Goal: Task Accomplishment & Management: Manage account settings

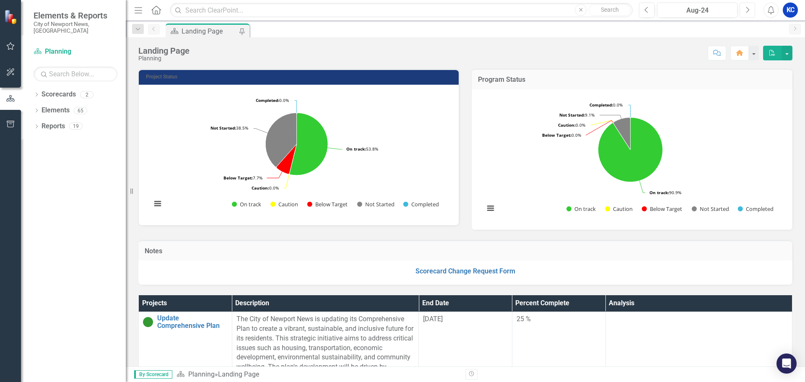
click at [748, 11] on icon "Next" at bounding box center [747, 10] width 5 height 8
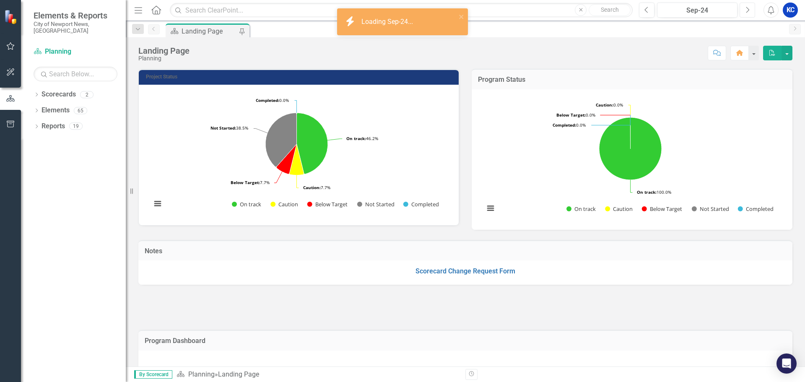
click at [748, 11] on icon "Next" at bounding box center [747, 10] width 5 height 8
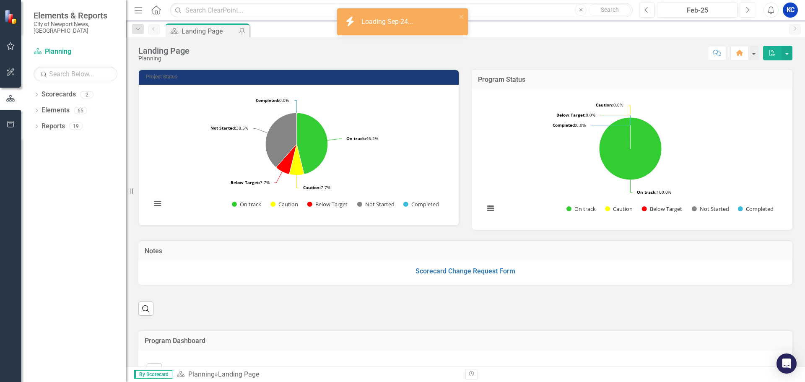
click at [748, 11] on icon "Next" at bounding box center [747, 10] width 5 height 8
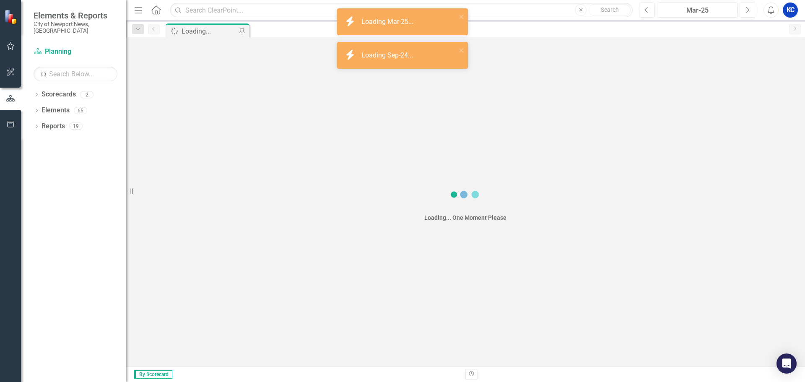
click at [748, 11] on icon "Next" at bounding box center [747, 10] width 5 height 8
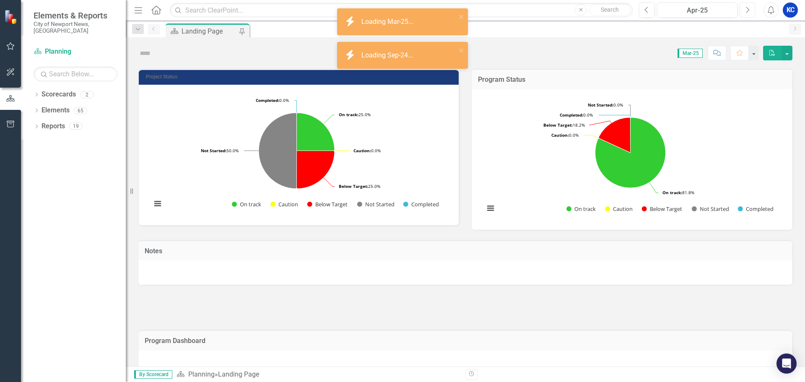
click at [748, 11] on icon "Next" at bounding box center [747, 10] width 5 height 8
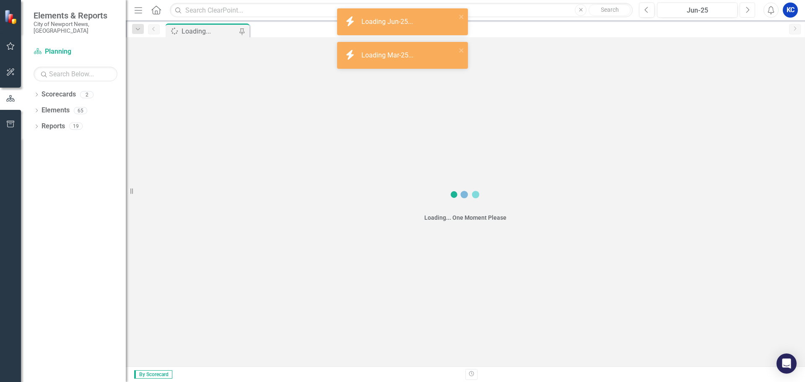
click at [748, 11] on icon "Next" at bounding box center [747, 10] width 5 height 8
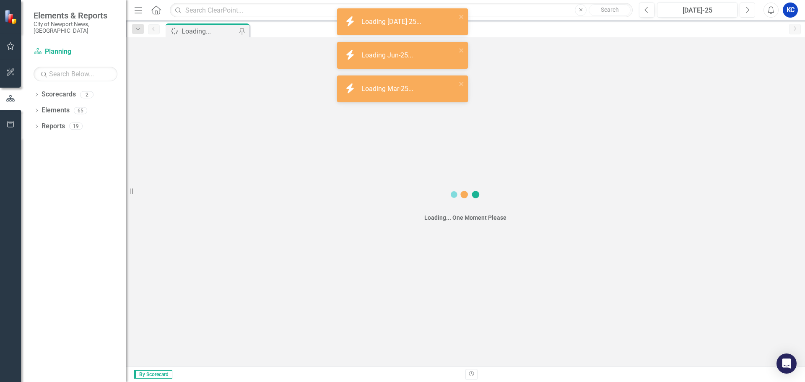
click at [748, 11] on icon "Next" at bounding box center [747, 10] width 5 height 8
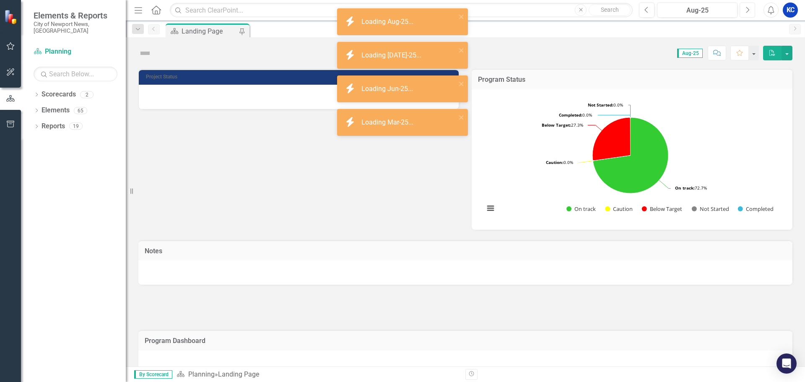
click at [748, 11] on icon "Next" at bounding box center [747, 10] width 5 height 8
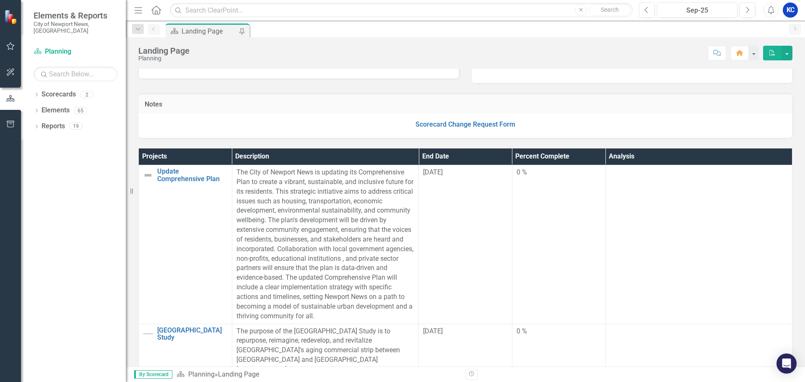
scroll to position [168, 0]
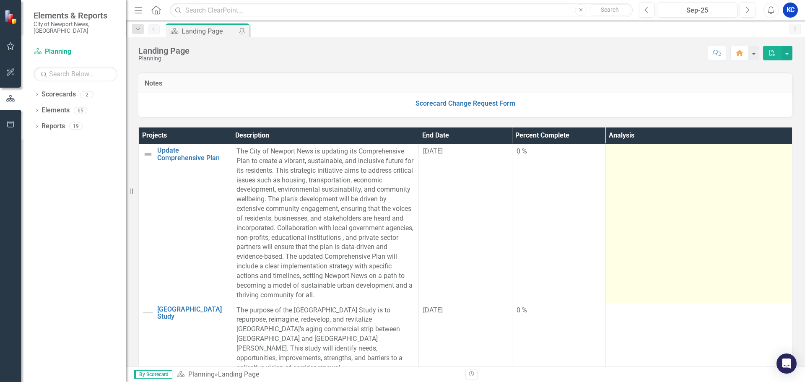
click at [681, 210] on td at bounding box center [699, 223] width 187 height 159
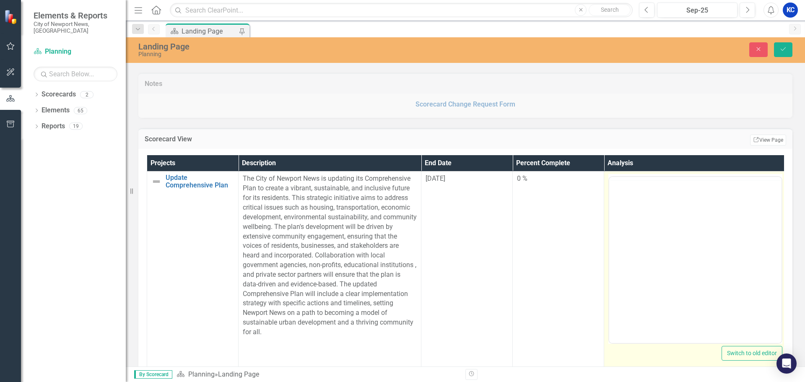
scroll to position [0, 0]
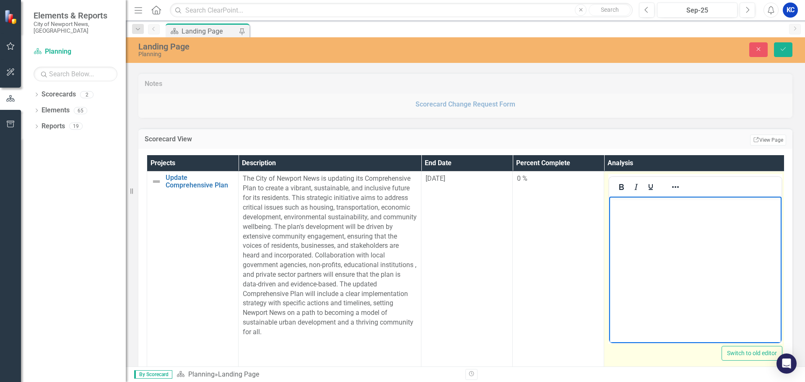
click at [654, 223] on body "Rich Text Area. Press ALT-0 for help." at bounding box center [696, 260] width 172 height 126
drag, startPoint x: 681, startPoint y: 202, endPoint x: 710, endPoint y: 206, distance: 29.2
click at [681, 202] on p "update from Brian Swet" at bounding box center [696, 204] width 168 height 10
click at [612, 206] on p "update from Brian Swets" at bounding box center [696, 204] width 168 height 10
click at [701, 205] on p "*wait for Brian Swets update." at bounding box center [696, 204] width 168 height 10
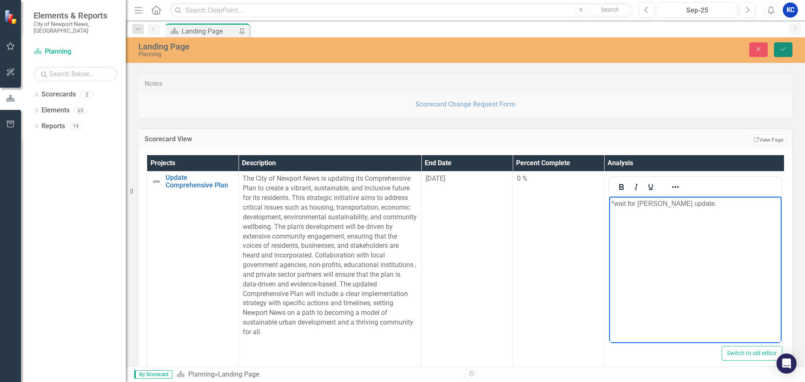
click at [790, 50] on button "Save" at bounding box center [783, 49] width 18 height 15
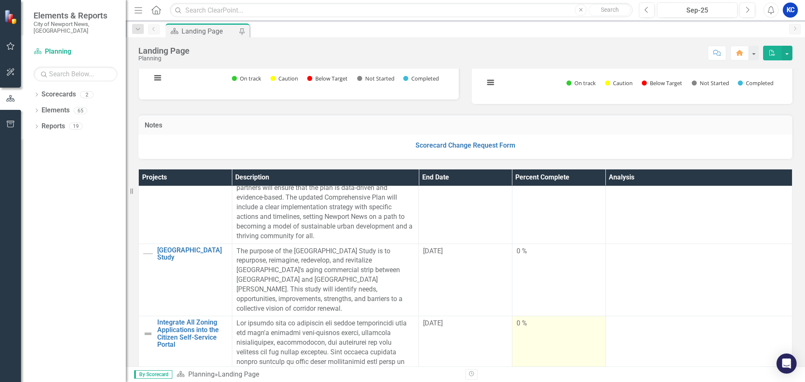
scroll to position [126, 0]
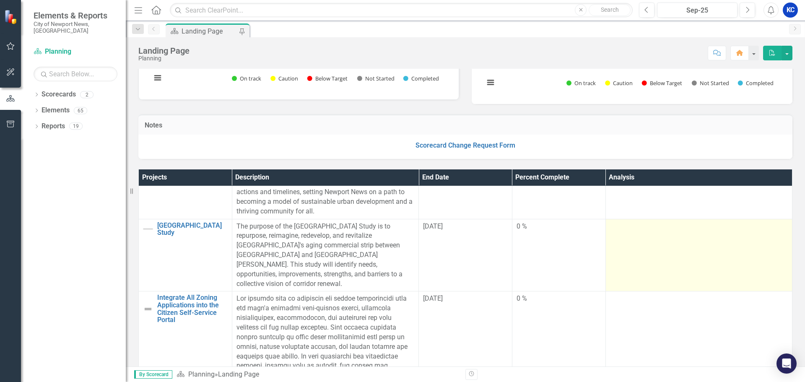
click at [632, 254] on td at bounding box center [699, 255] width 187 height 73
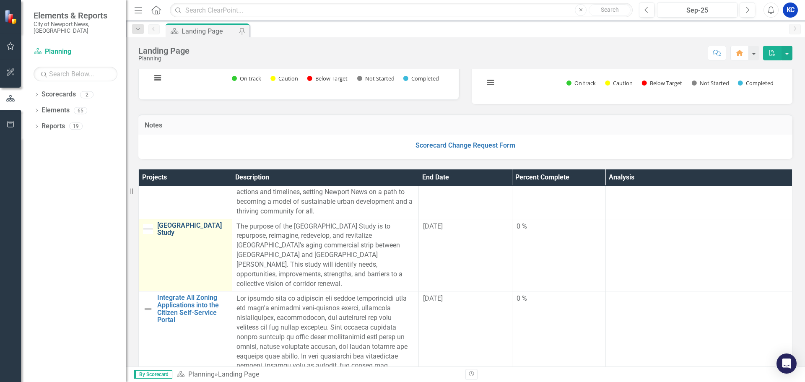
click at [193, 237] on link "[GEOGRAPHIC_DATA] Study" at bounding box center [192, 229] width 70 height 15
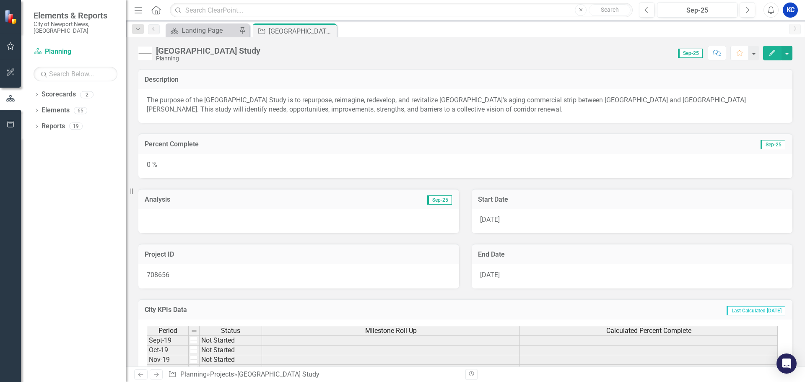
click at [775, 57] on button "Edit" at bounding box center [773, 53] width 18 height 15
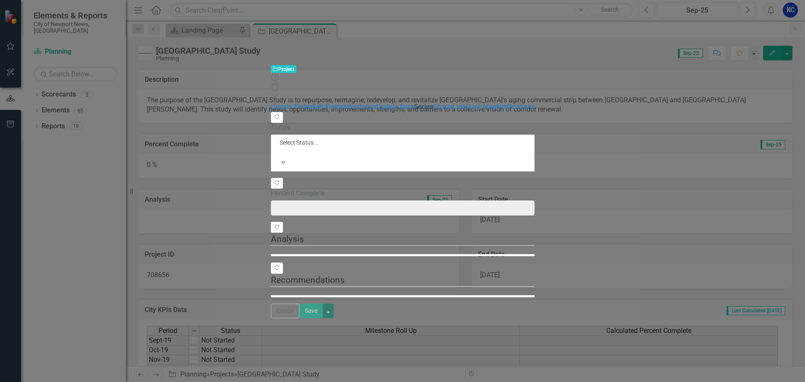
type input "0"
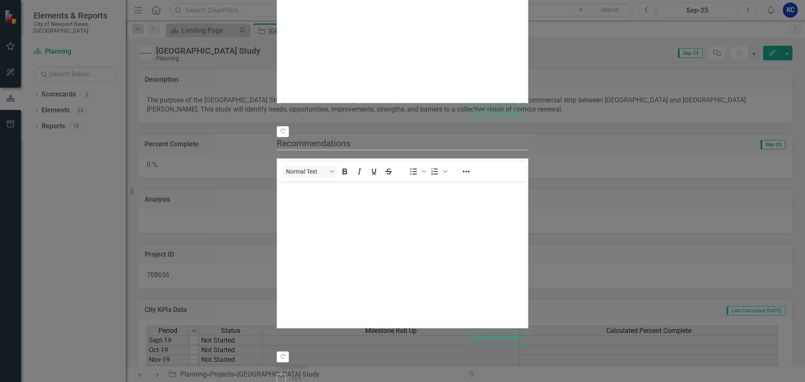
type input "49"
drag, startPoint x: 241, startPoint y: 91, endPoint x: 507, endPoint y: 91, distance: 266.4
click at [344, 0] on body "Rich Text Area. Press ALT-0 for help." at bounding box center [403, 19] width 250 height 126
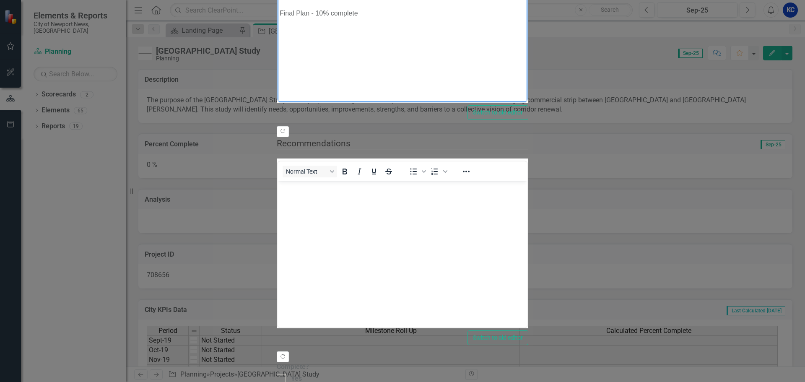
click at [414, 57] on body "Data Collection & Annalysis - 85% complete. Public Outreach - 40% complete. (la…" at bounding box center [403, 19] width 250 height 126
click at [435, 37] on body "Data Collection & Annalysis - 85% complete. Public Outreach - 40% complete. (la…" at bounding box center [403, 19] width 250 height 126
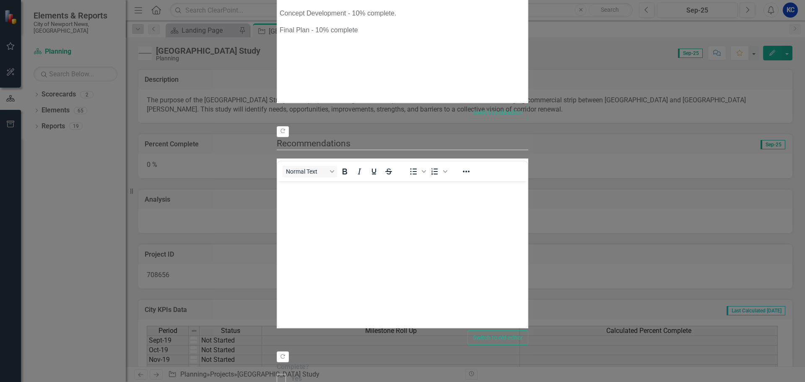
scroll to position [84, 0]
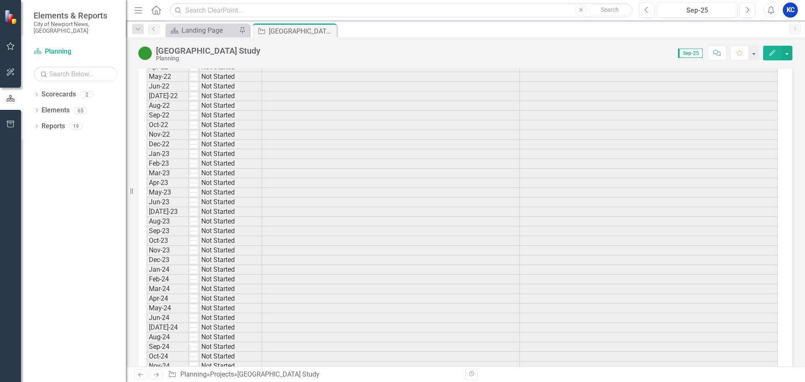
scroll to position [503, 0]
click at [328, 28] on icon "Close" at bounding box center [329, 31] width 8 height 7
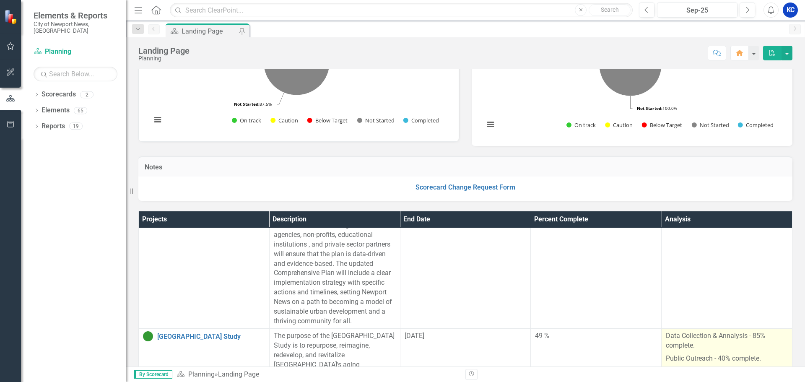
scroll to position [126, 0]
click at [711, 378] on p "Concept Development - 10% complete." at bounding box center [727, 384] width 122 height 13
click at [739, 352] on p "Public Outreach - 40% complete." at bounding box center [727, 358] width 122 height 13
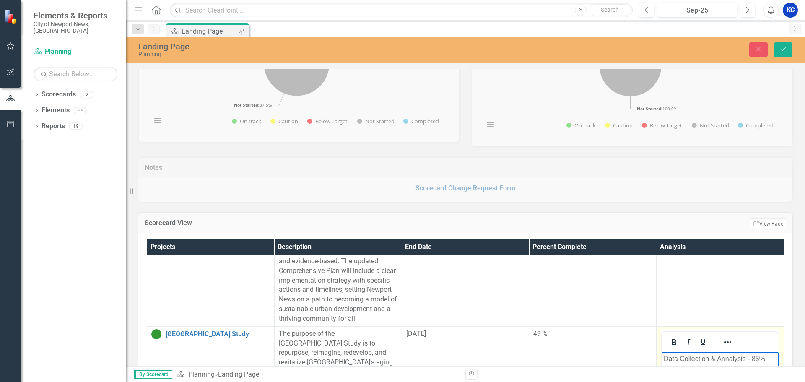
scroll to position [168, 0]
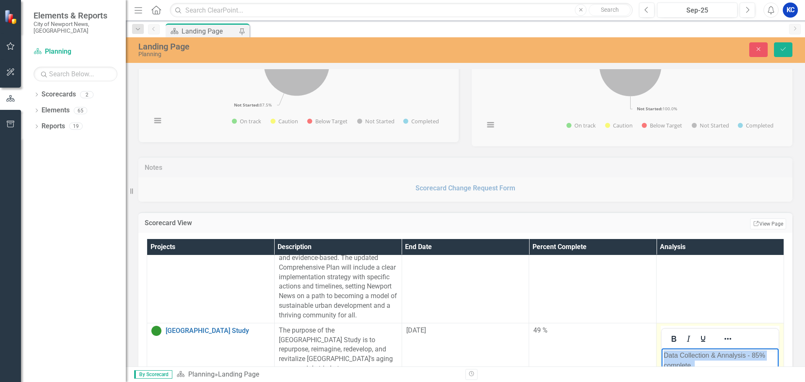
drag, startPoint x: 745, startPoint y: 423, endPoint x: 649, endPoint y: 331, distance: 132.9
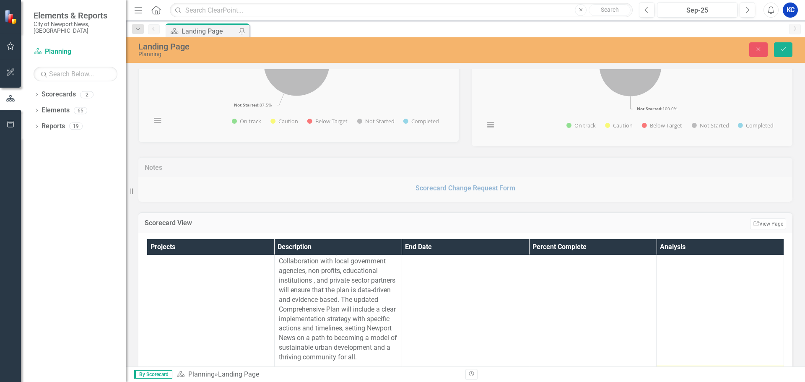
copy body "Data Collection & Annalysis - 85% complete. Public Outreach - 40% complete. (la…"
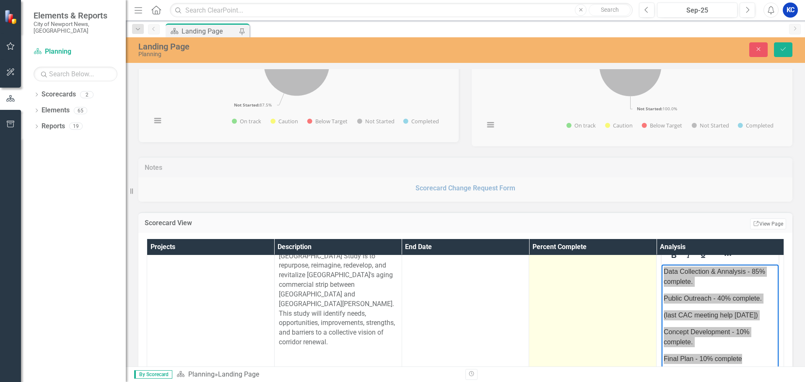
click at [547, 329] on td "49 %" at bounding box center [593, 338] width 128 height 198
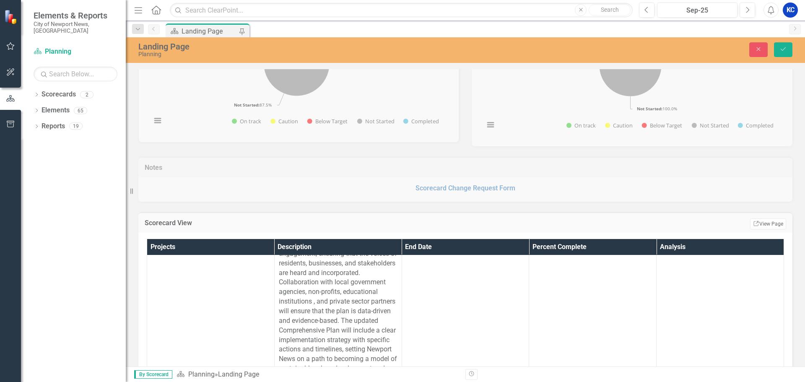
scroll to position [210, 0]
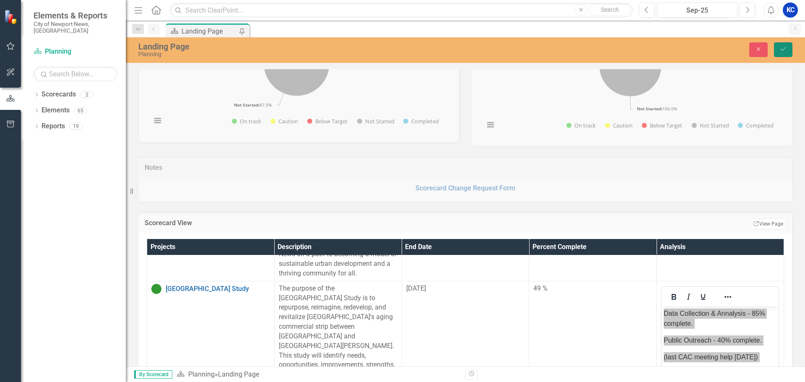
click at [785, 46] on icon "Save" at bounding box center [784, 49] width 8 height 6
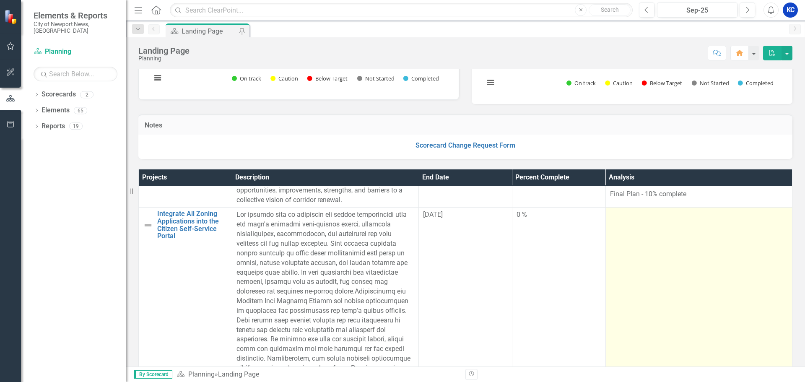
click at [621, 270] on td at bounding box center [699, 311] width 187 height 207
click at [620, 260] on td at bounding box center [699, 311] width 187 height 207
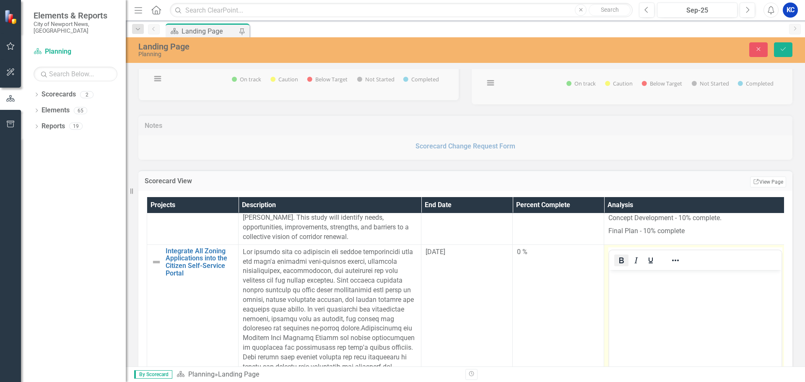
scroll to position [0, 0]
click at [644, 304] on body "Rich Text Area. Press ALT-0 for help." at bounding box center [696, 333] width 172 height 126
click at [647, 315] on body "Rich Text Area. Press ALT-0 for help." at bounding box center [696, 333] width 172 height 126
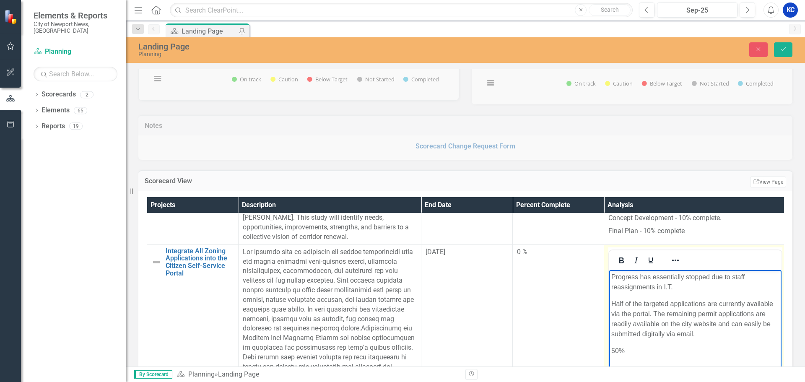
click at [754, 354] on p "50%" at bounding box center [696, 351] width 168 height 10
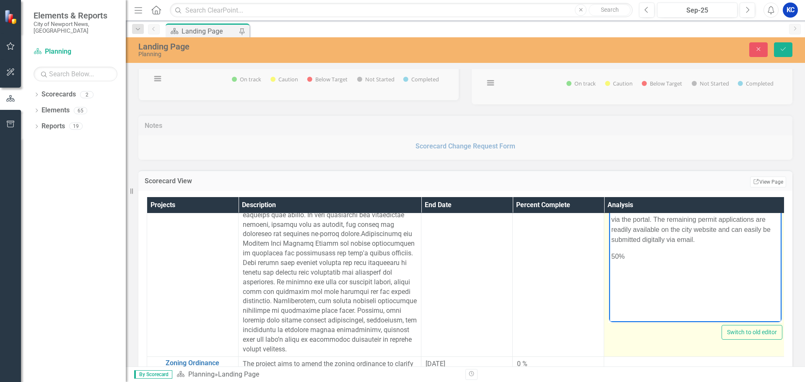
scroll to position [210, 0]
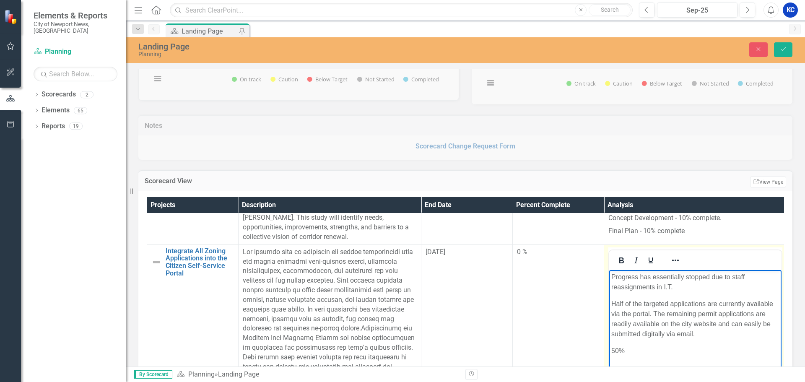
click at [631, 351] on p "50%" at bounding box center [696, 351] width 168 height 10
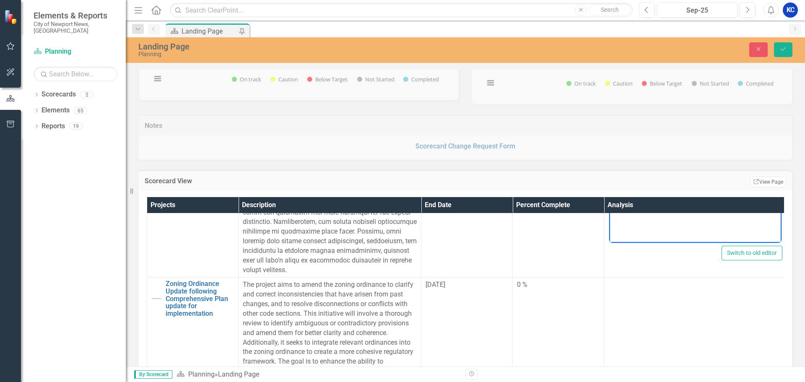
scroll to position [336, 0]
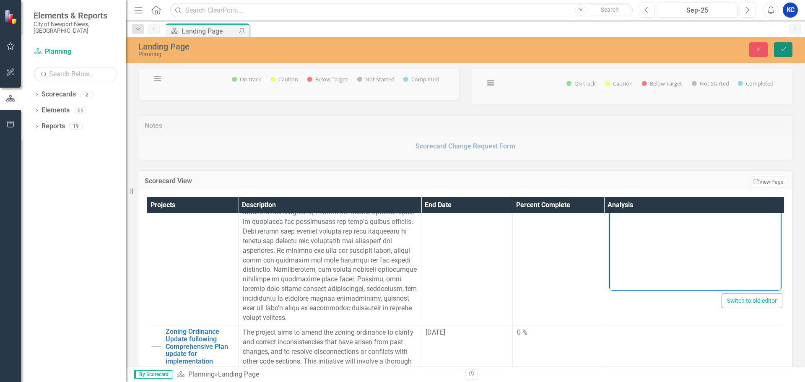
click at [782, 49] on icon "Save" at bounding box center [784, 49] width 8 height 6
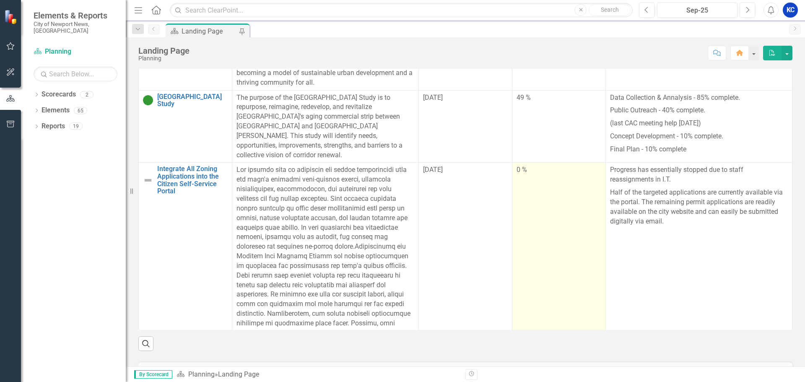
scroll to position [126, 0]
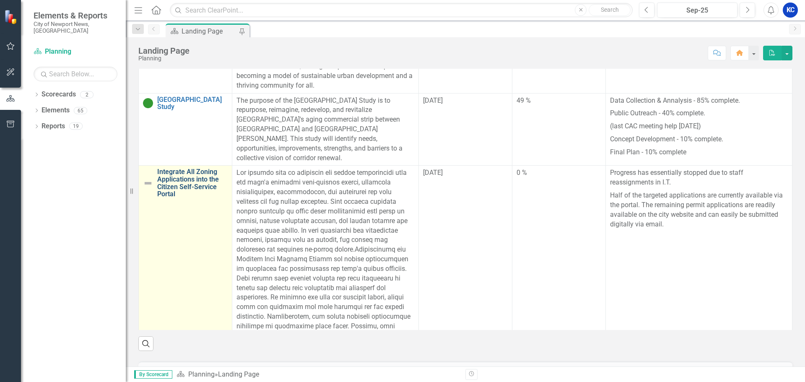
click at [172, 188] on link "Integrate All Zoning Applications into the Citizen Self-Service Portal" at bounding box center [192, 182] width 70 height 29
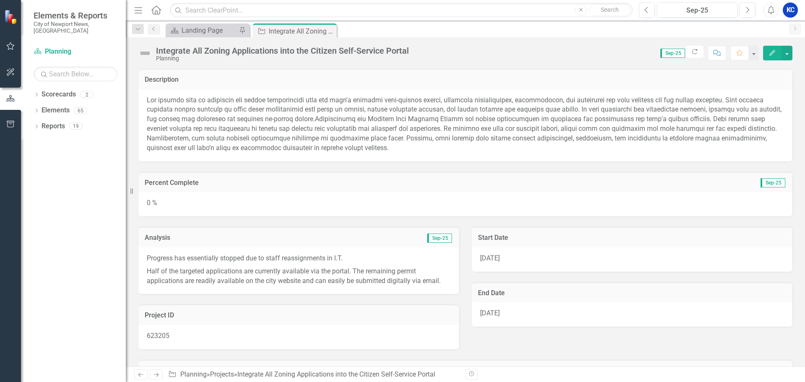
click at [771, 54] on icon "button" at bounding box center [773, 53] width 6 height 6
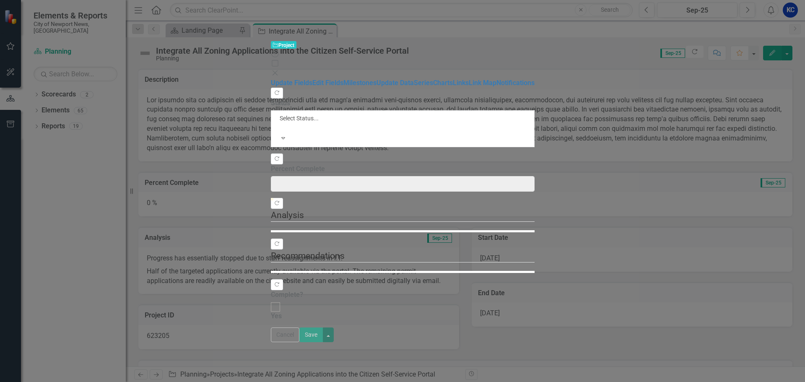
type input "0"
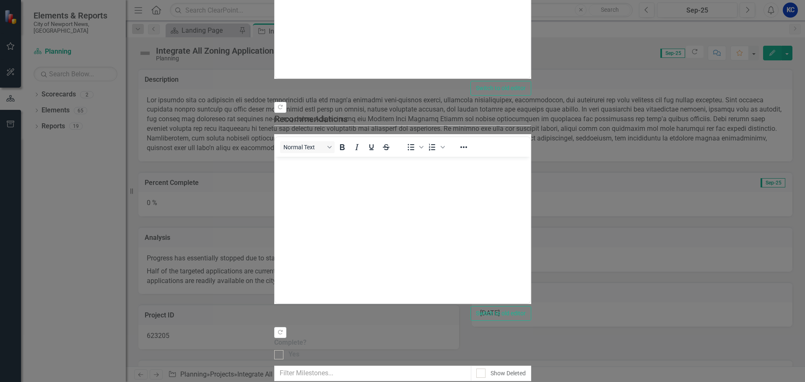
type input "50"
drag, startPoint x: 237, startPoint y: 90, endPoint x: 512, endPoint y: 91, distance: 275.6
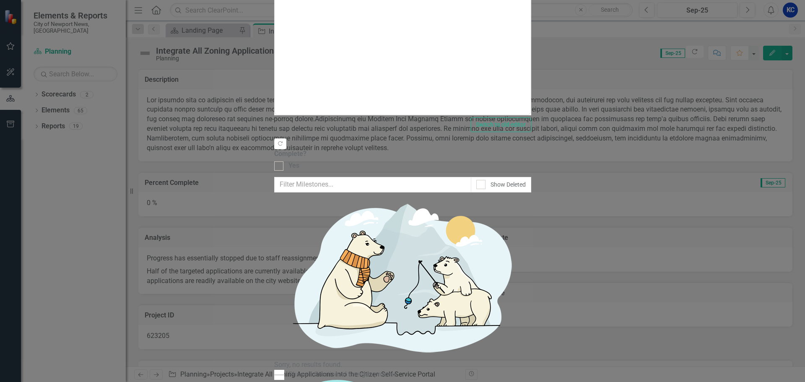
click at [761, 75] on link "Edit Edit Milestone" at bounding box center [757, 74] width 66 height 16
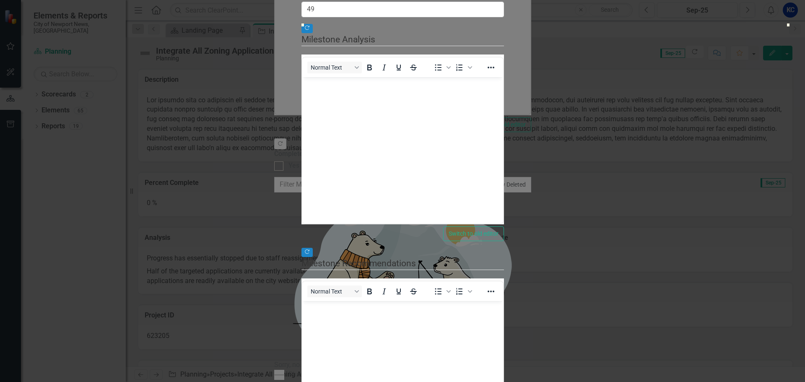
type input "50"
drag, startPoint x: 302, startPoint y: 91, endPoint x: 544, endPoint y: 94, distance: 241.7
click at [545, 23] on div at bounding box center [545, 23] width 0 height 0
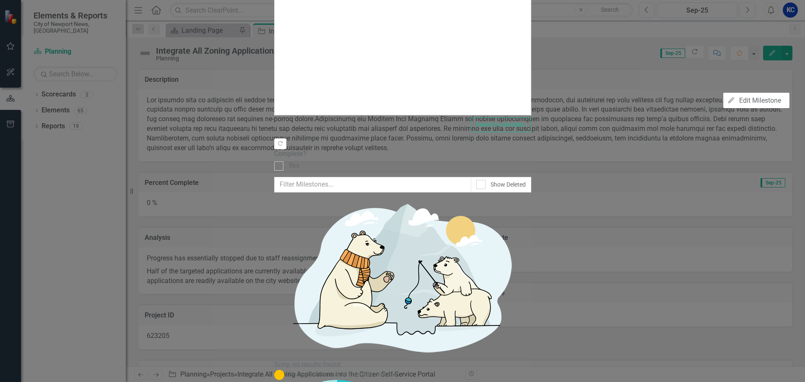
click at [766, 101] on link "Edit Edit Milestone" at bounding box center [757, 101] width 66 height 16
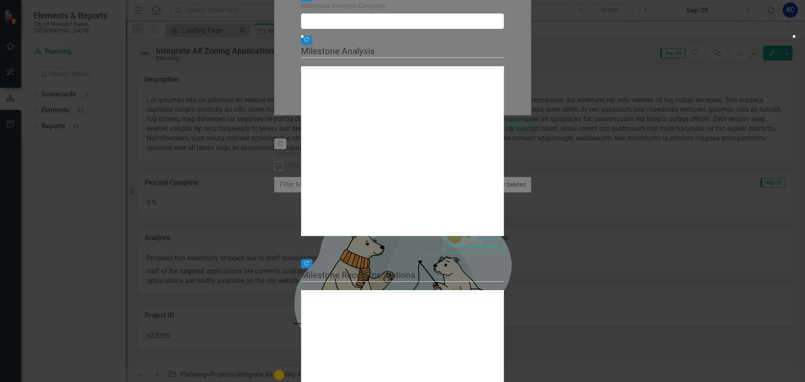
type input "0"
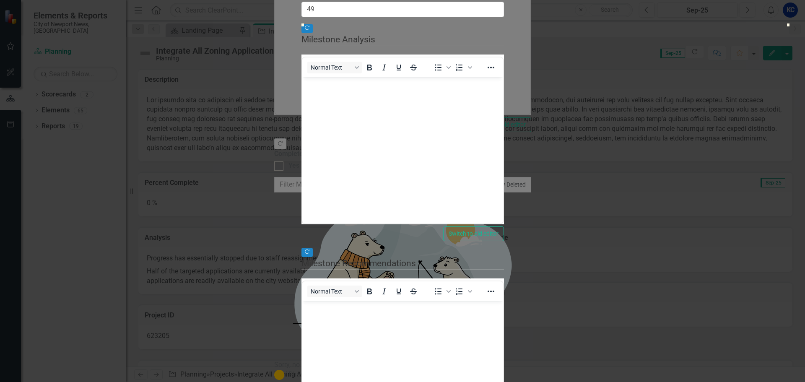
type input "50"
drag, startPoint x: 302, startPoint y: 92, endPoint x: 544, endPoint y: 91, distance: 241.6
click at [545, 23] on div at bounding box center [545, 23] width 0 height 0
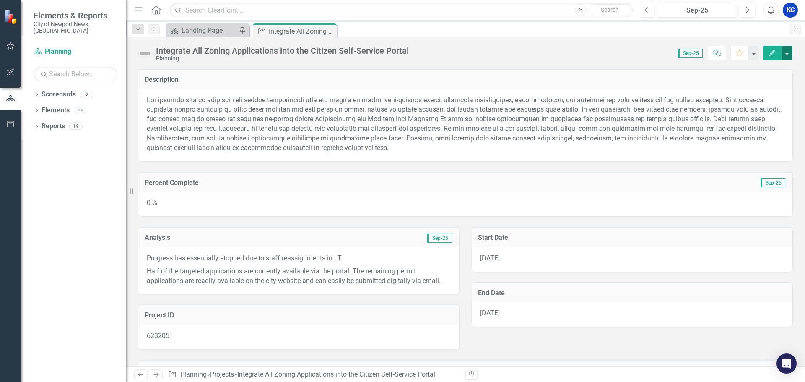
click at [788, 52] on button "button" at bounding box center [787, 53] width 11 height 15
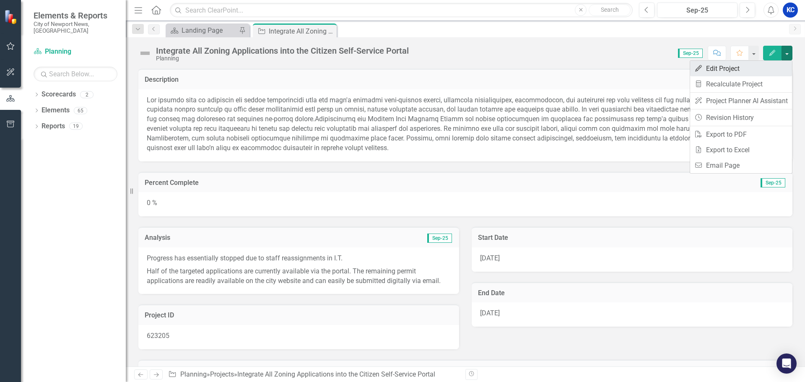
click at [732, 70] on link "Edit Edit Project" at bounding box center [742, 69] width 102 height 16
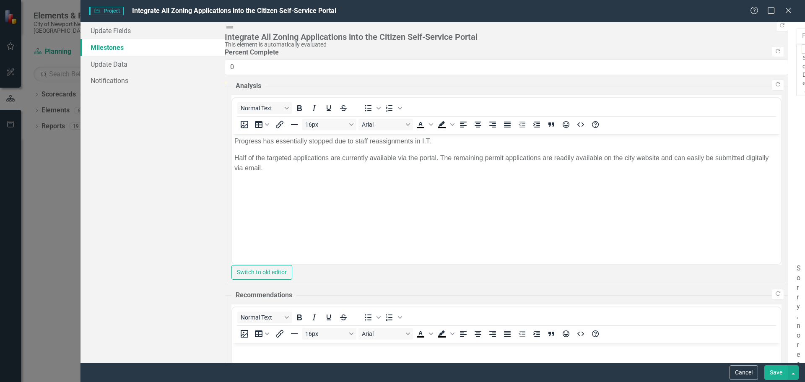
click at [789, 178] on div "Milestones allow you to break down your projects (or initiatives) into smaller …" at bounding box center [797, 192] width 17 height 341
click at [119, 33] on link "Update Fields" at bounding box center [153, 30] width 144 height 17
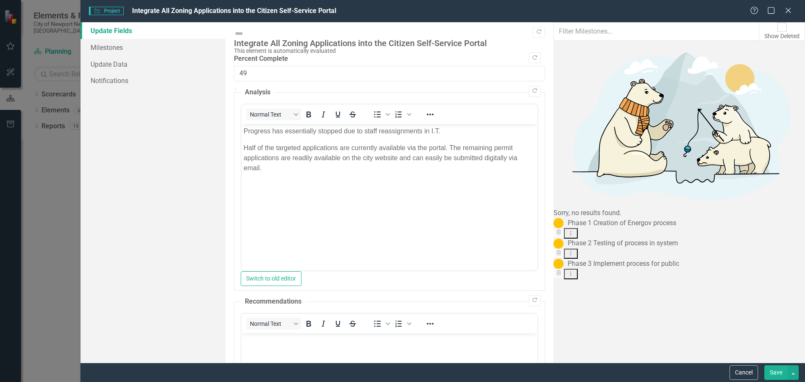
type input "50"
drag, startPoint x: 238, startPoint y: 92, endPoint x: 512, endPoint y: 101, distance: 274.5
click at [512, 101] on div "Copy Forward Integrate All Zoning Applications into the Citizen Self-Service Po…" at bounding box center [389, 284] width 311 height 511
click at [783, 371] on button "Save" at bounding box center [776, 372] width 23 height 15
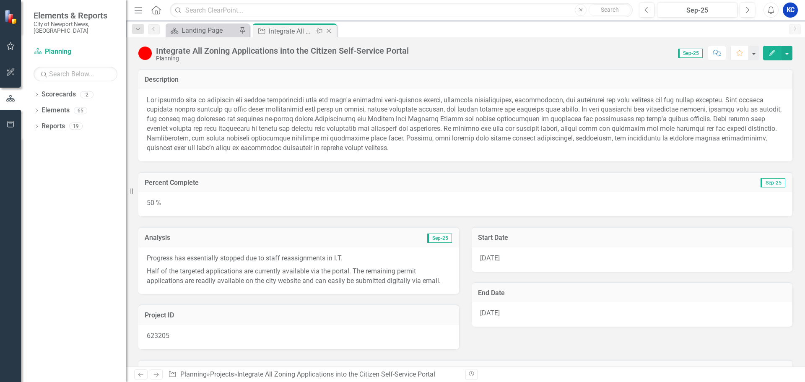
click at [315, 36] on div "Pin" at bounding box center [318, 31] width 10 height 10
click at [318, 31] on div "Integrate All Zoning Applications into the Citizen Self-Service Portal" at bounding box center [297, 31] width 57 height 10
click at [330, 28] on div "Pin" at bounding box center [331, 32] width 10 height 8
drag, startPoint x: 329, startPoint y: 31, endPoint x: 330, endPoint y: 36, distance: 5.1
click at [330, 36] on div "Project Integrate All Zoning Applications into the Citizen Self-Service Portal …" at bounding box center [295, 30] width 84 height 14
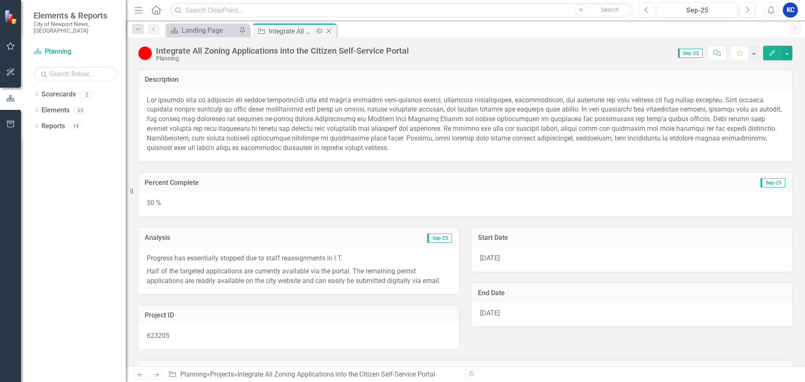
click at [333, 33] on icon "Close" at bounding box center [329, 31] width 8 height 7
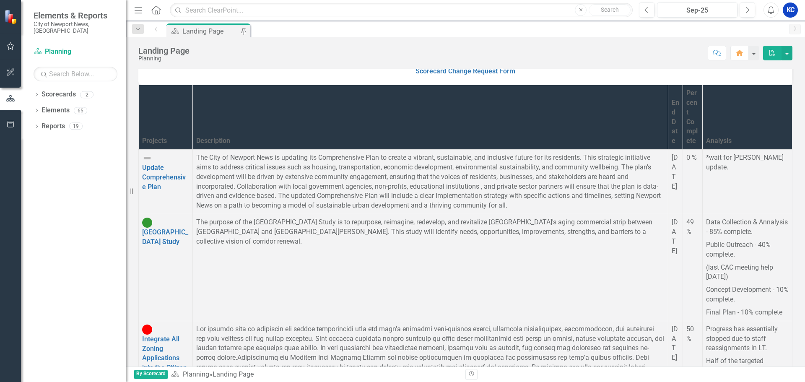
scroll to position [252, 0]
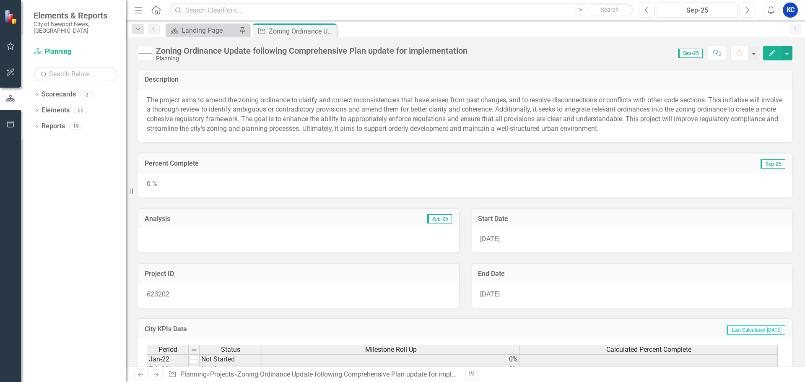
click at [251, 235] on div at bounding box center [298, 240] width 321 height 24
click at [331, 31] on icon "Close" at bounding box center [329, 31] width 8 height 7
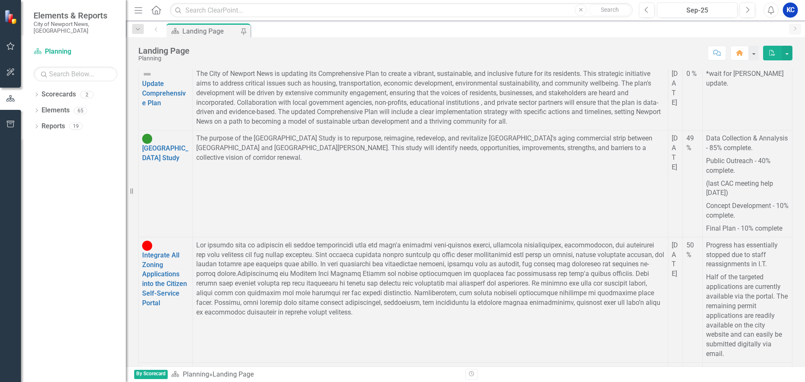
scroll to position [336, 0]
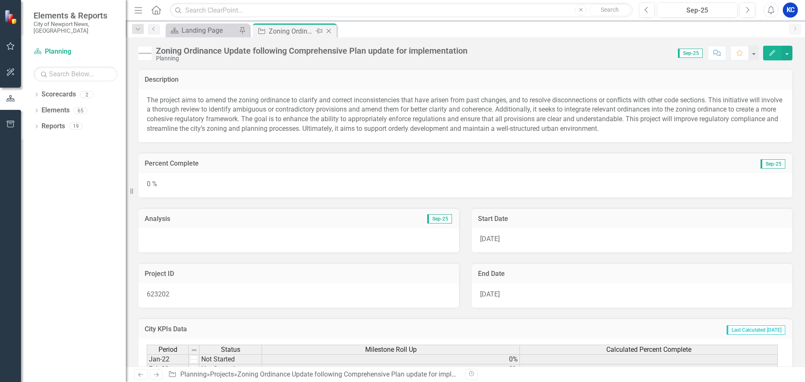
click at [328, 32] on icon "Close" at bounding box center [329, 31] width 8 height 7
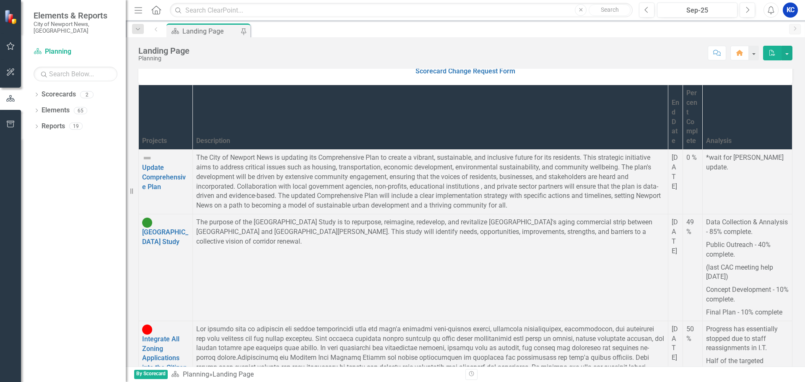
scroll to position [294, 0]
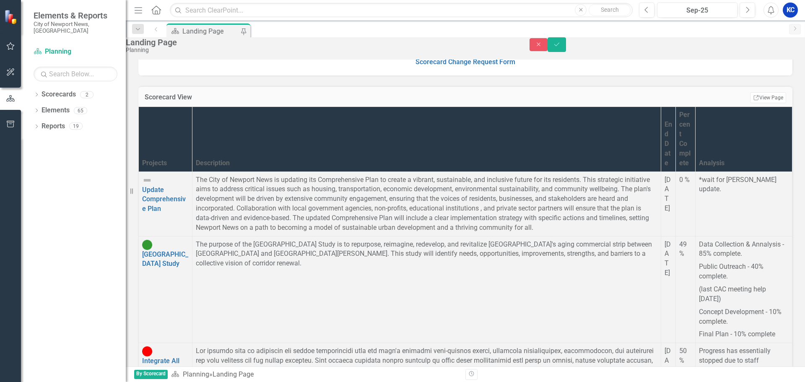
scroll to position [0, 0]
click at [566, 52] on button "Save" at bounding box center [557, 44] width 18 height 15
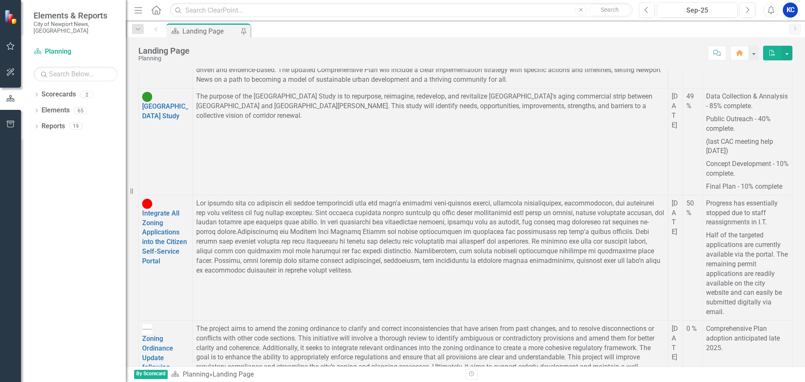
scroll to position [378, 0]
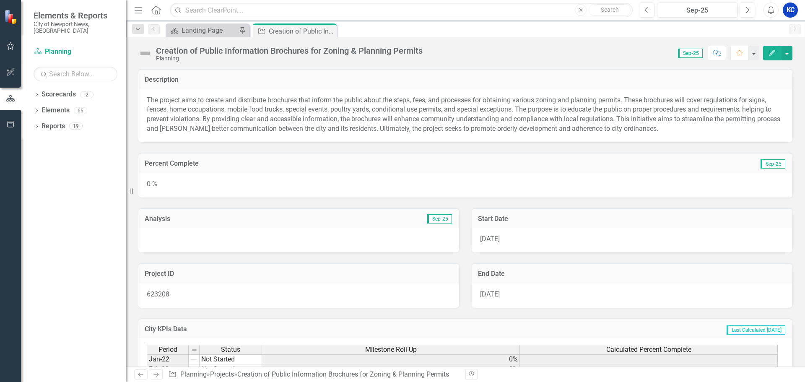
click at [771, 56] on button "Edit" at bounding box center [773, 53] width 18 height 15
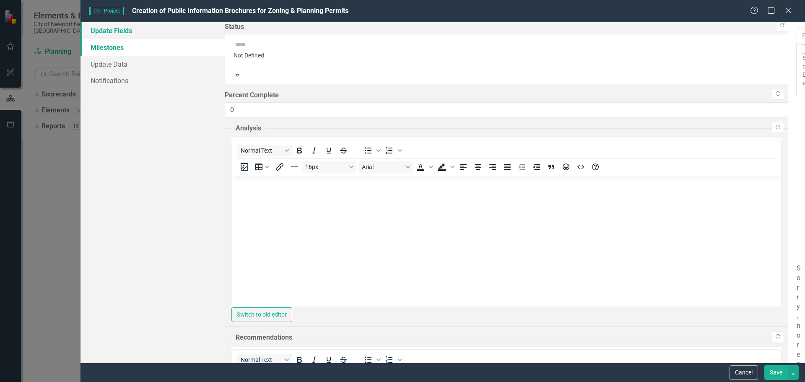
click at [113, 31] on link "Update Fields" at bounding box center [153, 30] width 144 height 17
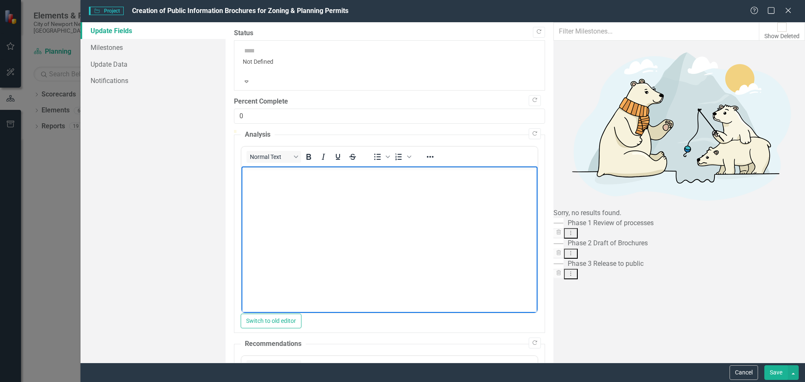
click at [261, 191] on body "Rich Text Area. Press ALT-0 for help." at bounding box center [389, 230] width 296 height 126
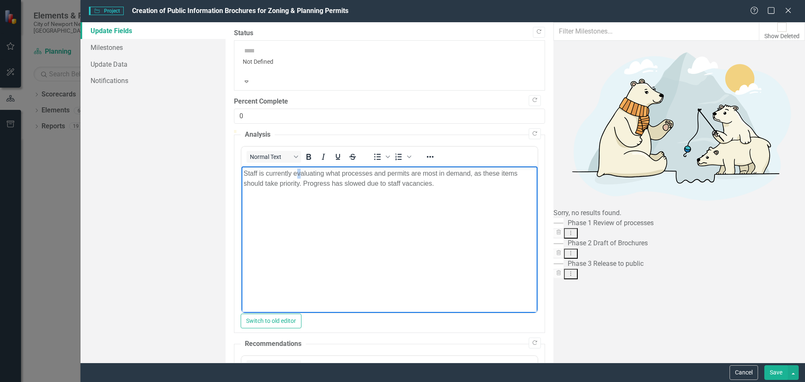
click at [299, 217] on body "Staff is currently evaluating what processes and permits are most in demand, as…" at bounding box center [389, 230] width 296 height 126
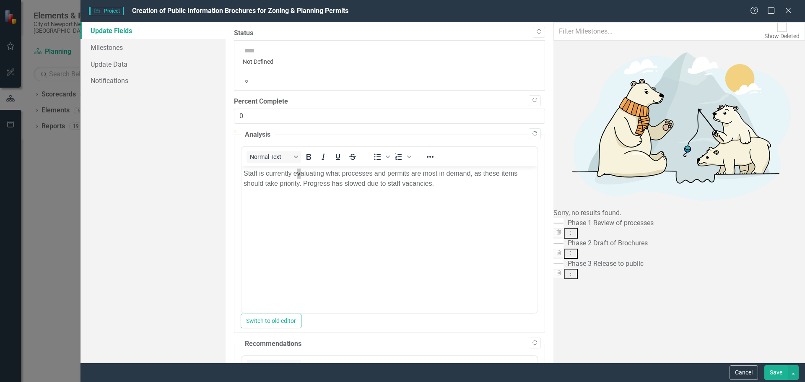
click at [781, 370] on button "Save" at bounding box center [776, 372] width 23 height 15
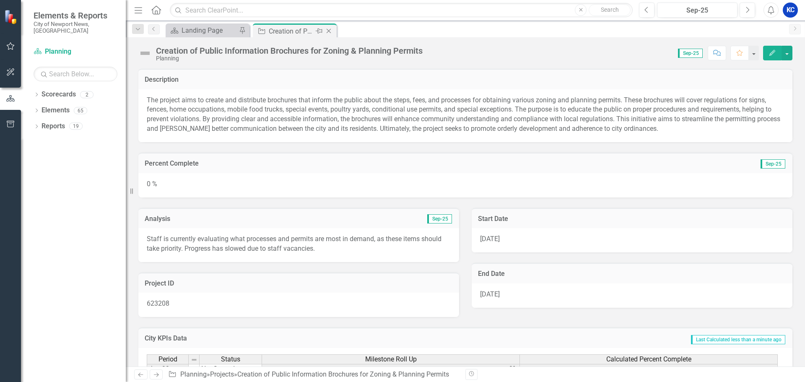
click at [329, 32] on icon "Close" at bounding box center [329, 31] width 8 height 7
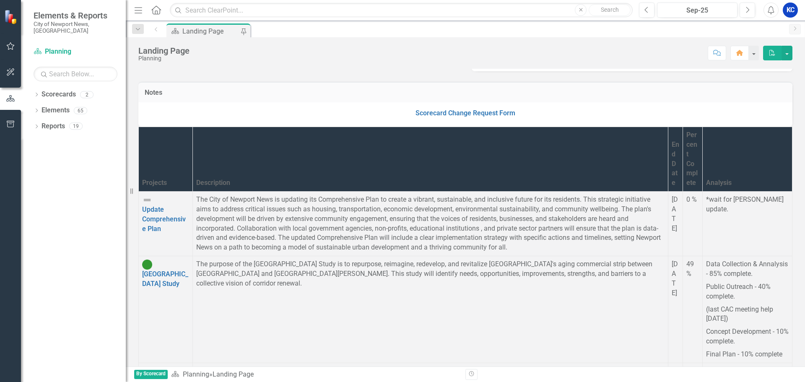
scroll to position [587, 0]
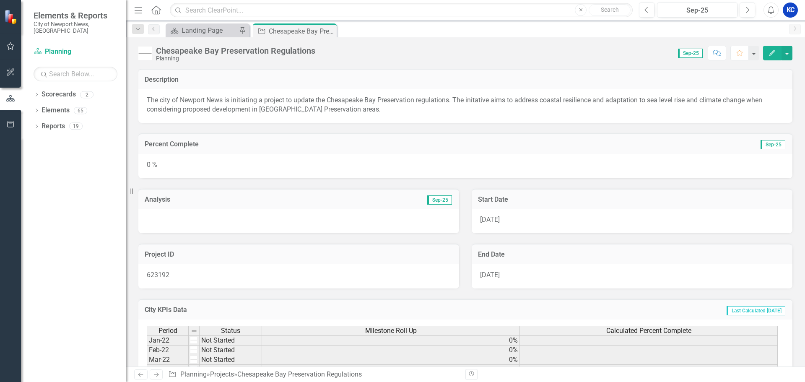
click at [362, 220] on div at bounding box center [298, 221] width 321 height 24
click at [364, 202] on td "Sep-25" at bounding box center [376, 200] width 154 height 11
click at [772, 53] on icon "Edit" at bounding box center [773, 53] width 8 height 6
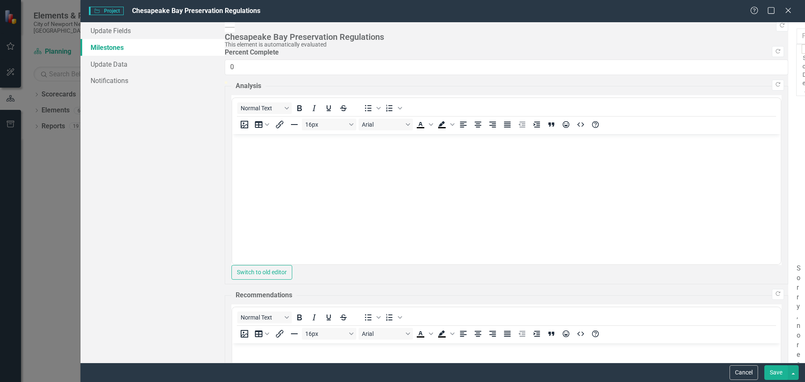
click at [107, 44] on link "Milestones" at bounding box center [153, 47] width 144 height 17
click at [107, 31] on link "Update Fields" at bounding box center [153, 30] width 144 height 17
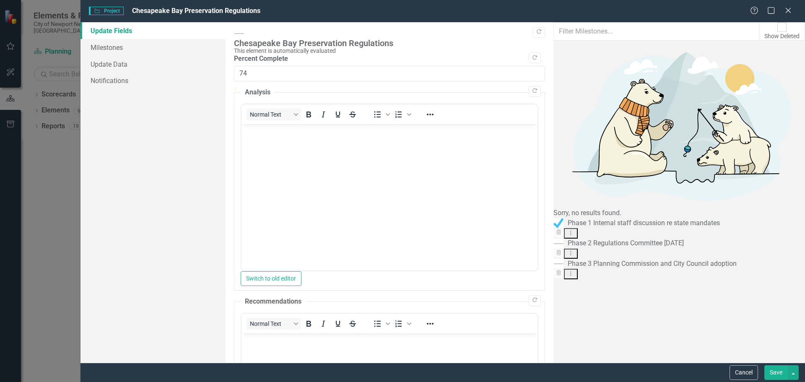
type input "75"
drag, startPoint x: 238, startPoint y: 91, endPoint x: 648, endPoint y: 91, distance: 409.5
click at [646, 88] on div at bounding box center [646, 88] width 0 height 0
click at [117, 48] on link "Milestones" at bounding box center [153, 47] width 145 height 17
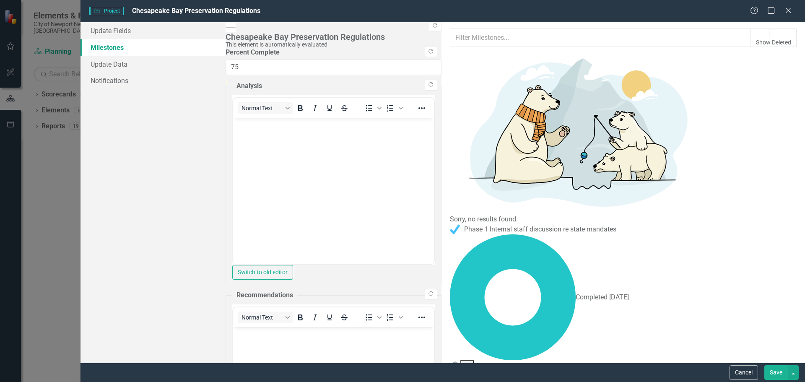
click at [741, 96] on link "Edit Edit Milestone" at bounding box center [757, 101] width 66 height 16
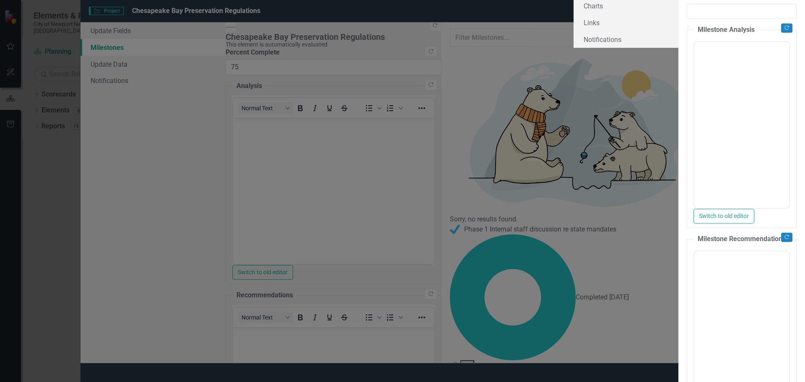
type input "0"
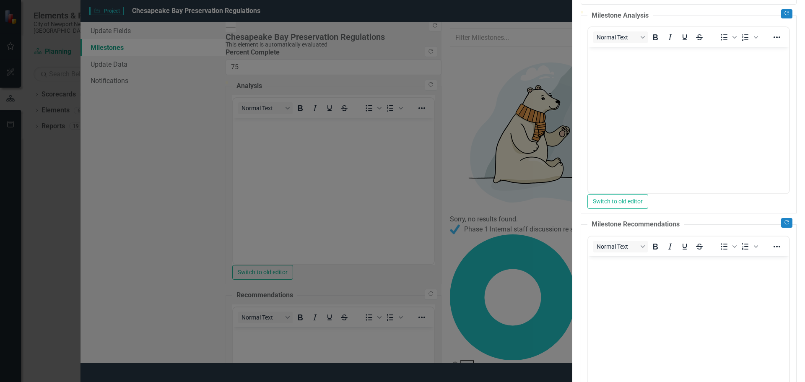
click at [680, 101] on body "Rich Text Area. Press ALT-0 for help." at bounding box center [689, 110] width 201 height 126
drag, startPoint x: 570, startPoint y: 95, endPoint x: 571, endPoint y: 91, distance: 4.6
type input "75"
drag, startPoint x: 571, startPoint y: 91, endPoint x: 666, endPoint y: 94, distance: 95.3
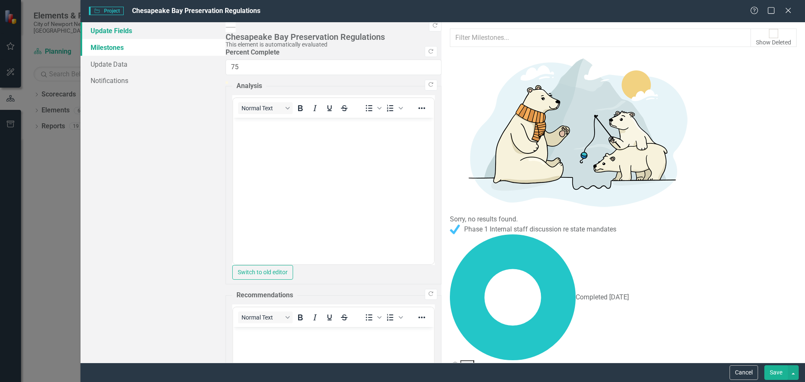
click at [115, 36] on link "Update Fields" at bounding box center [153, 30] width 145 height 17
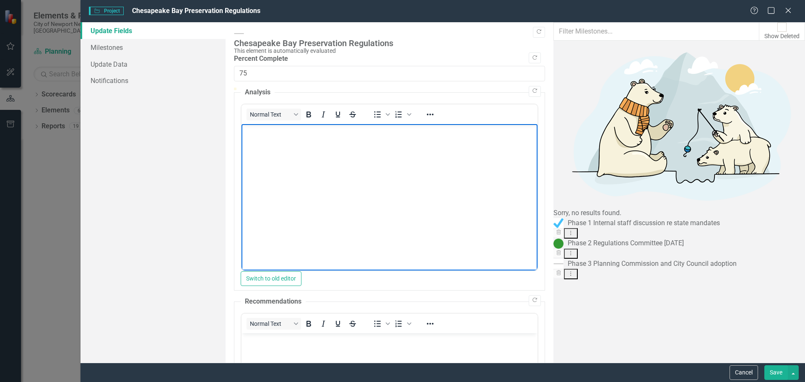
click at [336, 200] on body "Rich Text Area. Press ALT-0 for help." at bounding box center [389, 187] width 296 height 126
click at [357, 229] on body "Rich Text Area. Press ALT-0 for help." at bounding box center [389, 187] width 296 height 126
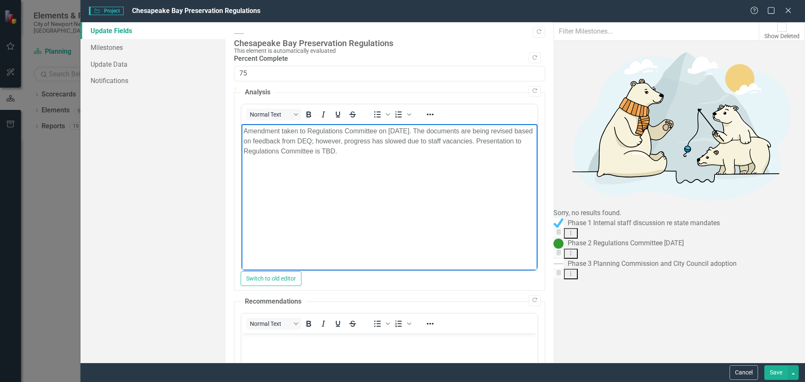
click at [526, 219] on body "Amendment taken to Regulations Committee on [DATE]. The documents are being rev…" at bounding box center [389, 187] width 296 height 126
drag, startPoint x: 509, startPoint y: 314, endPoint x: 512, endPoint y: 310, distance: 4.5
click at [509, 316] on div "Copy Forward Chesapeake Bay Preservation Regulations This element is automatica…" at bounding box center [389, 284] width 311 height 511
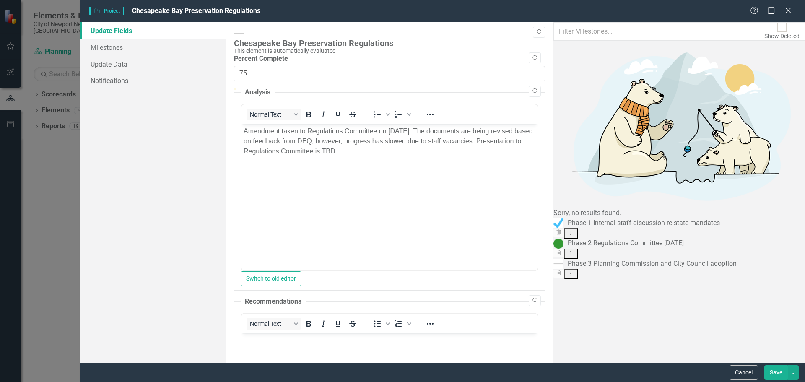
click at [772, 372] on button "Save" at bounding box center [776, 372] width 23 height 15
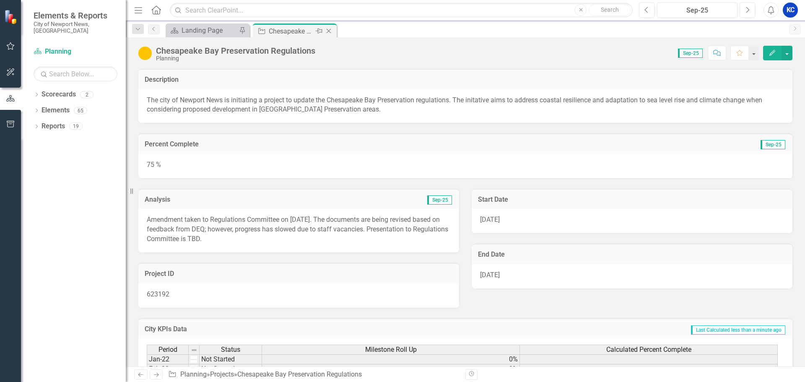
click at [329, 31] on icon "Close" at bounding box center [329, 31] width 8 height 7
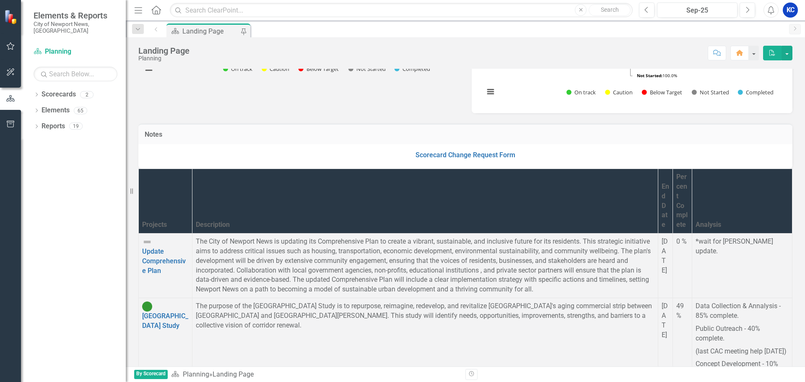
scroll to position [748, 0]
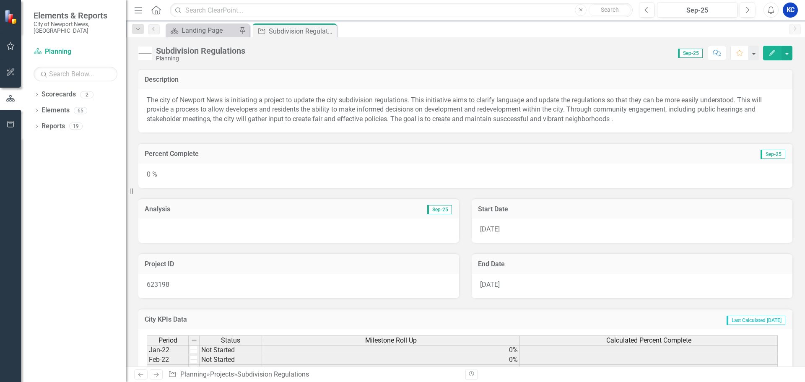
click at [250, 186] on div "0 %" at bounding box center [465, 176] width 654 height 24
click at [285, 164] on div "0 %" at bounding box center [465, 176] width 654 height 24
click at [775, 53] on icon "Edit" at bounding box center [773, 53] width 8 height 6
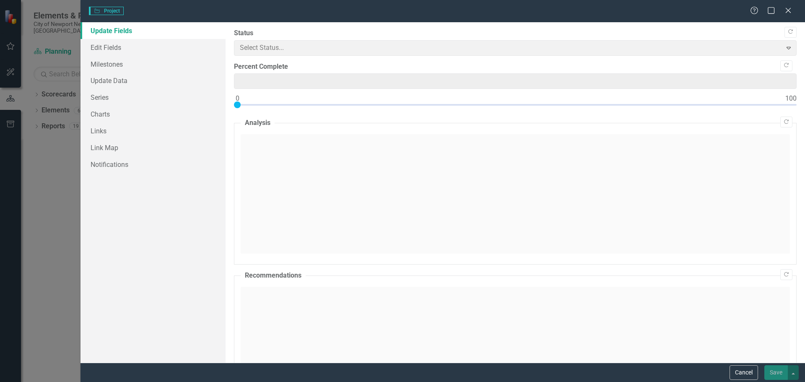
type input "0"
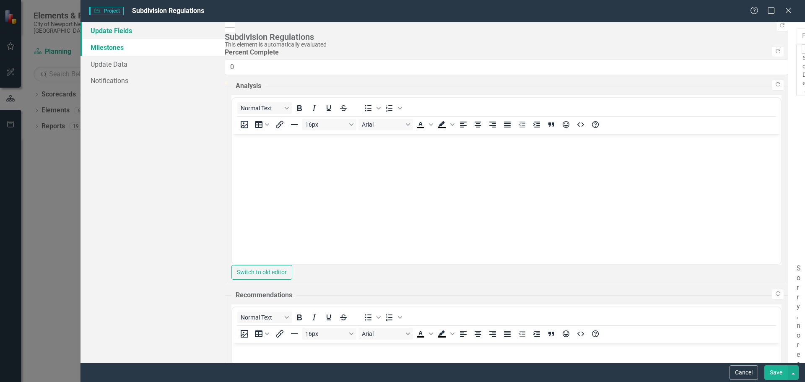
click at [120, 27] on link "Update Fields" at bounding box center [153, 30] width 144 height 17
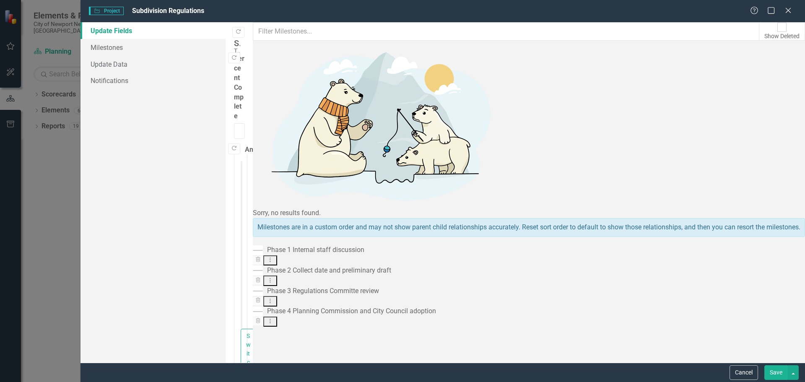
type input "5"
drag, startPoint x: 238, startPoint y: 94, endPoint x: 267, endPoint y: 94, distance: 28.5
click at [245, 145] on div at bounding box center [239, 145] width 10 height 0
click at [245, 352] on body "Rich Text Area. Press ALT-0 for help." at bounding box center [243, 326] width 4 height 126
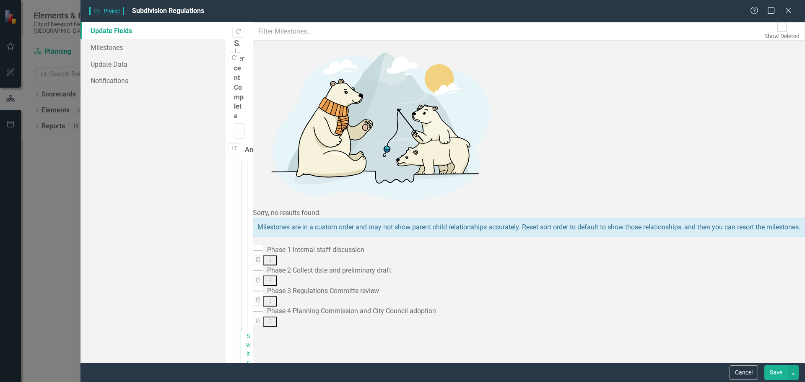
drag, startPoint x: 539, startPoint y: 284, endPoint x: 482, endPoint y: 401, distance: 130.0
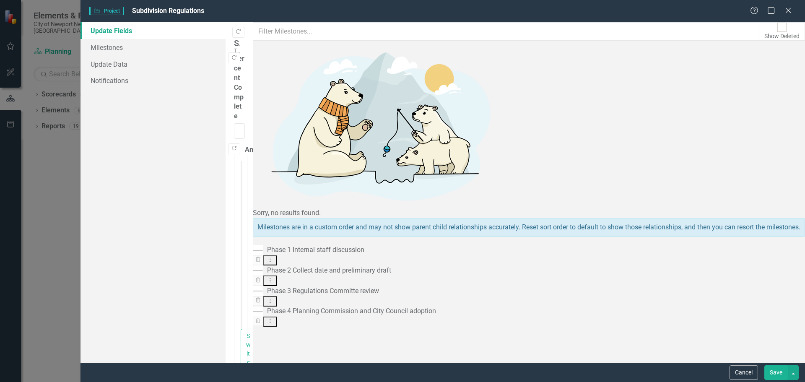
click at [102, 48] on link "Milestones" at bounding box center [153, 47] width 145 height 17
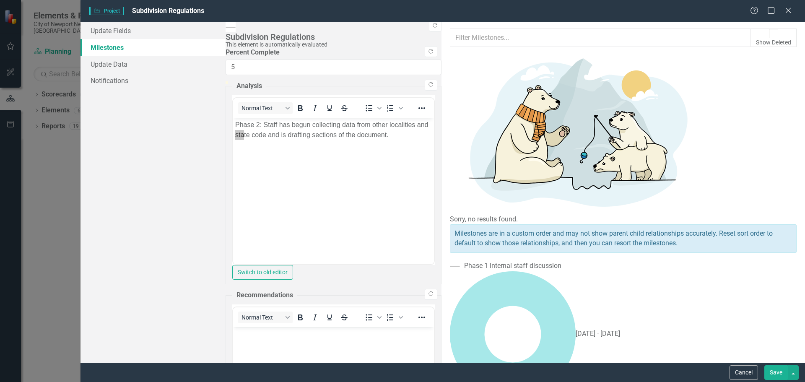
click at [468, 295] on div "Milestones allow you to break down your projects (or initiatives) into smaller …" at bounding box center [624, 192] width 364 height 341
click at [769, 100] on link "Edit Edit Milestone" at bounding box center [757, 102] width 66 height 16
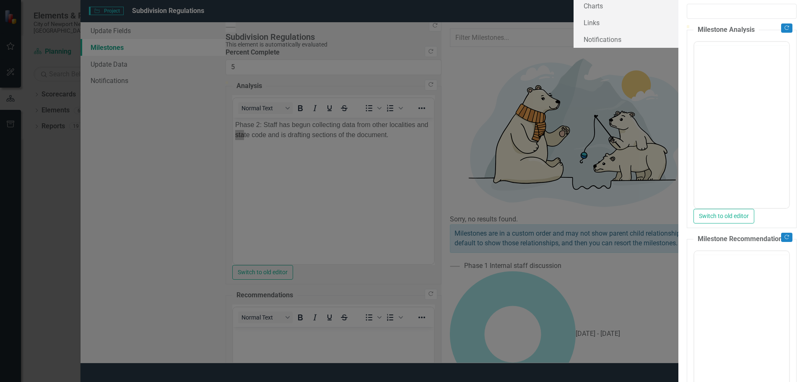
type input "0"
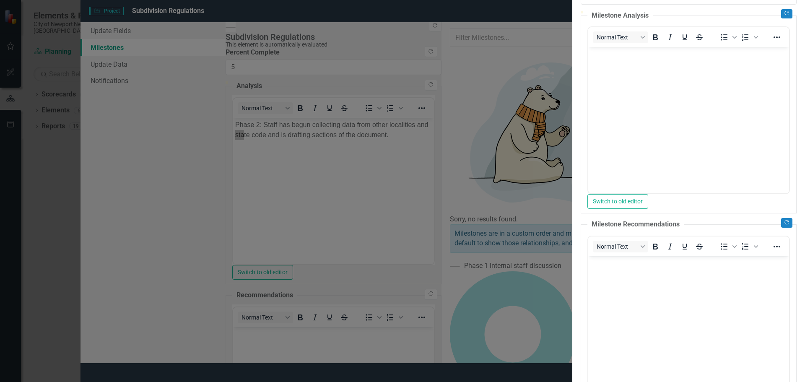
type input "5"
drag, startPoint x: 302, startPoint y: 91, endPoint x: 327, endPoint y: 93, distance: 24.4
click at [605, 11] on div at bounding box center [605, 11] width 0 height 0
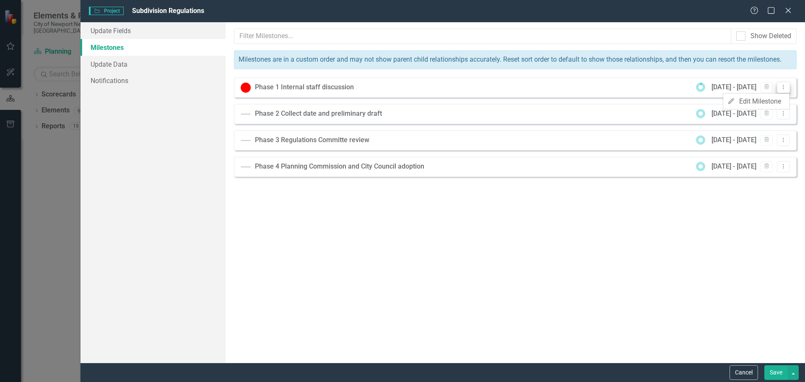
click at [787, 85] on icon "Dropdown Menu" at bounding box center [783, 86] width 7 height 5
click at [560, 238] on div "Milestones allow you to break down your projects (or initiatives) into smaller …" at bounding box center [516, 192] width 580 height 341
drag, startPoint x: 785, startPoint y: 86, endPoint x: 783, endPoint y: 90, distance: 4.5
click at [783, 90] on button "Dropdown Menu" at bounding box center [783, 87] width 13 height 11
click at [777, 97] on link "Edit Edit Milestone" at bounding box center [757, 102] width 66 height 16
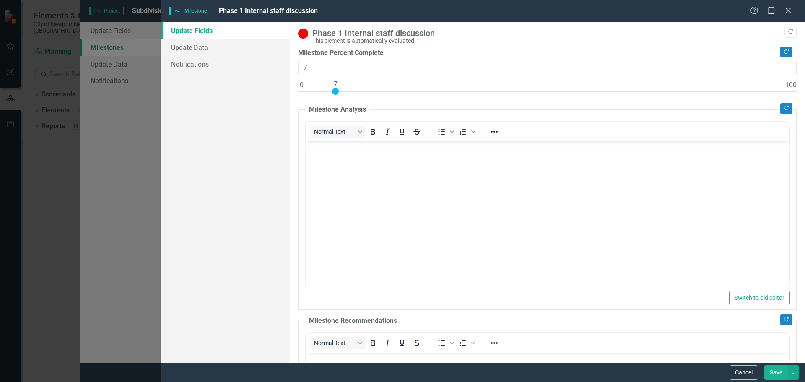
type input "8"
drag, startPoint x: 326, startPoint y: 92, endPoint x: 342, endPoint y: 92, distance: 15.9
click at [342, 92] on div at bounding box center [340, 91] width 7 height 7
click at [777, 368] on button "Save" at bounding box center [776, 372] width 23 height 15
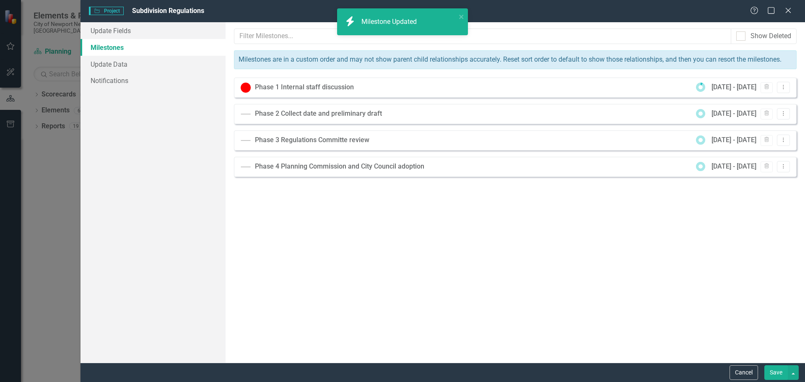
click at [326, 263] on div "Milestones allow you to break down your projects (or initiatives) into smaller …" at bounding box center [516, 192] width 580 height 341
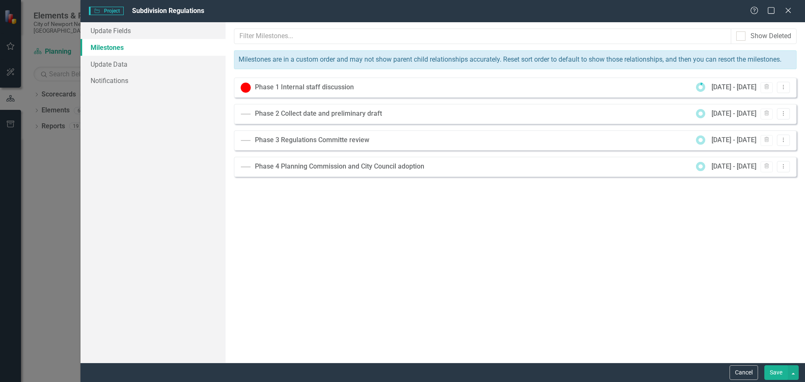
click at [397, 259] on div "Milestones allow you to break down your projects (or initiatives) into smaller …" at bounding box center [516, 192] width 580 height 341
click at [782, 114] on icon "Dropdown Menu" at bounding box center [783, 113] width 7 height 5
click at [751, 127] on link "Edit Edit Milestone" at bounding box center [757, 128] width 66 height 16
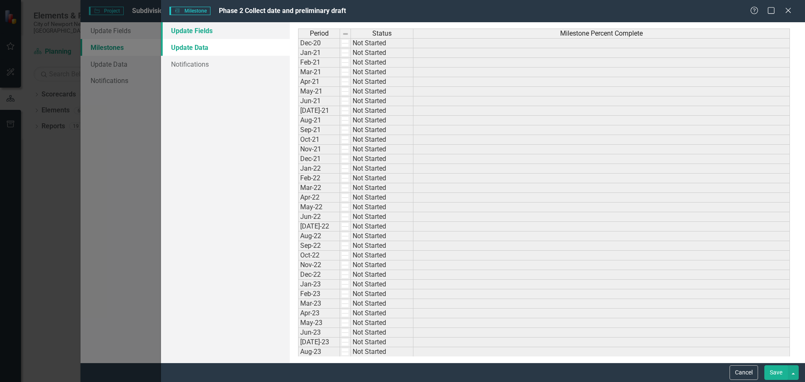
click at [191, 34] on link "Update Fields" at bounding box center [225, 30] width 129 height 17
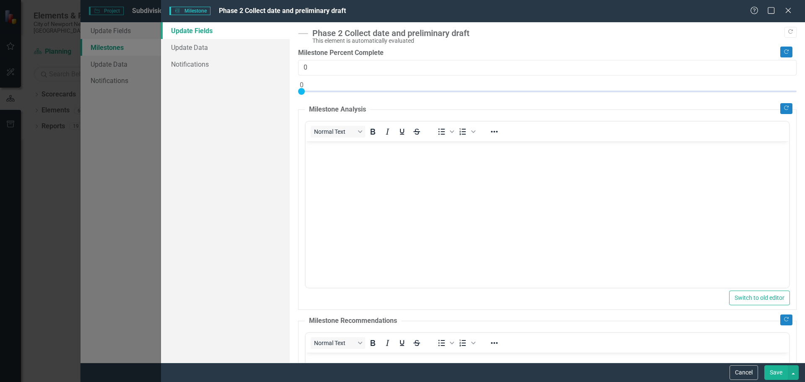
click at [331, 173] on body "Rich Text Area. Press ALT-0 for help." at bounding box center [548, 204] width 484 height 126
type input "5"
drag, startPoint x: 302, startPoint y: 90, endPoint x: 327, endPoint y: 91, distance: 25.2
click at [327, 91] on div at bounding box center [326, 91] width 7 height 7
click at [774, 374] on button "Save" at bounding box center [776, 372] width 23 height 15
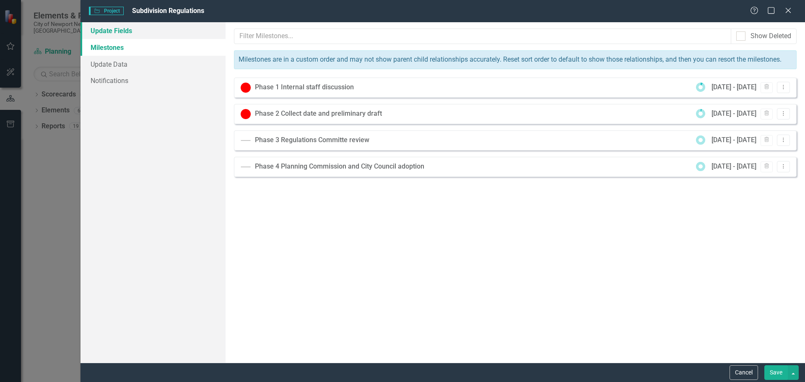
click at [109, 31] on link "Update Fields" at bounding box center [153, 30] width 145 height 17
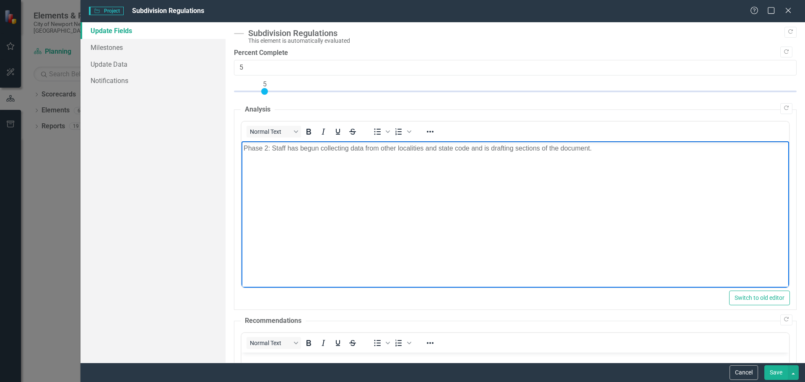
click at [514, 244] on body "Phase 2: Staff has begun collecting data from other localities and state code a…" at bounding box center [515, 204] width 548 height 126
click at [439, 146] on p "Phase 2: Staff has begun collecting data from other localities and state code a…" at bounding box center [515, 148] width 544 height 10
drag, startPoint x: 778, startPoint y: 373, endPoint x: 766, endPoint y: 373, distance: 11.7
click at [777, 373] on button "Save" at bounding box center [776, 372] width 23 height 15
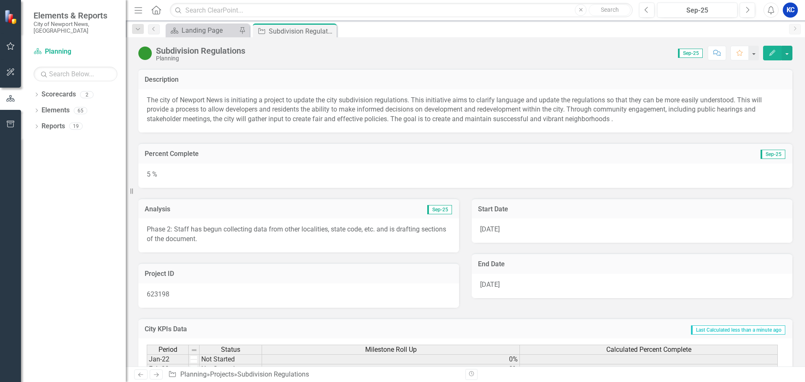
click at [406, 244] on p "Phase 2: Staff has begun collecting data from other localities, state code, etc…" at bounding box center [299, 234] width 304 height 19
click at [407, 231] on p "Phase 2: Staff has begun collecting data from other localities, state code, etc…" at bounding box center [299, 234] width 304 height 19
click at [397, 234] on p "Phase 2: Staff has begun collecting data from other localities, state code, etc…" at bounding box center [299, 234] width 304 height 19
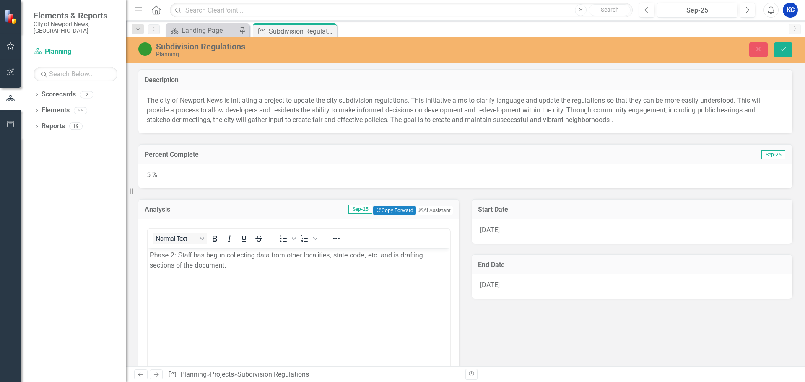
click at [402, 253] on p "Phase 2: Staff has begun collecting data from other localities, state code, etc…" at bounding box center [299, 260] width 298 height 20
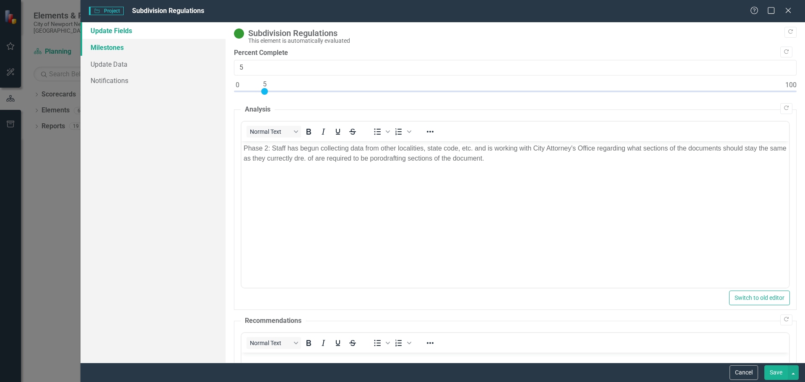
click at [120, 48] on link "Milestones" at bounding box center [153, 47] width 145 height 17
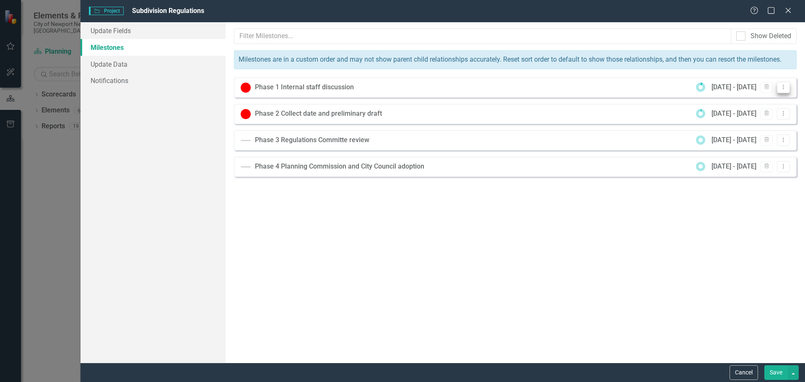
drag, startPoint x: 784, startPoint y: 87, endPoint x: 783, endPoint y: 93, distance: 5.5
click at [783, 93] on button "Dropdown Menu" at bounding box center [783, 87] width 13 height 11
click at [449, 261] on div "Milestones allow you to break down your projects (or initiatives) into smaller …" at bounding box center [516, 192] width 580 height 341
click at [789, 10] on icon "Close" at bounding box center [788, 10] width 10 height 8
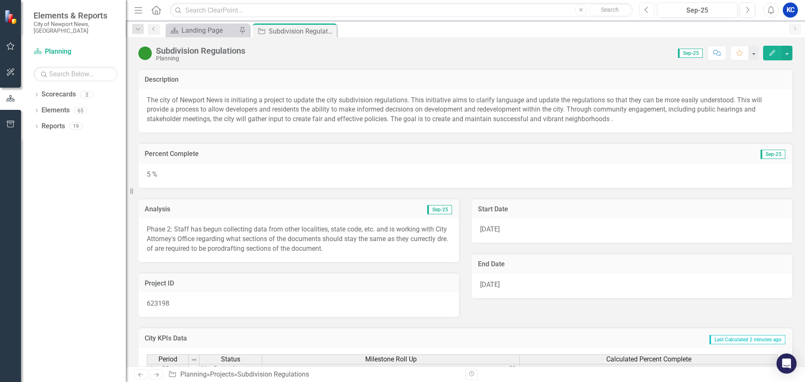
click at [646, 8] on icon "Previous" at bounding box center [647, 10] width 5 height 8
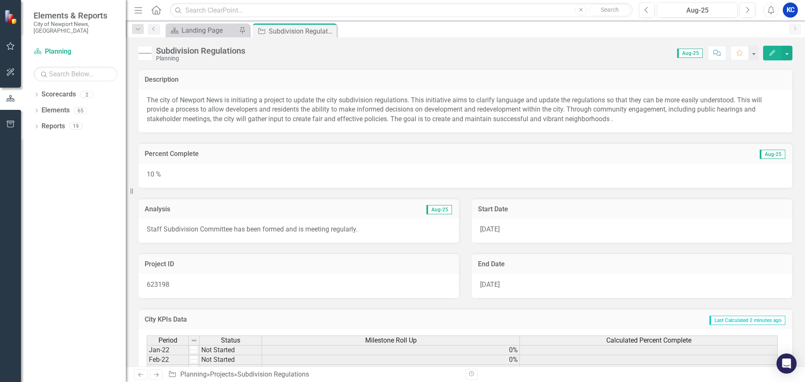
click at [770, 49] on button "Edit" at bounding box center [773, 53] width 18 height 15
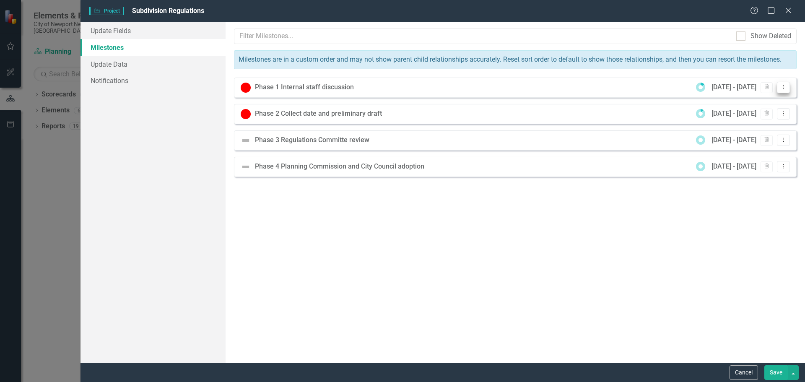
click at [784, 89] on icon "Dropdown Menu" at bounding box center [783, 86] width 7 height 5
click at [762, 98] on link "Edit Edit Milestone" at bounding box center [757, 102] width 66 height 16
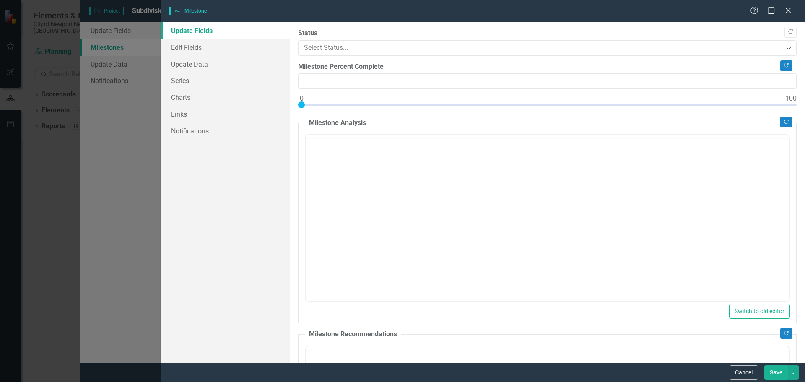
type input "15"
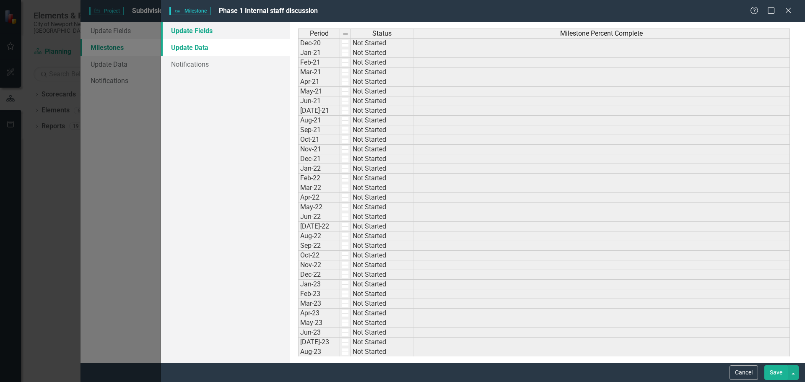
click at [172, 28] on link "Update Fields" at bounding box center [225, 30] width 129 height 17
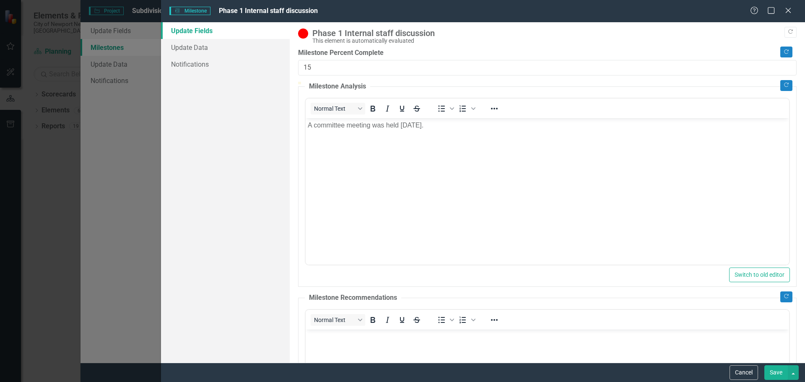
click at [638, 186] on body "A committee meeting was held 8/13/25." at bounding box center [548, 181] width 484 height 126
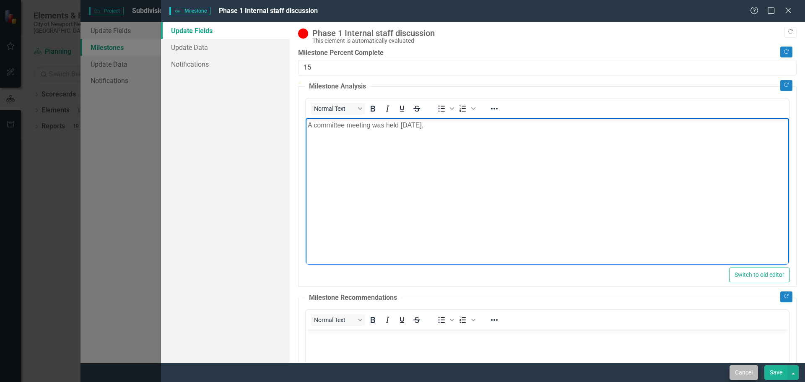
click at [751, 371] on button "Cancel" at bounding box center [744, 372] width 29 height 15
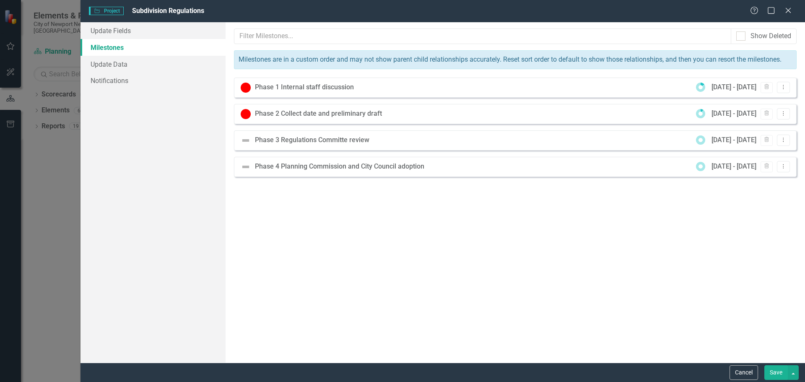
click at [532, 279] on div "Milestones allow you to break down your projects (or initiatives) into smaller …" at bounding box center [516, 192] width 580 height 341
click at [791, 11] on icon "Close" at bounding box center [788, 10] width 10 height 8
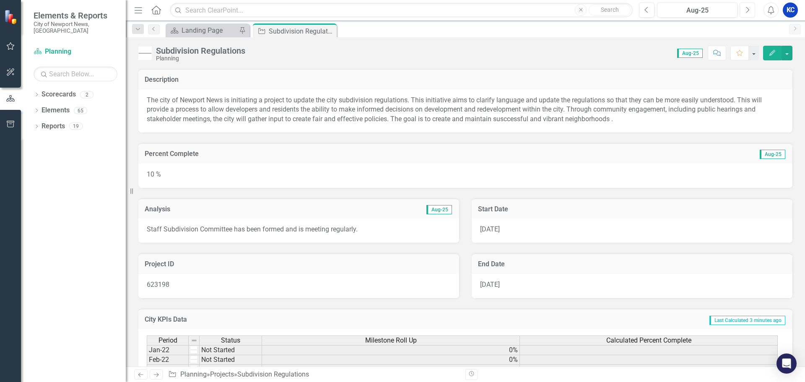
click at [748, 10] on icon "Next" at bounding box center [747, 10] width 5 height 8
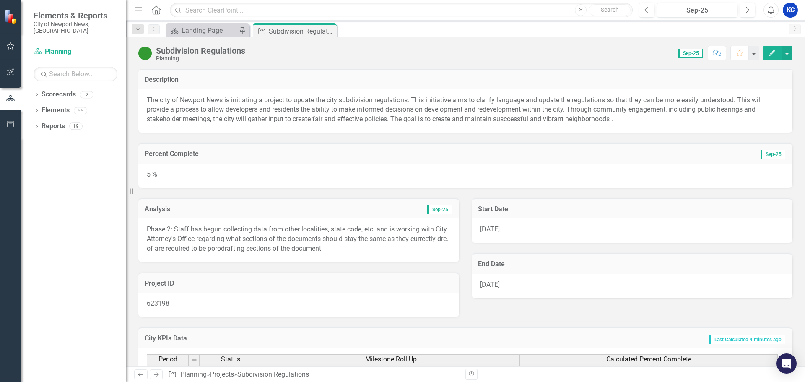
click at [354, 235] on p "Phase 2: Staff has begun collecting data from other localities, state code, etc…" at bounding box center [299, 239] width 304 height 29
click at [356, 214] on td "Sep-25" at bounding box center [376, 210] width 154 height 11
click at [388, 212] on td "Sep-25" at bounding box center [376, 210] width 154 height 11
click at [394, 224] on div "Phase 2: Staff has begun collecting data from other localities, state code, etc…" at bounding box center [298, 241] width 321 height 44
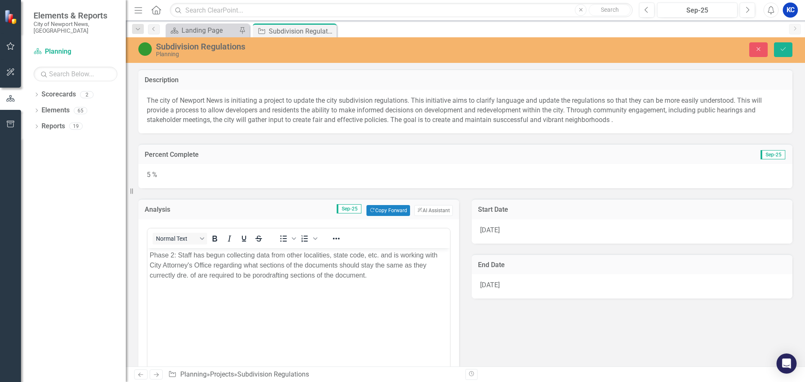
click at [179, 277] on p "Phase 2: Staff has begun collecting data from other localities, state code, etc…" at bounding box center [299, 265] width 298 height 30
click at [190, 275] on p "Phase 2: Staff has begun collecting data from other localities, state code, etc…" at bounding box center [299, 265] width 298 height 30
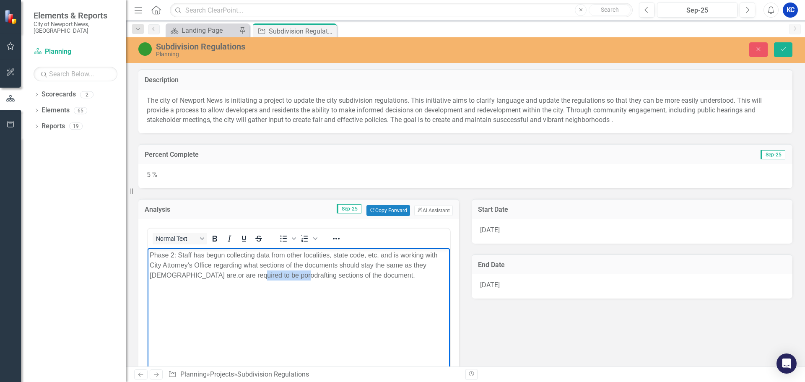
drag, startPoint x: 286, startPoint y: 274, endPoint x: 243, endPoint y: 275, distance: 42.8
click at [243, 275] on p "Phase 2: Staff has begun collecting data from other localities, state code, etc…" at bounding box center [299, 265] width 298 height 30
click at [187, 276] on p "Phase 2: Staff has begun collecting data from other localities, state code, etc…" at bounding box center [299, 265] width 298 height 30
click at [278, 272] on p "Phase 2: Staff has begun collecting data from other localities, state code, etc…" at bounding box center [299, 265] width 298 height 30
click at [330, 276] on p "Phase 2: Staff has begun collecting data from other localities, state code, etc…" at bounding box center [299, 265] width 298 height 30
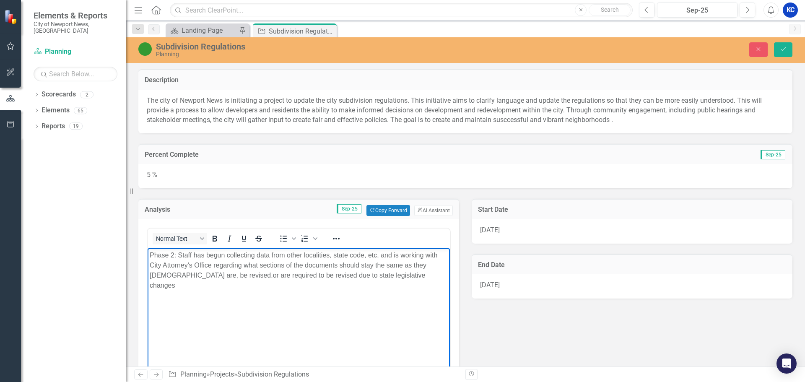
click at [404, 275] on p "Phase 2: Staff has begun collecting data from other localities, state code, etc…" at bounding box center [299, 270] width 298 height 40
click at [179, 256] on p "Phase 2: Staff has begun collecting data from other localities, state code, etc…" at bounding box center [299, 270] width 298 height 40
click at [180, 255] on p "Phase 2: Staff has begun collecting data from other localities, state code, etc…" at bounding box center [299, 270] width 298 height 40
drag, startPoint x: 391, startPoint y: 255, endPoint x: 192, endPoint y: 252, distance: 198.5
click at [193, 252] on p "Phase 2: Staff has begun collecting data from other localities, state code, etc…" at bounding box center [299, 270] width 298 height 40
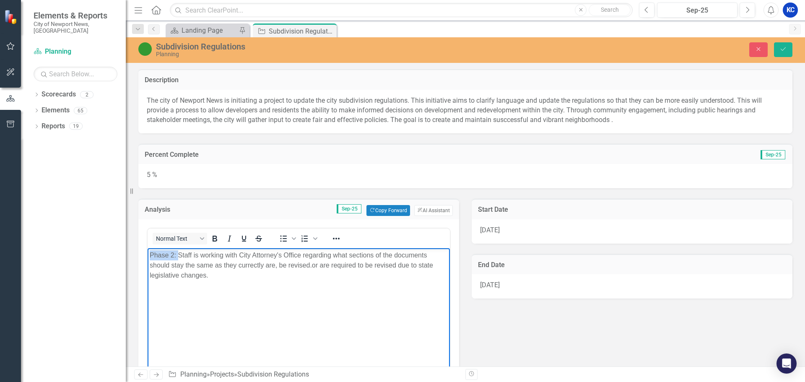
drag, startPoint x: 179, startPoint y: 253, endPoint x: 84, endPoint y: 258, distance: 94.9
click at [148, 258] on html "Phase 2: Staff is working with City Attorney's Office regarding what sections o…" at bounding box center [299, 311] width 302 height 126
click at [249, 310] on body "Staff is working with City Attorney's Office regarding what sections of the doc…" at bounding box center [299, 311] width 302 height 126
click at [392, 331] on body "Staff is working with City Attorney's Office regarding what sections of the doc…" at bounding box center [299, 311] width 302 height 126
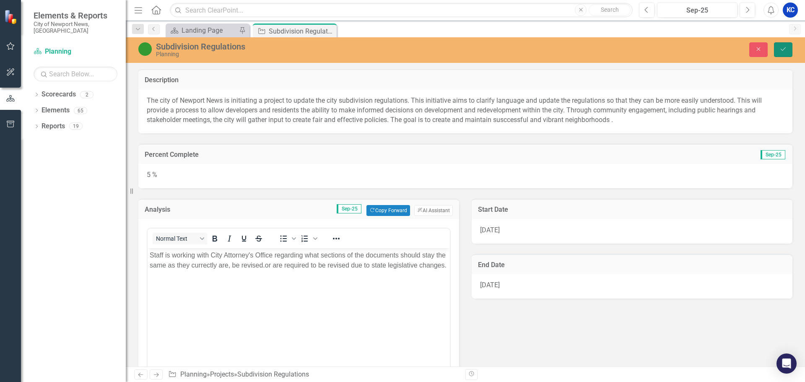
click at [788, 51] on button "Save" at bounding box center [783, 49] width 18 height 15
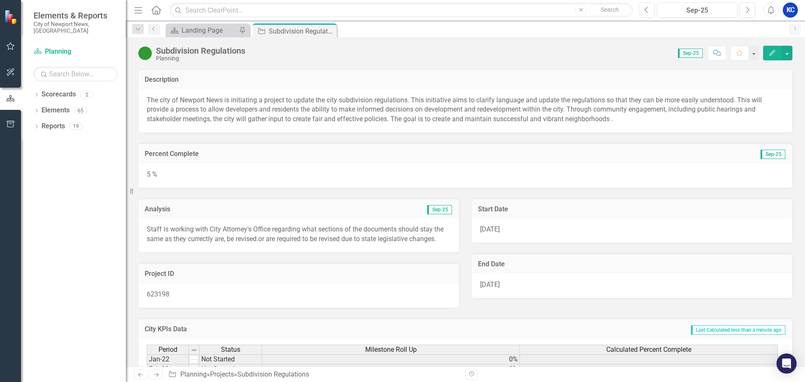
click at [769, 54] on icon "Edit" at bounding box center [773, 53] width 8 height 6
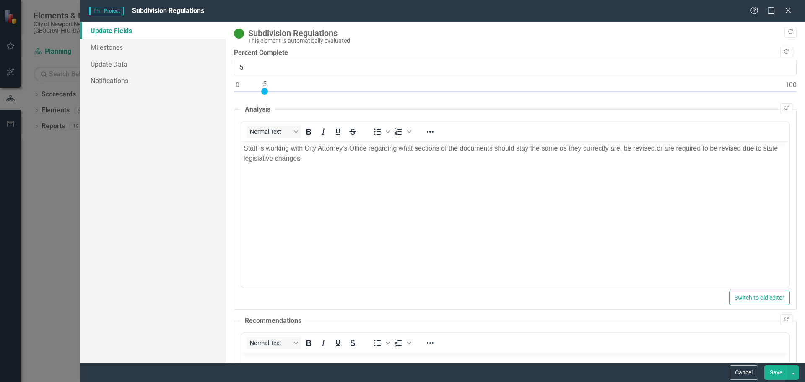
click at [384, 220] on body "Staff is working with City Attorney's Office regarding what sections of the doc…" at bounding box center [515, 204] width 548 height 126
type input "5"
click at [268, 91] on div at bounding box center [515, 93] width 563 height 10
click at [408, 217] on body "Staff is working with City Attorney's Office regarding what sections of the doc…" at bounding box center [515, 204] width 548 height 126
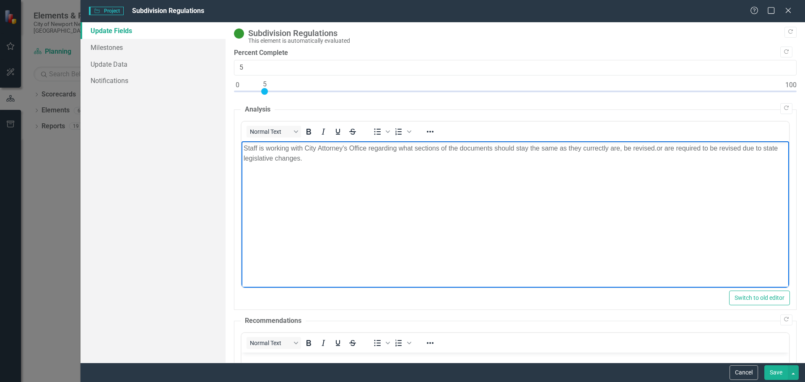
click at [302, 190] on body "Staff is working with City Attorney's Office regarding what sections of the doc…" at bounding box center [515, 204] width 548 height 126
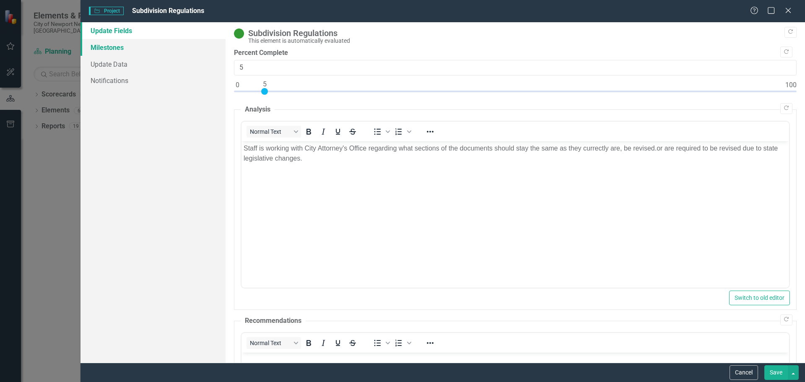
click at [114, 51] on link "Milestones" at bounding box center [153, 47] width 145 height 17
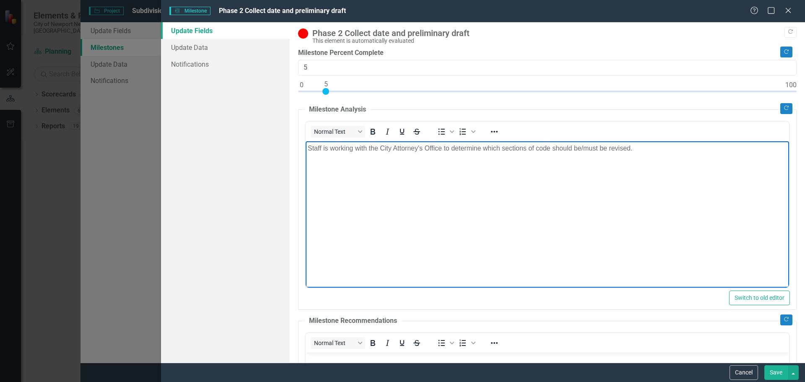
click at [654, 219] on body "Staff is working with the City Attorney's Office to determine which sections of…" at bounding box center [548, 204] width 484 height 126
click at [778, 375] on button "Save" at bounding box center [776, 372] width 23 height 15
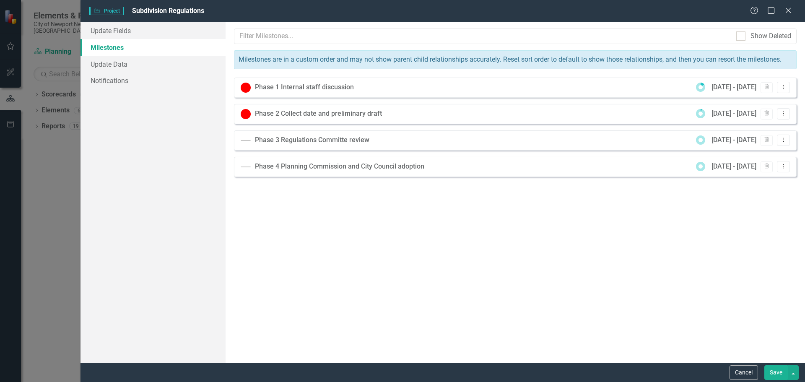
click at [406, 258] on div "Milestones allow you to break down your projects (or initiatives) into smaller …" at bounding box center [516, 192] width 580 height 341
click at [586, 253] on div "Milestones allow you to break down your projects (or initiatives) into smaller …" at bounding box center [516, 192] width 580 height 341
click at [514, 256] on div "Milestones allow you to break down your projects (or initiatives) into smaller …" at bounding box center [516, 192] width 580 height 341
drag, startPoint x: 778, startPoint y: 371, endPoint x: 780, endPoint y: 375, distance: 4.3
click at [780, 375] on button "Save" at bounding box center [776, 372] width 23 height 15
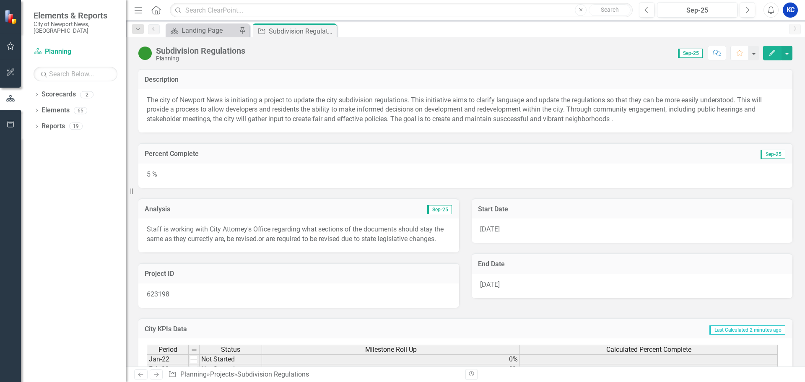
click at [773, 52] on icon "button" at bounding box center [773, 53] width 6 height 6
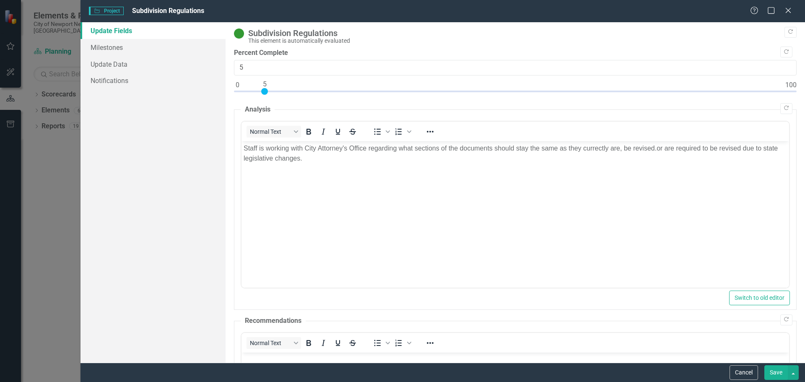
click at [493, 148] on p "Staff is working with City Attorney's Office regarding what sections of the doc…" at bounding box center [515, 153] width 544 height 20
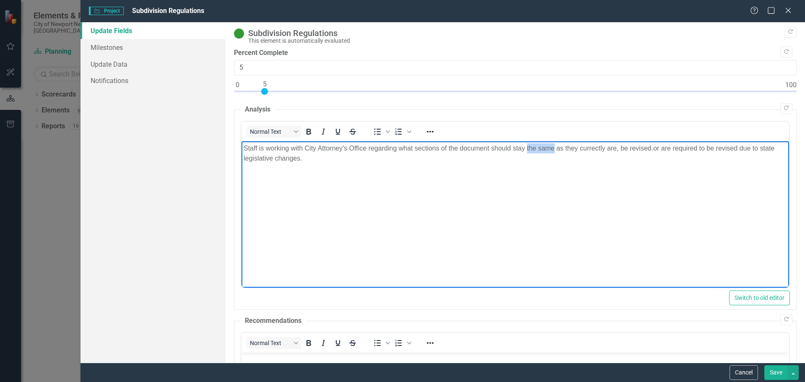
drag, startPoint x: 555, startPoint y: 148, endPoint x: 526, endPoint y: 149, distance: 29.0
click at [526, 149] on p "Staff is working with City Attorney's Office regarding what sections of the doc…" at bounding box center [515, 153] width 544 height 20
click at [626, 146] on p "Staff is working with City Attorney's Office regarding what sections of the doc…" at bounding box center [515, 153] width 544 height 20
click at [526, 149] on p "Staff is working with City Attorney's Office regarding what sections of the doc…" at bounding box center [515, 153] width 544 height 20
click at [528, 148] on p "Staff is working with City Attorney's Office regarding what sections of the doc…" at bounding box center [515, 153] width 544 height 20
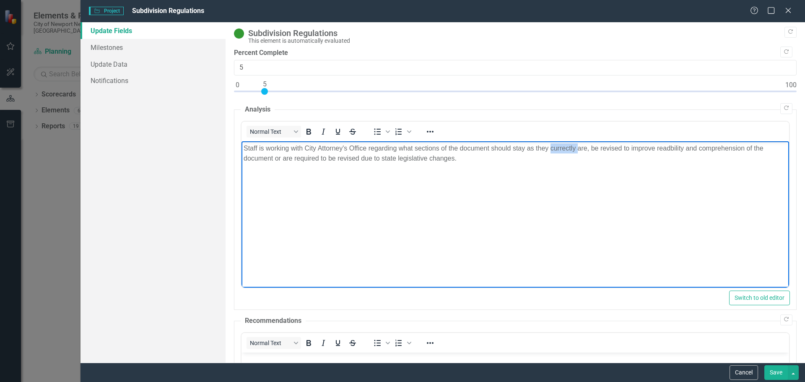
drag, startPoint x: 578, startPoint y: 147, endPoint x: 552, endPoint y: 148, distance: 26.4
click at [552, 148] on p "Staff is working with City Attorney's Office regarding what sections of the doc…" at bounding box center [515, 153] width 544 height 20
click at [718, 147] on p "Staff is working with City Attorney's Office regarding what sections of the doc…" at bounding box center [515, 153] width 544 height 20
click at [368, 159] on p "Staff is working with City Attorney's Office regarding what sections of the doc…" at bounding box center [515, 153] width 544 height 20
click at [342, 158] on p "Staff is working with City Attorney's Office regarding what sections of the doc…" at bounding box center [515, 153] width 544 height 20
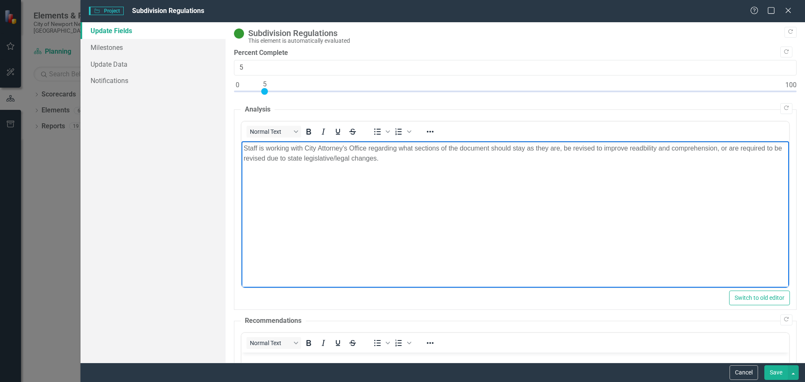
click at [404, 161] on p "Staff is working with City Attorney's Office regarding what sections of the doc…" at bounding box center [515, 153] width 544 height 20
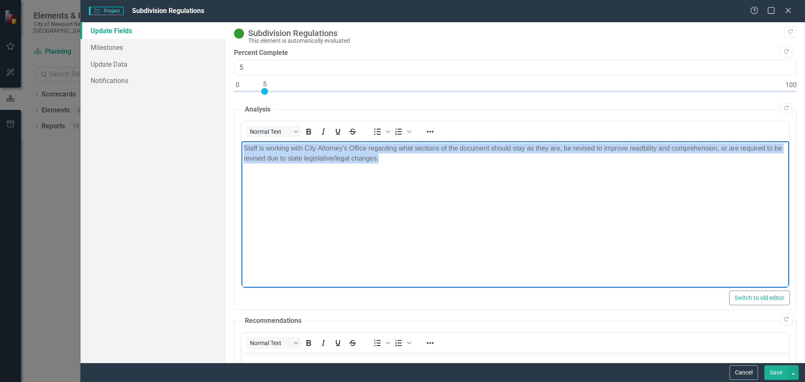
drag, startPoint x: 391, startPoint y: 161, endPoint x: 229, endPoint y: 141, distance: 164.0
click at [241, 141] on html "Staff is working with City Attorney's Office regarding what sections of the doc…" at bounding box center [515, 204] width 548 height 126
copy p "Staff is working with City Attorney's Office regarding what sections of the doc…"
drag, startPoint x: 501, startPoint y: 187, endPoint x: 515, endPoint y: 187, distance: 13.8
click at [501, 187] on body "Staff is working with City Attorney's Office regarding what sections of the doc…" at bounding box center [515, 204] width 548 height 126
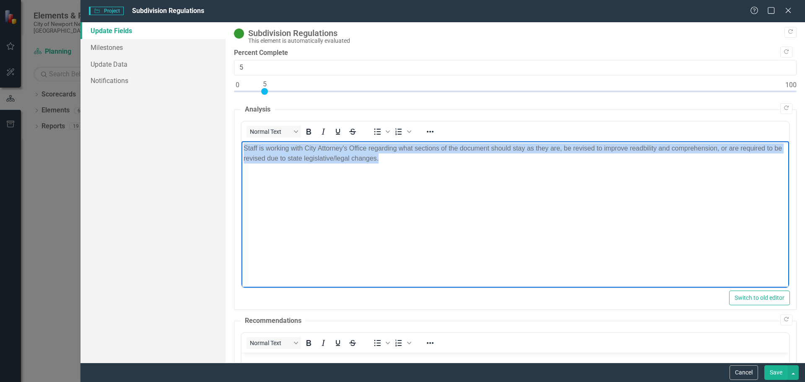
click at [647, 156] on p "Staff is working with City Attorney's Office regarding what sections of the doc…" at bounding box center [515, 153] width 544 height 20
click at [643, 145] on p "Staff is working with City Attorney's Office regarding what sections of the doc…" at bounding box center [515, 153] width 544 height 20
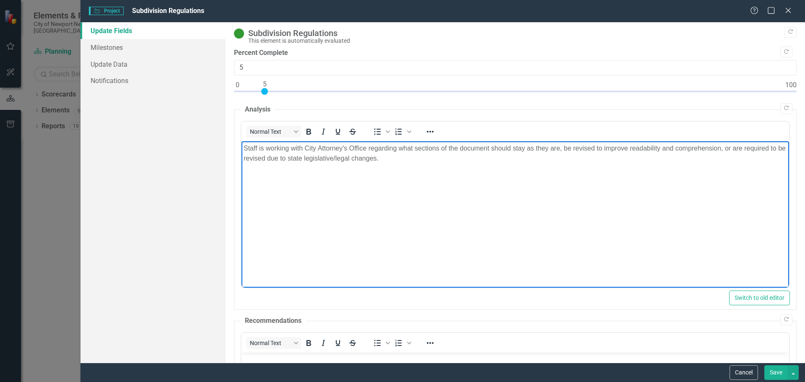
click at [617, 188] on body "Staff is working with City Attorney's Office regarding what sections of the doc…" at bounding box center [515, 204] width 548 height 126
click at [343, 209] on body "Staff is working with City Attorney's Office regarding what sections of the doc…" at bounding box center [515, 204] width 548 height 126
click at [774, 373] on button "Save" at bounding box center [776, 372] width 23 height 15
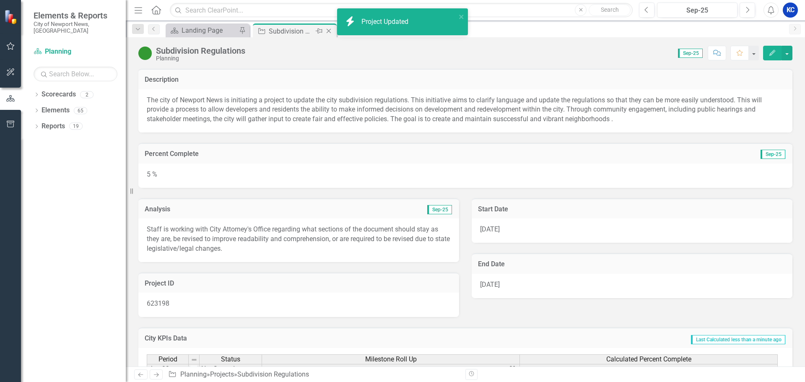
click at [296, 30] on div "Subdivision Regulations" at bounding box center [291, 31] width 45 height 10
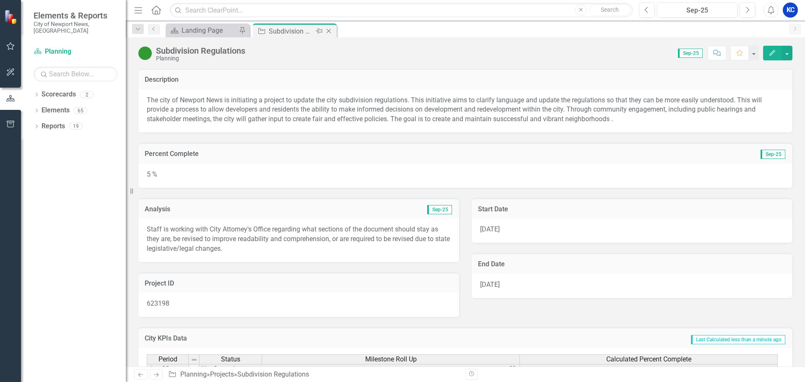
click at [329, 31] on icon at bounding box center [329, 31] width 5 height 5
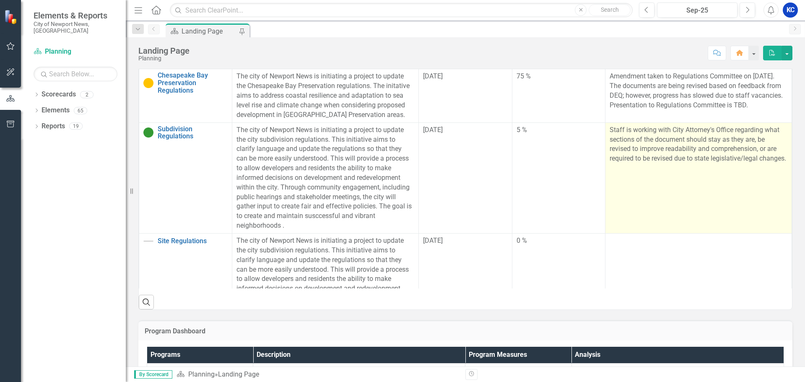
scroll to position [671, 0]
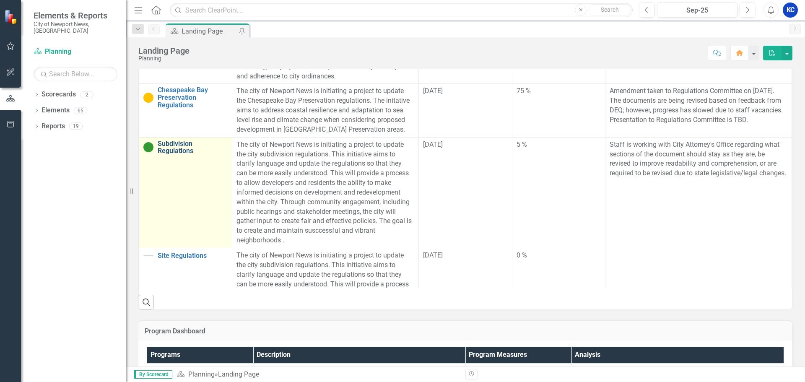
click at [172, 147] on link "Subdivision Regulations" at bounding box center [193, 147] width 70 height 15
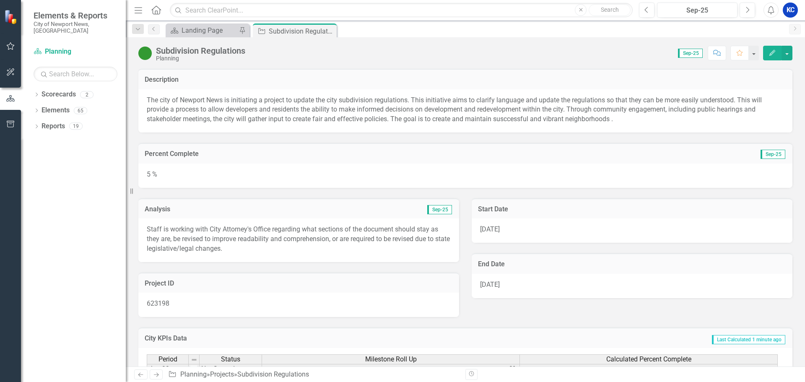
click at [0, 0] on icon "Close" at bounding box center [0, 0] width 0 height 0
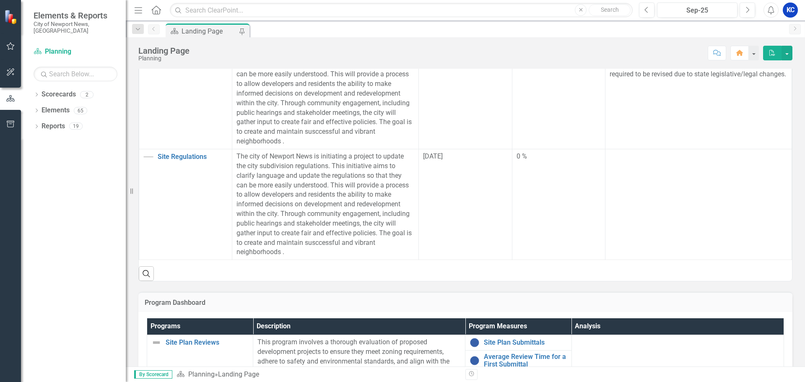
scroll to position [294, 0]
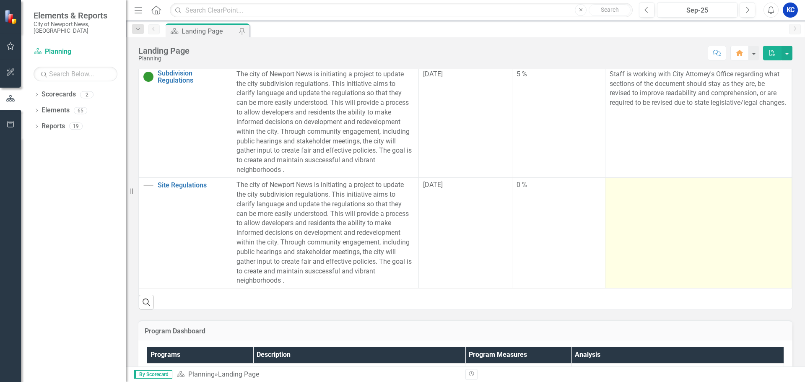
click at [659, 222] on td at bounding box center [699, 232] width 187 height 111
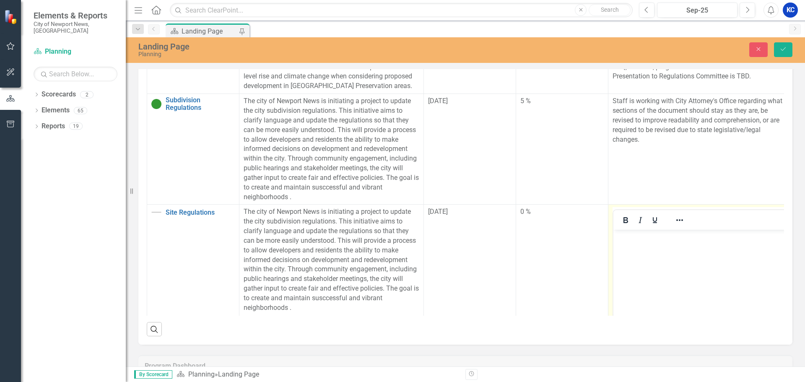
scroll to position [0, 0]
click at [650, 272] on body "Rich Text Area. Press ALT-0 for help." at bounding box center [701, 293] width 174 height 126
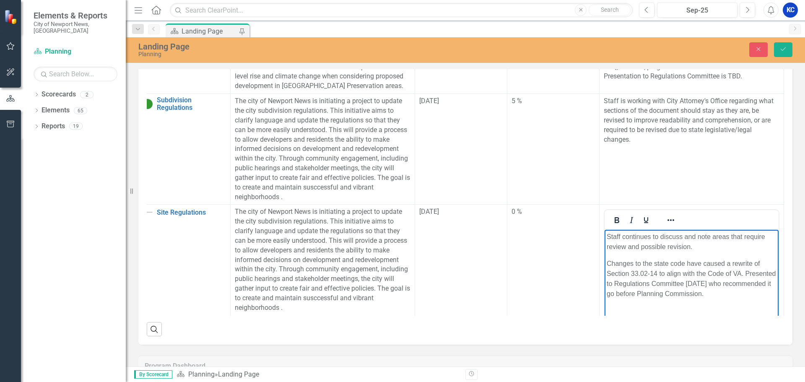
scroll to position [742, 21]
drag, startPoint x: 705, startPoint y: 295, endPoint x: 606, endPoint y: 260, distance: 105.1
click at [606, 260] on body "Staff continues to discuss and note areas that require review and possible revi…" at bounding box center [692, 293] width 174 height 126
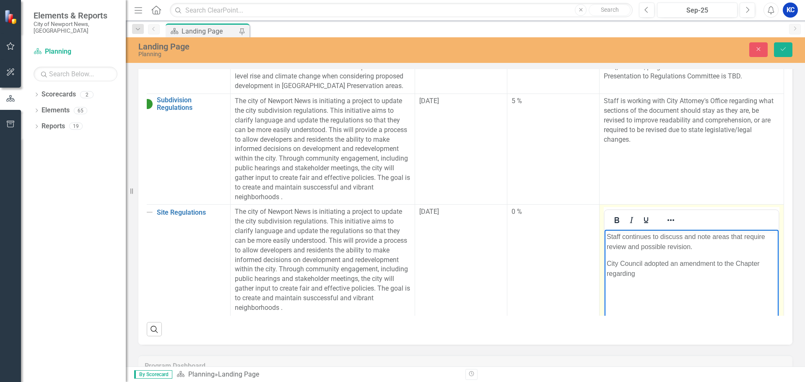
click at [727, 263] on p "City Council adopted an amendment to the Chapter regarding" at bounding box center [692, 269] width 170 height 20
click at [725, 264] on p "City Council adopted an amendment to the Chapter regarding" at bounding box center [692, 269] width 170 height 20
click at [726, 274] on p "City Council adopted an amendment to Sec. 33.02-14 regarding review periods on …" at bounding box center [692, 269] width 170 height 20
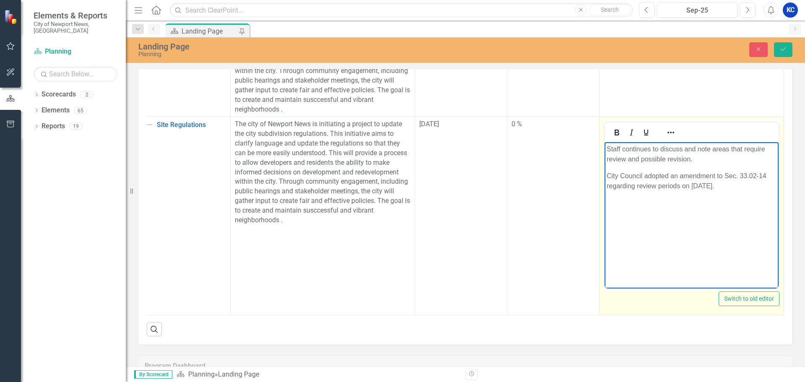
scroll to position [709, 21]
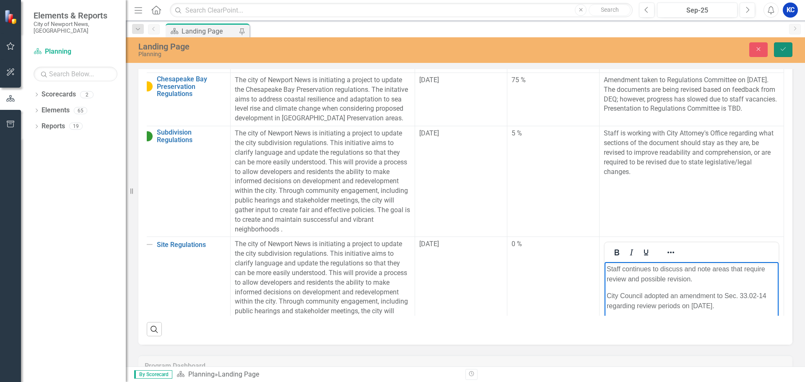
click at [785, 47] on icon "Save" at bounding box center [784, 49] width 8 height 6
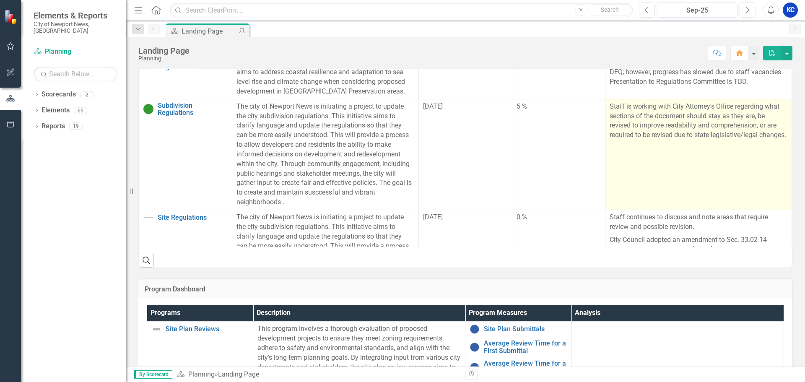
scroll to position [626, 0]
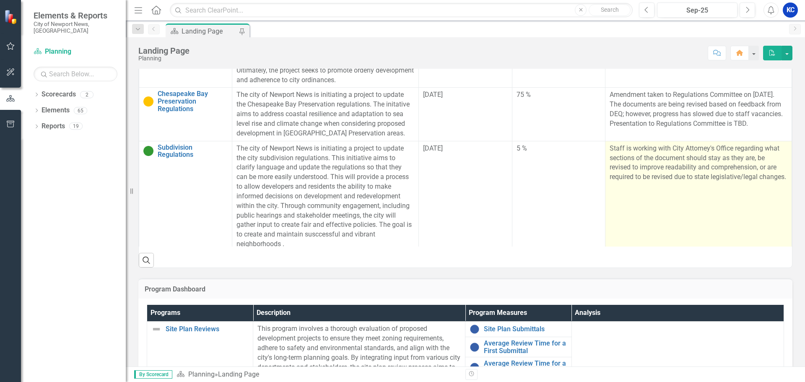
click at [717, 206] on td "Staff is working with City Attorney's Office regarding what sections of the doc…" at bounding box center [699, 196] width 187 height 111
click at [709, 177] on p "Staff is working with City Attorney's Office regarding what sections of the doc…" at bounding box center [699, 163] width 178 height 38
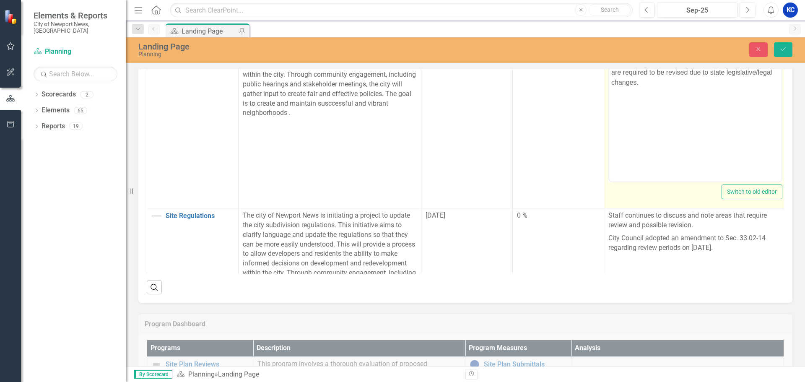
scroll to position [751, 0]
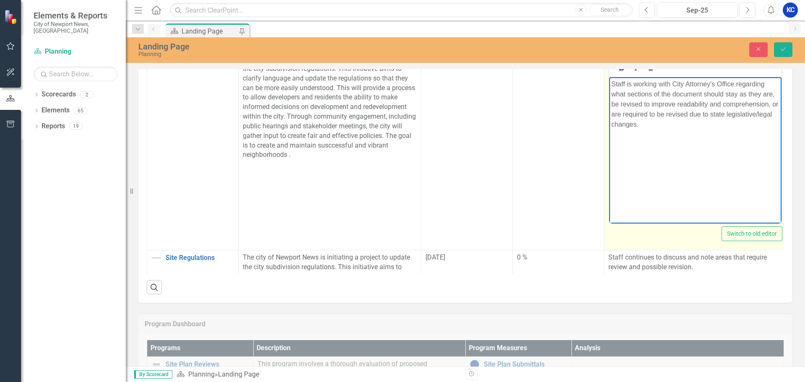
click at [641, 127] on p "Staff is working with City Attorney's Office regarding what sections of the doc…" at bounding box center [696, 104] width 168 height 50
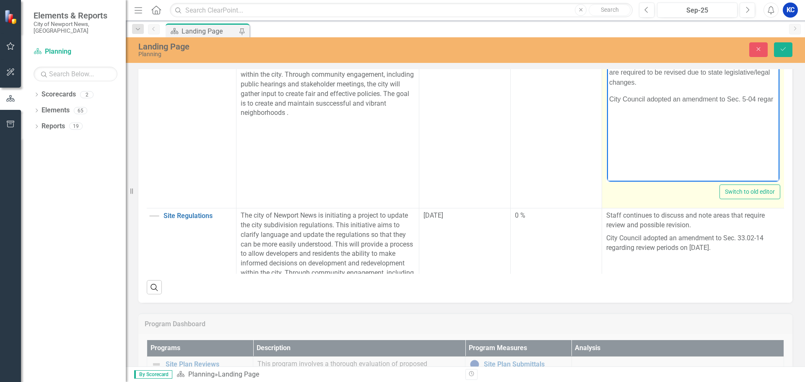
scroll to position [793, 4]
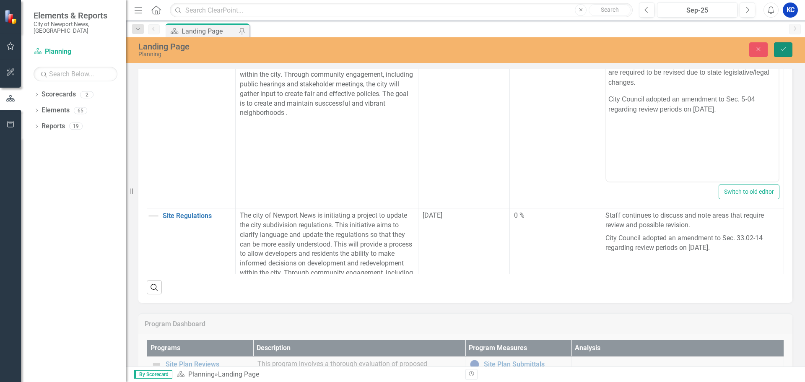
click at [789, 47] on button "Save" at bounding box center [783, 49] width 18 height 15
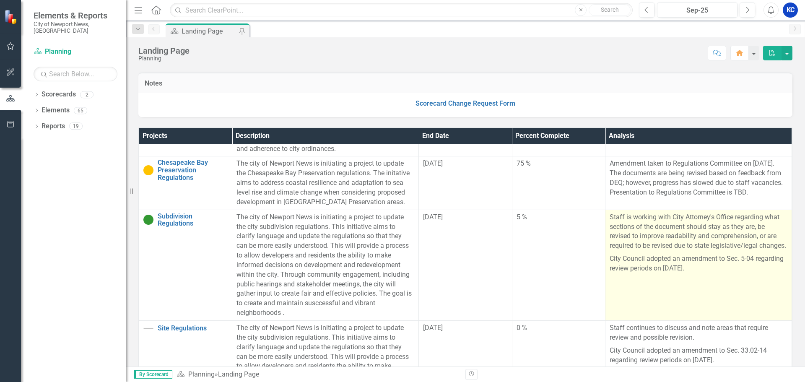
scroll to position [751, 0]
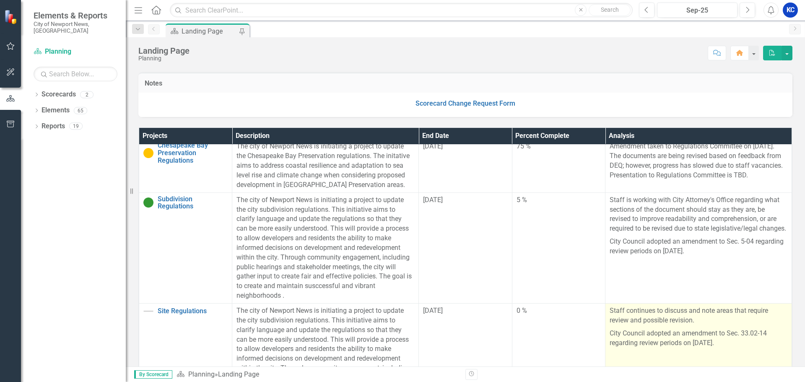
click at [654, 312] on p "Staff continues to discuss and note areas that require review and possible revi…" at bounding box center [699, 316] width 178 height 21
click at [673, 313] on p "Staff continues to discuss and note areas that require review and possible revi…" at bounding box center [699, 316] width 178 height 21
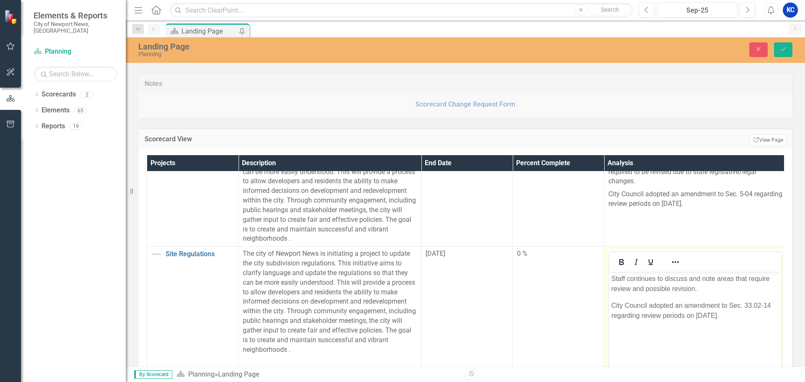
scroll to position [845, 0]
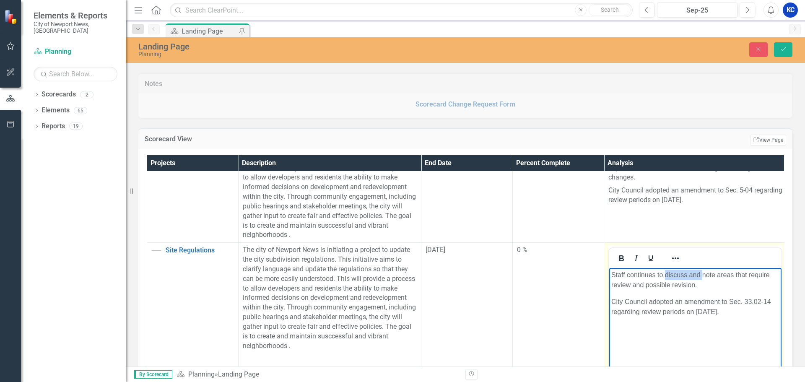
drag, startPoint x: 703, startPoint y: 275, endPoint x: 665, endPoint y: 275, distance: 37.3
click at [665, 275] on p "Staff continues to discuss and note areas that require review and possible revi…" at bounding box center [696, 280] width 168 height 20
click at [785, 46] on icon "Save" at bounding box center [784, 49] width 8 height 6
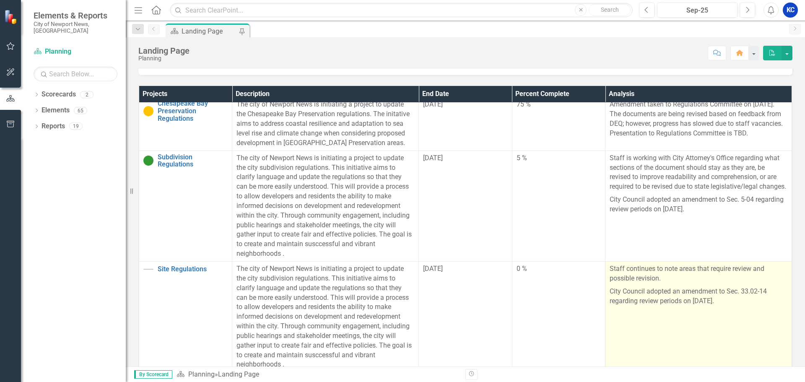
scroll to position [751, 0]
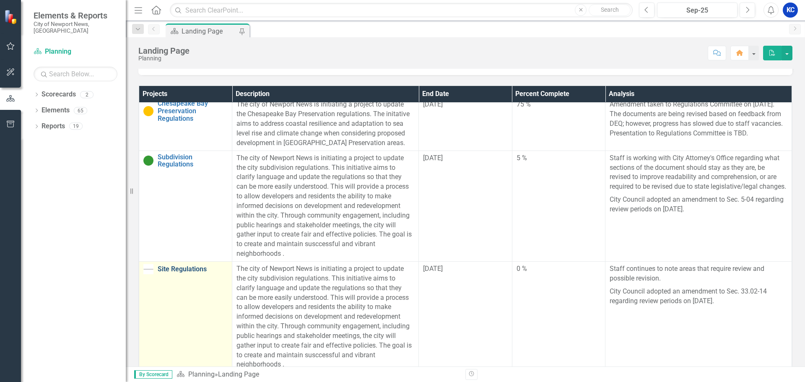
click at [188, 267] on link "Site Regulations" at bounding box center [193, 270] width 70 height 8
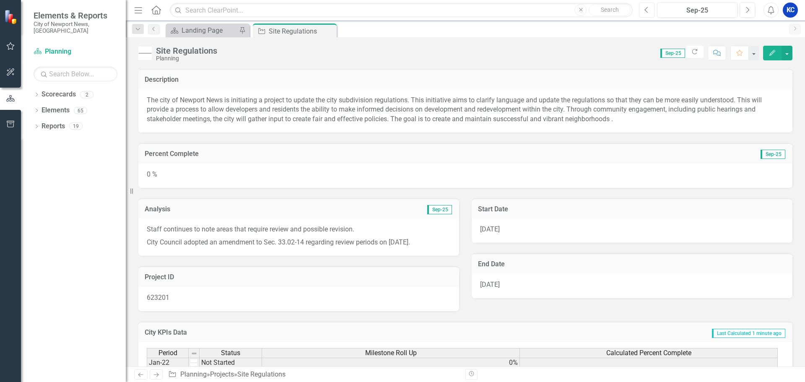
click at [648, 12] on icon "button" at bounding box center [646, 10] width 3 height 6
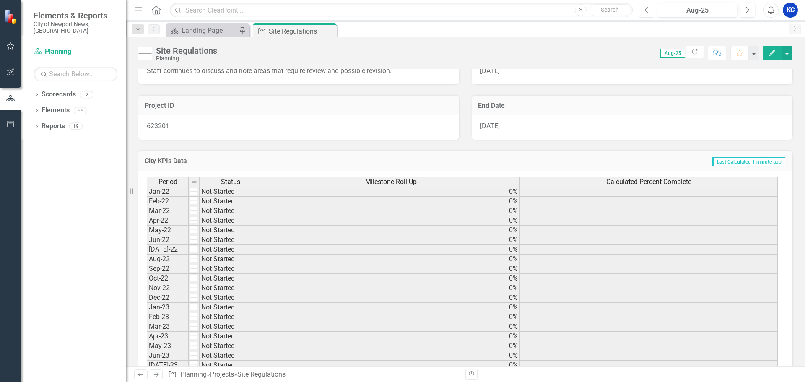
scroll to position [108, 0]
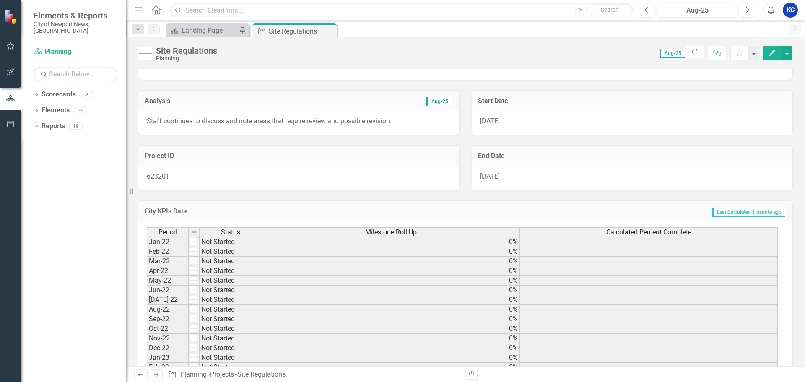
click at [750, 8] on button "Next" at bounding box center [748, 10] width 16 height 15
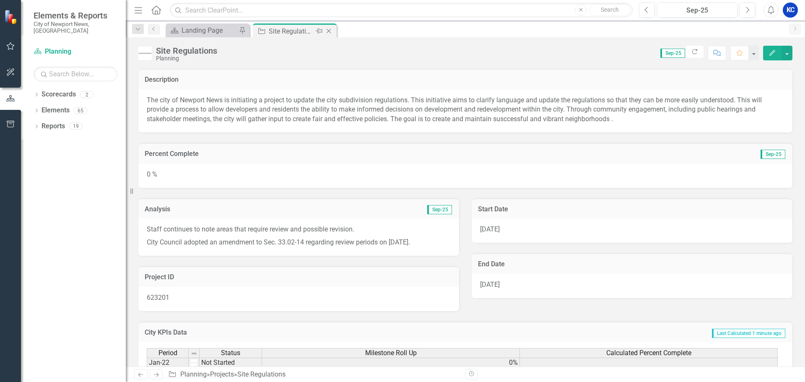
click at [329, 31] on icon "Close" at bounding box center [329, 31] width 8 height 7
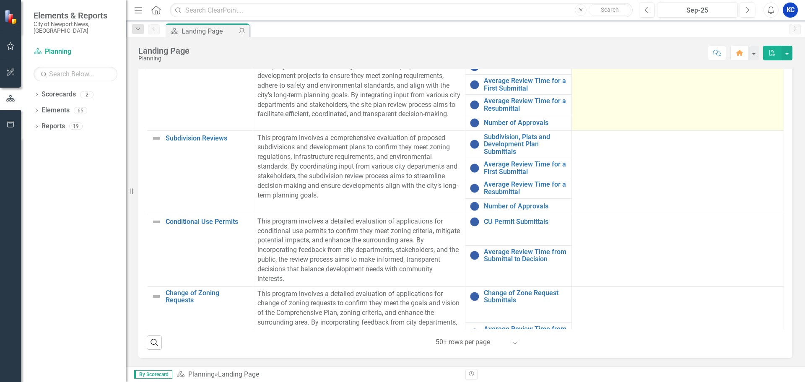
scroll to position [514, 0]
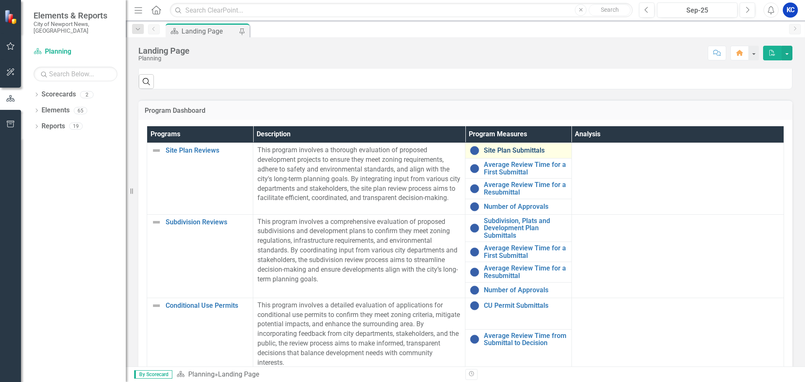
click at [488, 151] on link "Site Plan Submittals" at bounding box center [525, 151] width 83 height 8
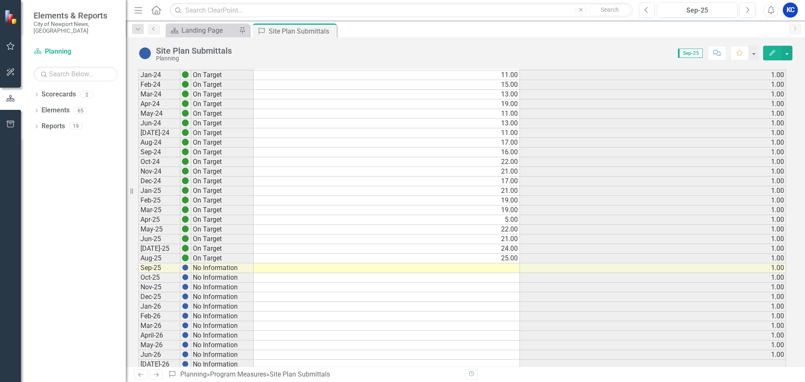
scroll to position [126, 0]
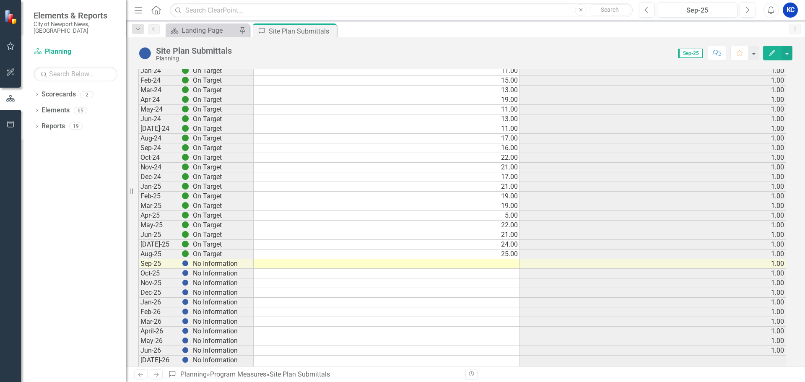
click at [502, 264] on td at bounding box center [387, 264] width 266 height 10
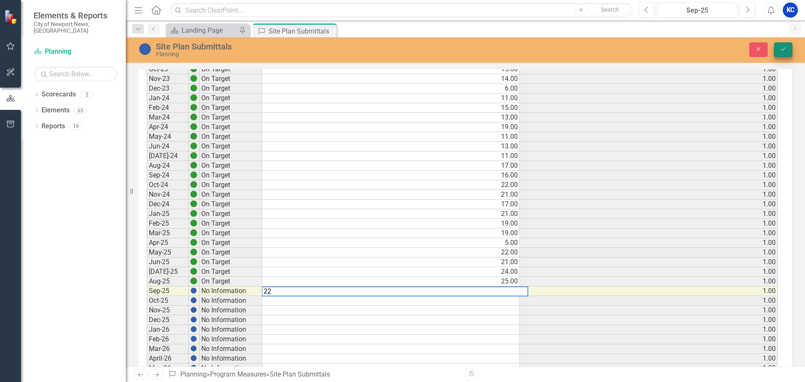
type textarea "22"
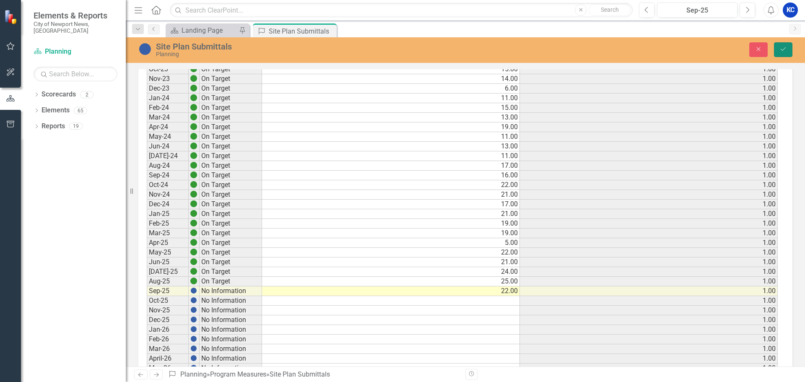
click at [787, 47] on icon "Save" at bounding box center [784, 49] width 8 height 6
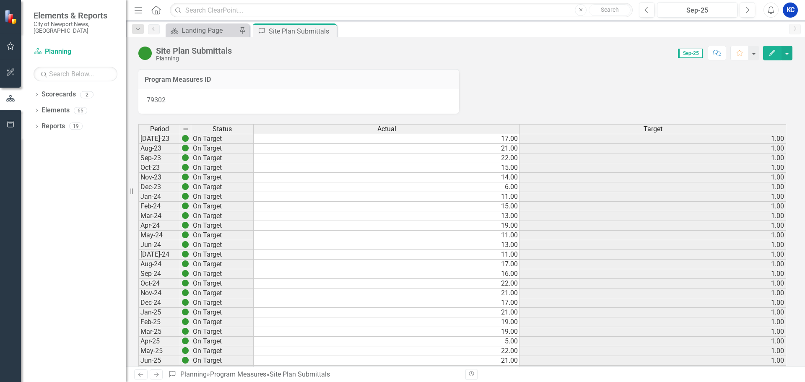
click at [157, 374] on icon at bounding box center [156, 375] width 5 height 4
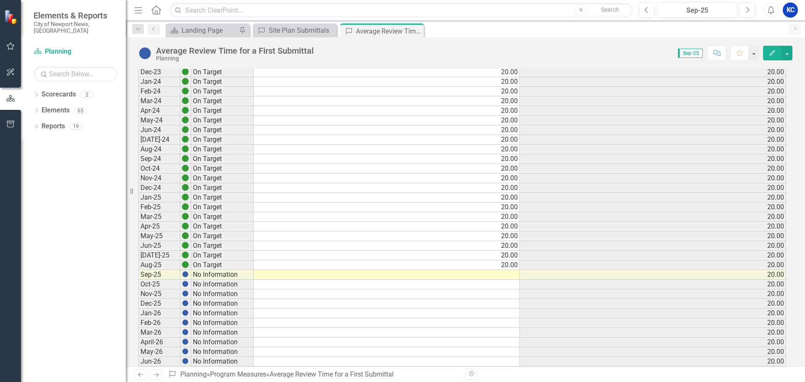
scroll to position [126, 0]
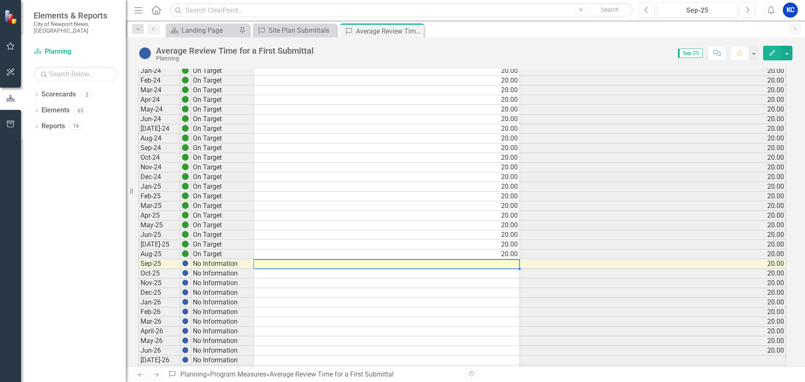
click at [509, 263] on td at bounding box center [387, 264] width 266 height 10
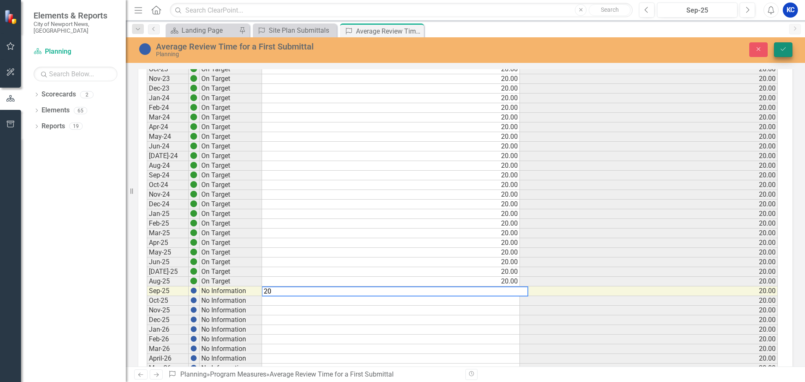
type textarea "20"
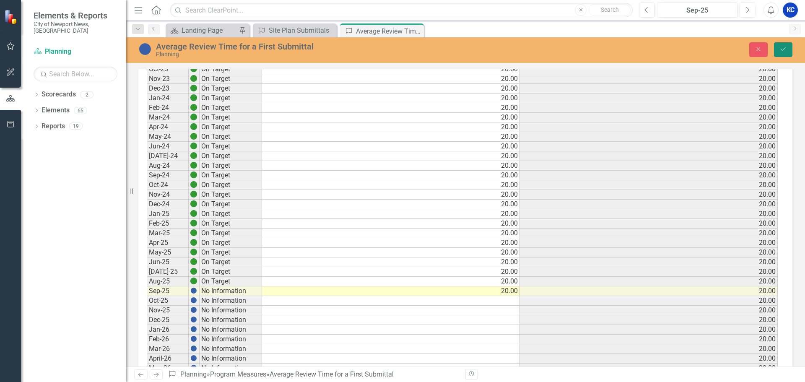
click at [785, 46] on icon "Save" at bounding box center [784, 49] width 8 height 6
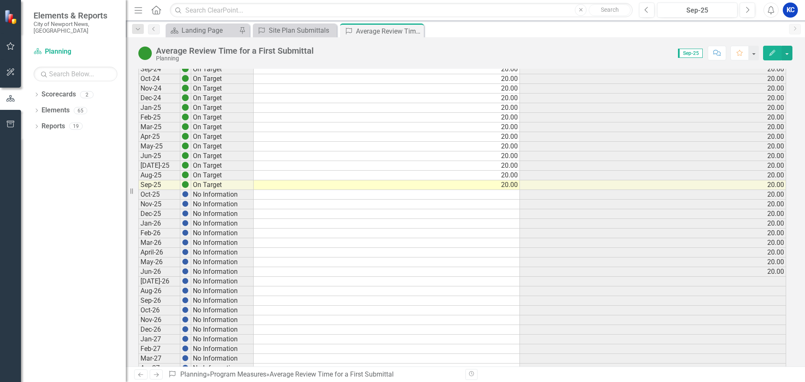
scroll to position [210, 0]
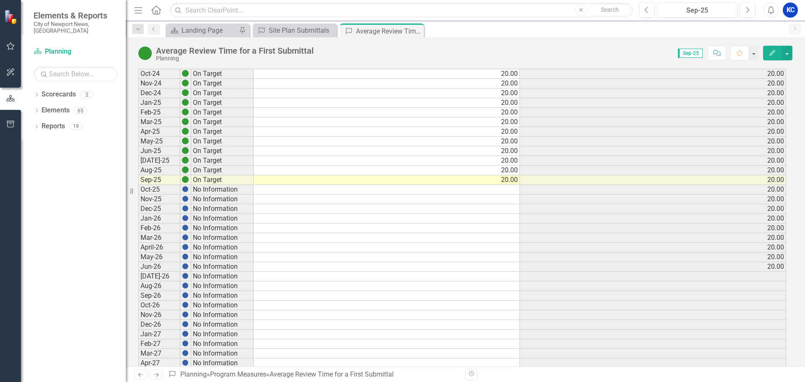
click at [158, 373] on icon "Next" at bounding box center [156, 374] width 7 height 5
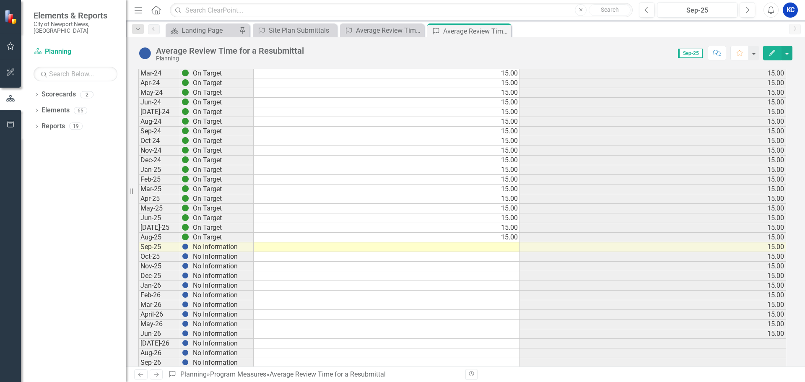
scroll to position [587, 0]
click at [510, 248] on td at bounding box center [387, 247] width 266 height 10
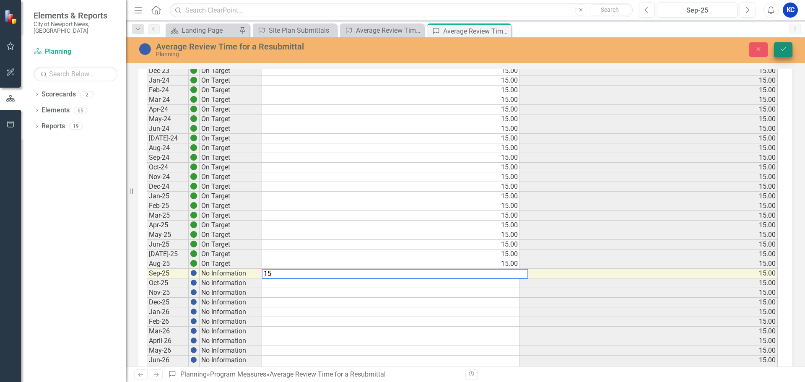
type textarea "15"
click at [784, 55] on button "Save" at bounding box center [783, 49] width 18 height 15
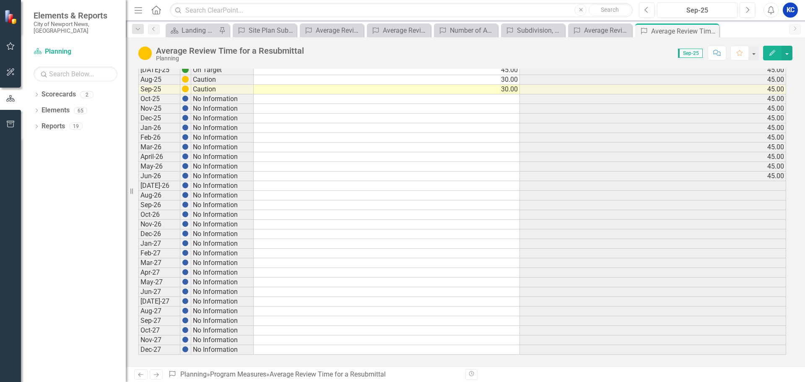
scroll to position [301, 0]
click at [155, 374] on icon "Next" at bounding box center [156, 374] width 7 height 5
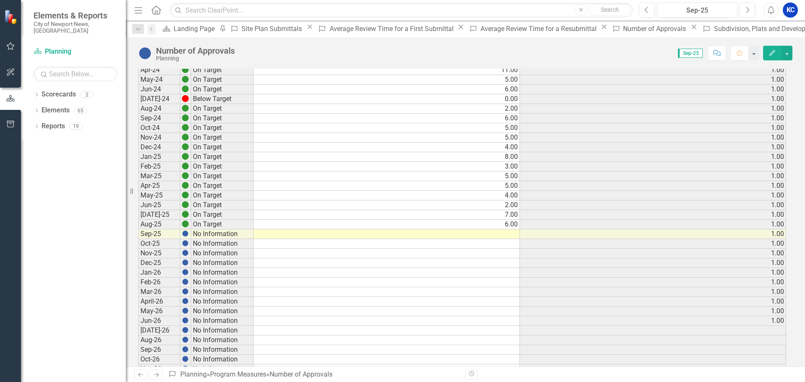
scroll to position [168, 0]
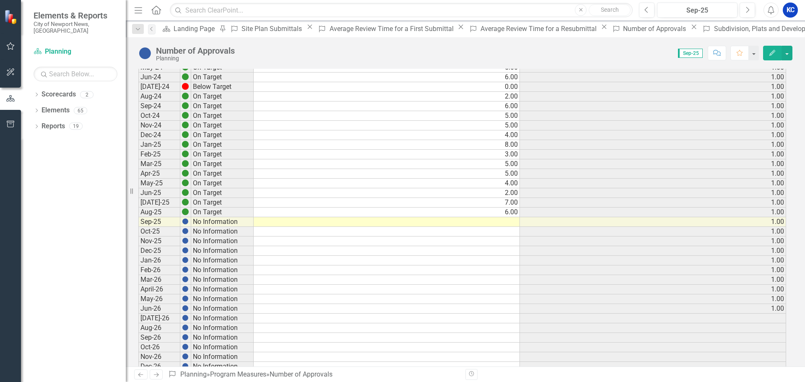
click at [509, 226] on td at bounding box center [387, 222] width 266 height 10
click at [509, 220] on td at bounding box center [387, 222] width 266 height 10
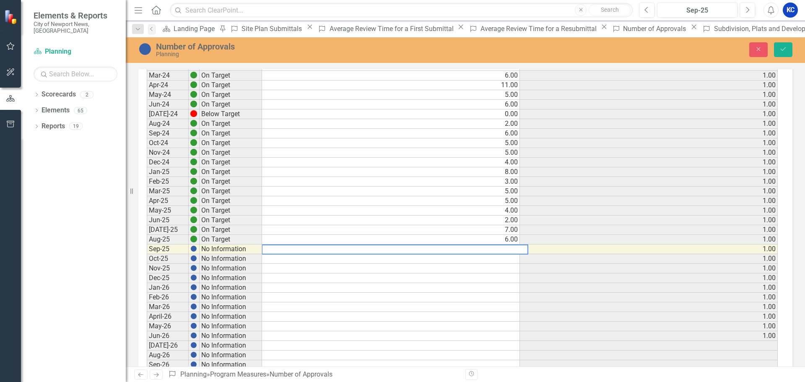
click at [501, 252] on textarea at bounding box center [395, 250] width 267 height 10
type textarea "8"
click at [504, 289] on td at bounding box center [391, 288] width 258 height 10
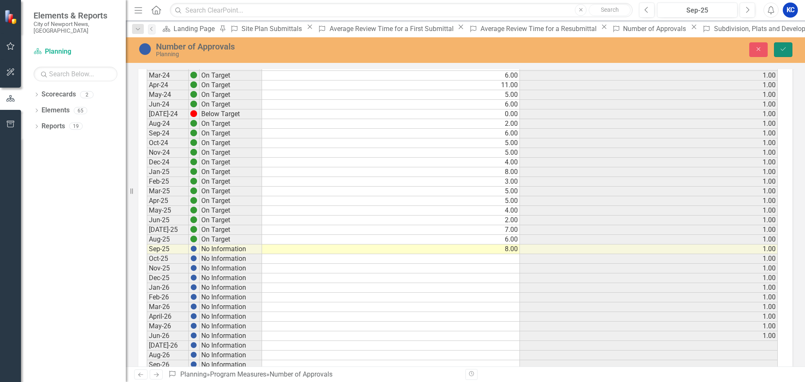
click at [786, 49] on icon "Save" at bounding box center [784, 49] width 8 height 6
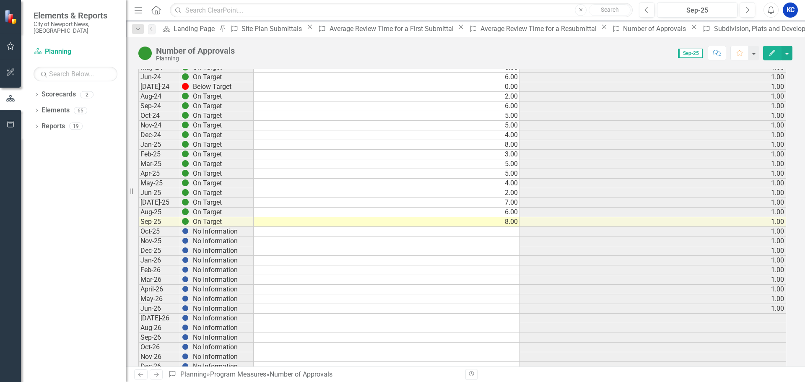
click at [157, 375] on icon at bounding box center [156, 375] width 5 height 4
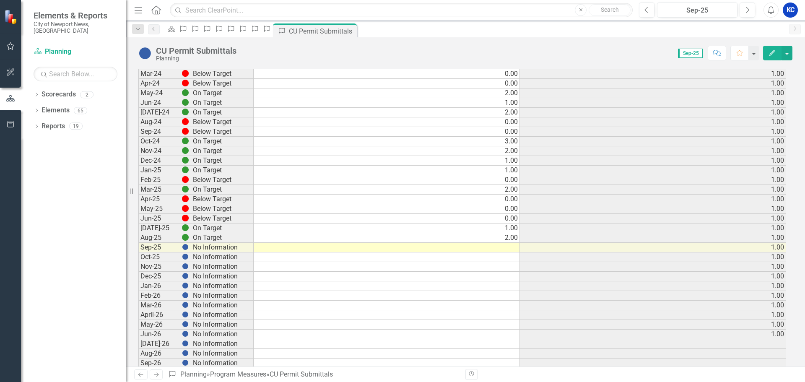
scroll to position [168, 0]
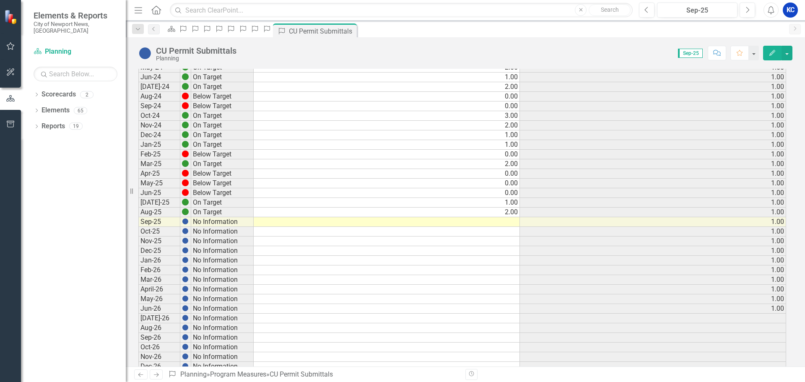
click at [510, 225] on td at bounding box center [387, 222] width 266 height 10
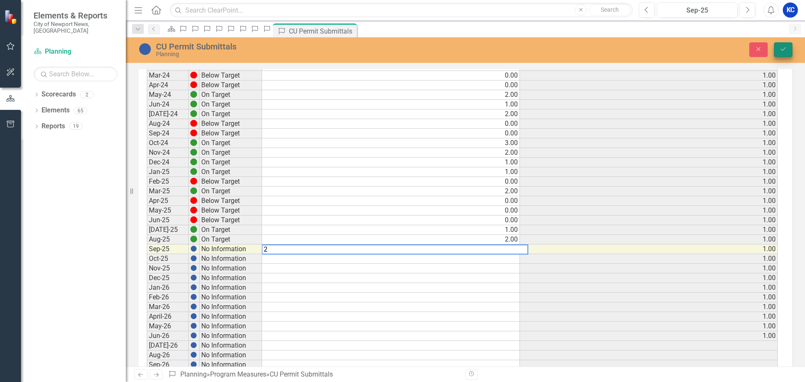
type textarea "2"
click at [786, 48] on icon "Save" at bounding box center [784, 49] width 8 height 6
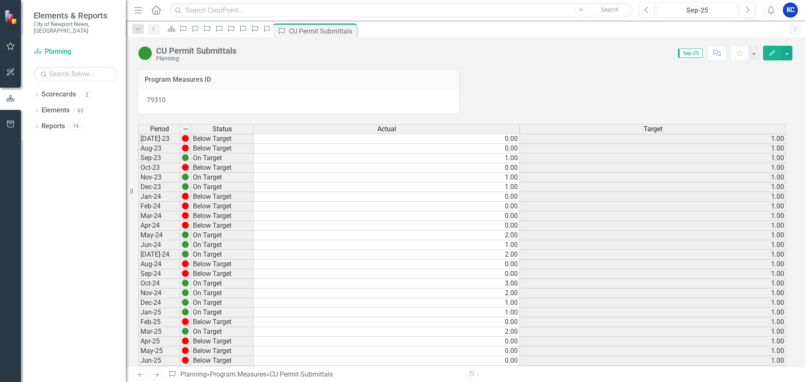
click at [154, 373] on icon "Next" at bounding box center [156, 374] width 7 height 5
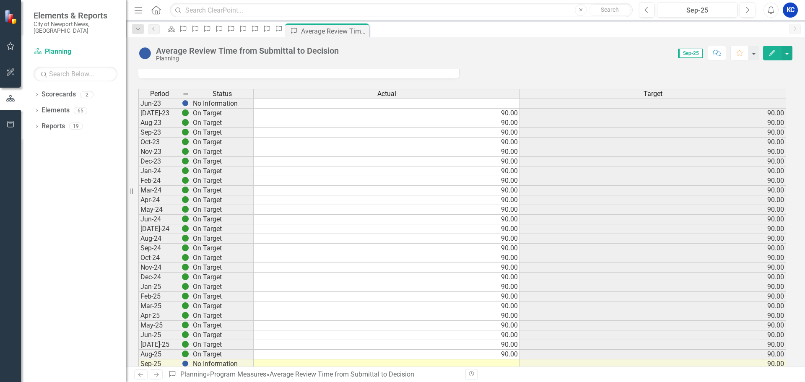
scroll to position [84, 0]
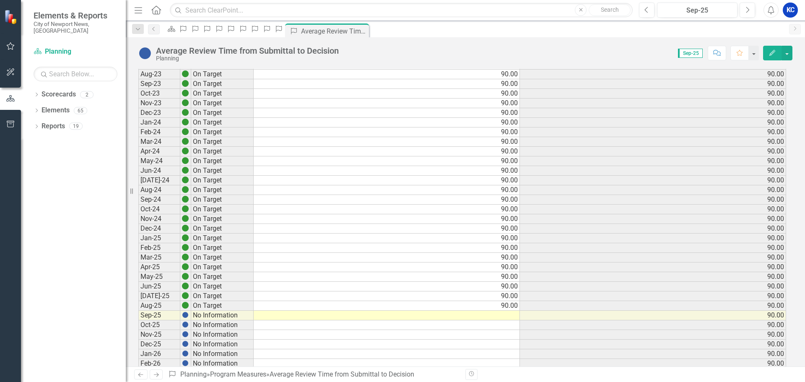
click at [509, 315] on td at bounding box center [387, 316] width 266 height 10
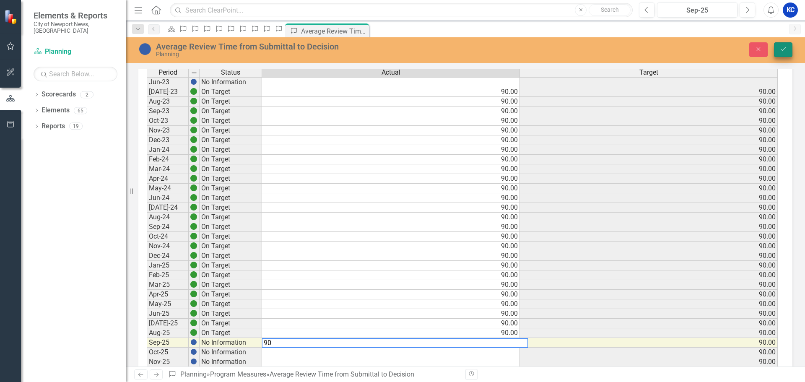
type textarea "90"
click at [785, 51] on icon "Save" at bounding box center [784, 49] width 8 height 6
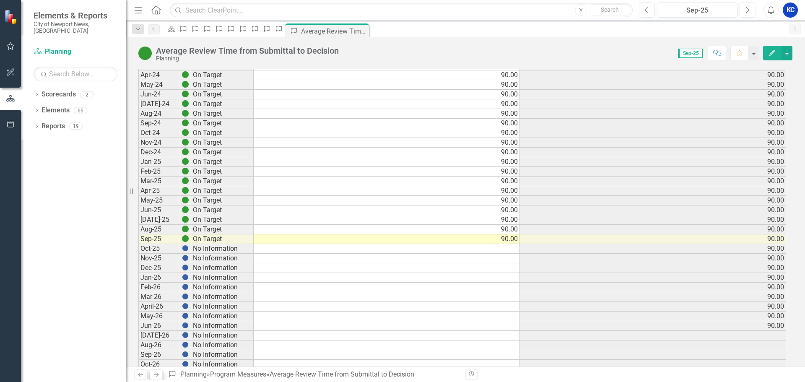
scroll to position [168, 0]
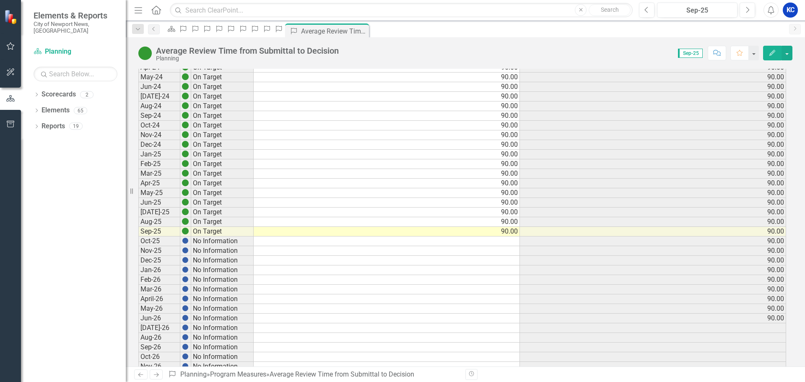
click at [156, 376] on icon "Next" at bounding box center [156, 374] width 7 height 5
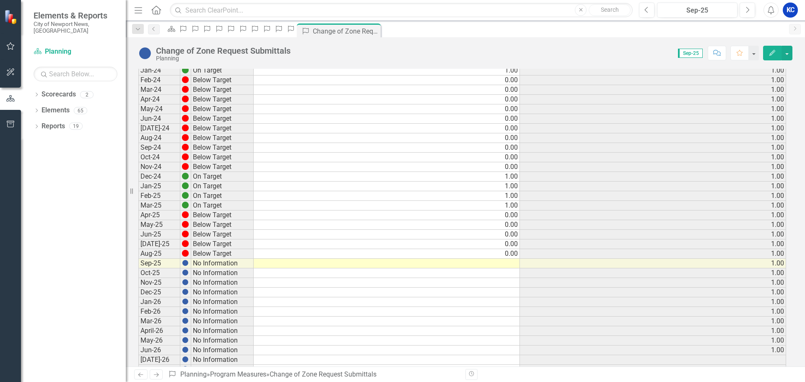
scroll to position [126, 0]
click at [510, 264] on td at bounding box center [387, 264] width 266 height 10
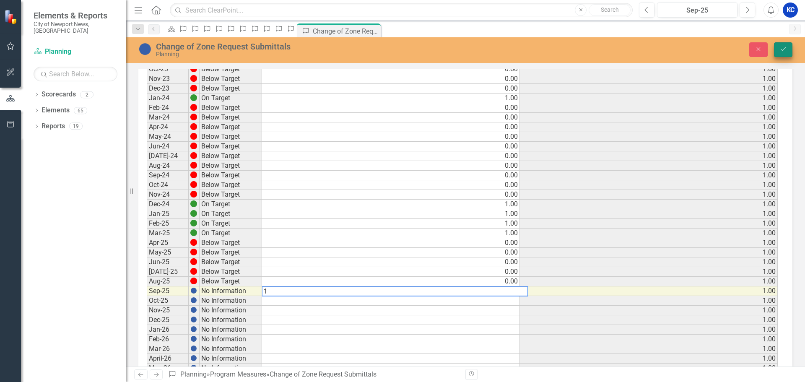
type textarea "1"
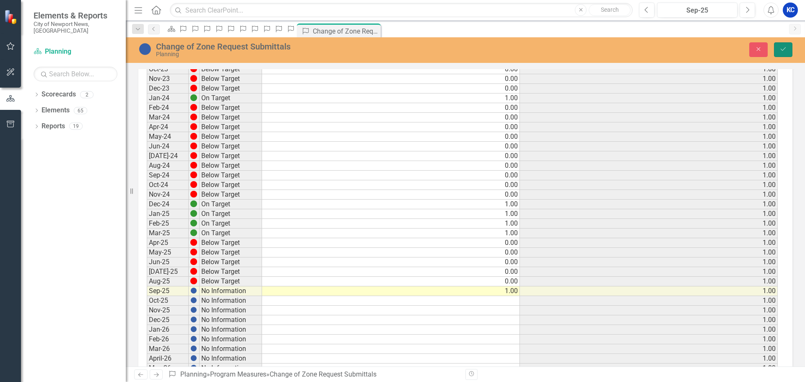
click at [786, 51] on icon "Save" at bounding box center [784, 49] width 8 height 6
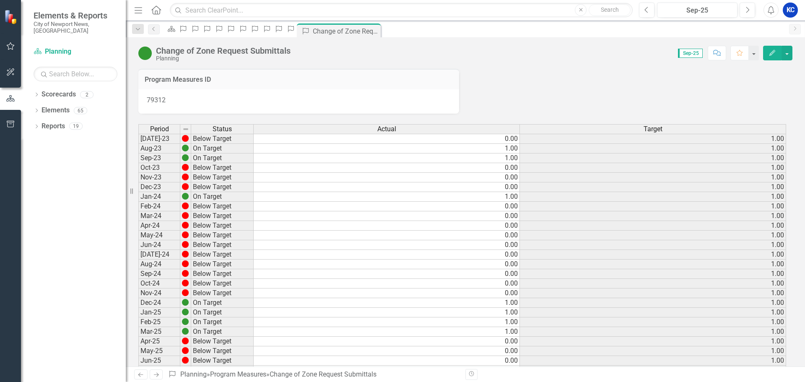
click at [157, 373] on icon at bounding box center [156, 375] width 5 height 4
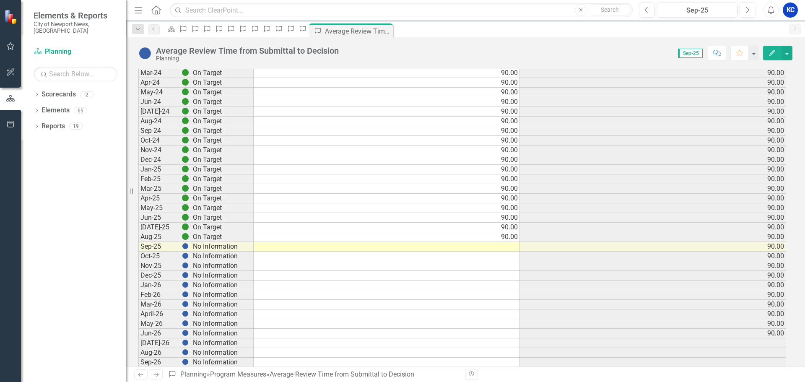
scroll to position [587, 0]
click at [512, 245] on td at bounding box center [387, 247] width 266 height 10
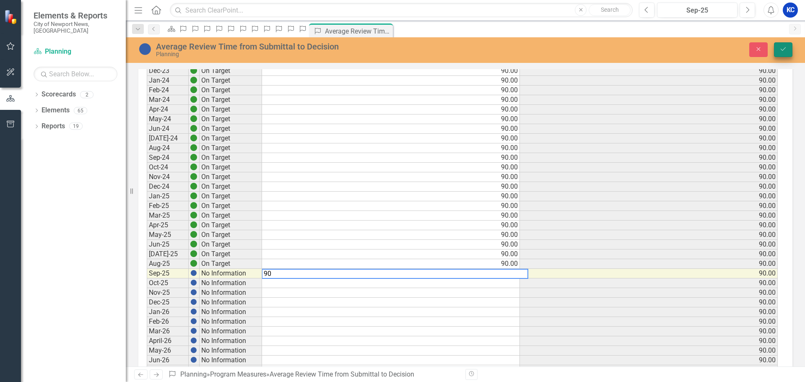
type textarea "90"
click at [788, 46] on button "Save" at bounding box center [783, 49] width 18 height 15
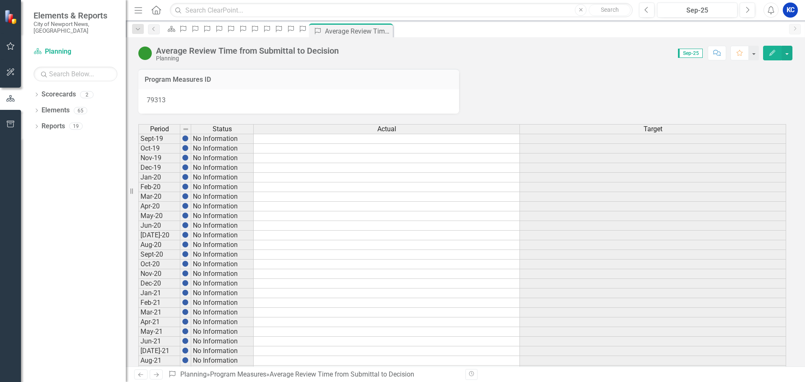
click at [155, 377] on icon "Next" at bounding box center [156, 374] width 7 height 5
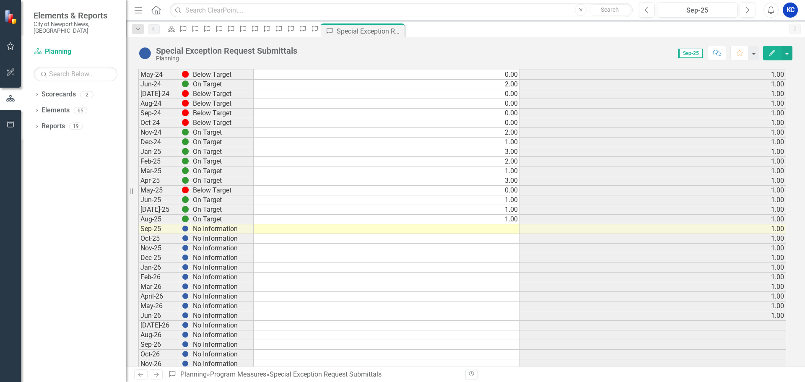
scroll to position [629, 0]
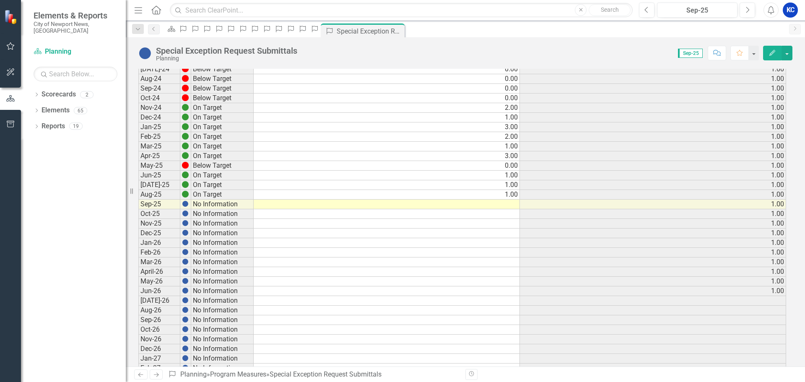
click at [514, 206] on td at bounding box center [387, 205] width 266 height 10
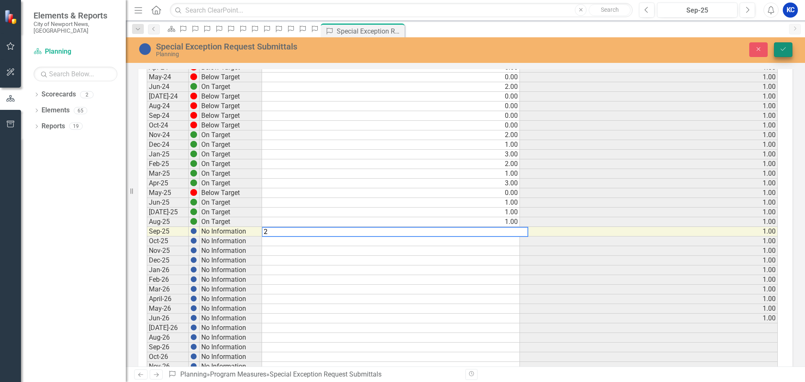
type textarea "2"
click at [786, 49] on icon "Save" at bounding box center [784, 49] width 8 height 6
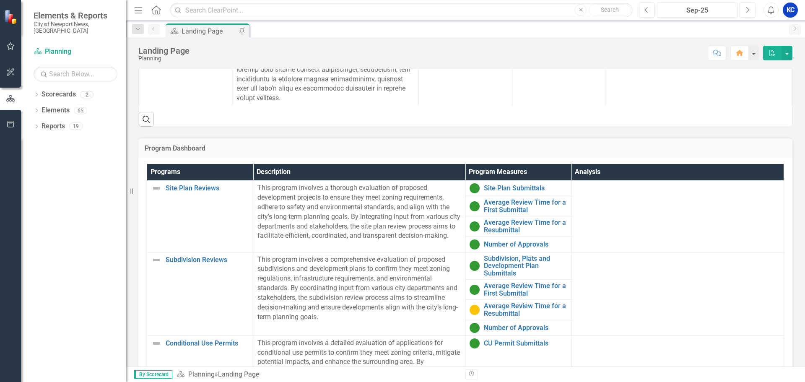
scroll to position [503, 0]
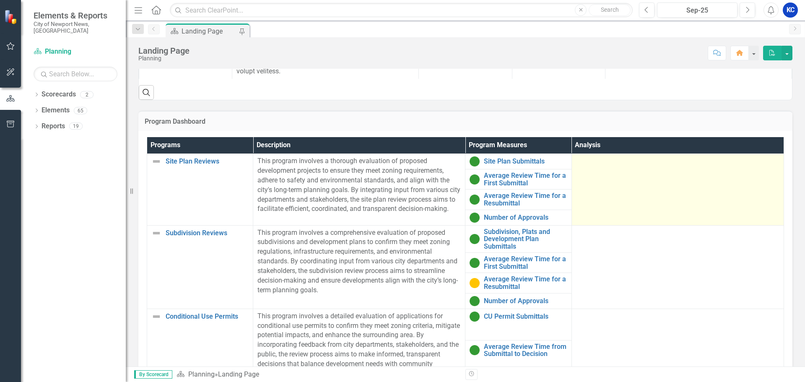
click at [692, 204] on td at bounding box center [678, 189] width 212 height 71
click at [689, 202] on td at bounding box center [678, 189] width 212 height 71
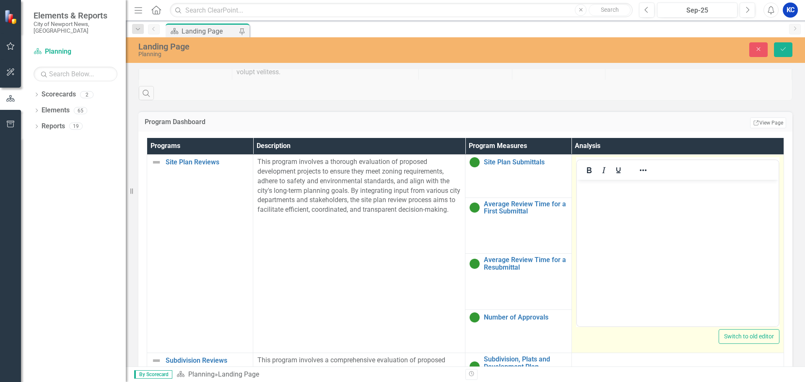
scroll to position [0, 0]
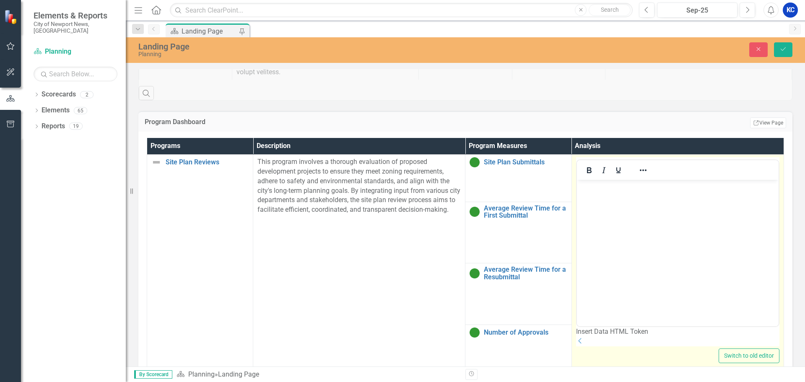
click at [619, 227] on body "Rich Text Area. Press ALT-0 for help." at bounding box center [678, 243] width 202 height 126
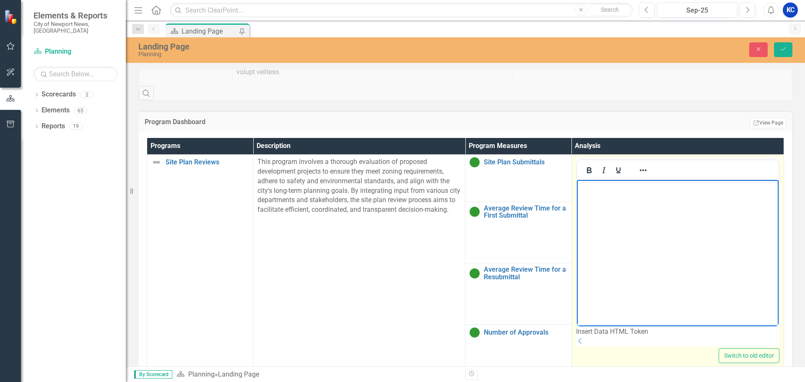
click at [619, 227] on body "Rich Text Area. Press ALT-0 for help." at bounding box center [678, 243] width 202 height 126
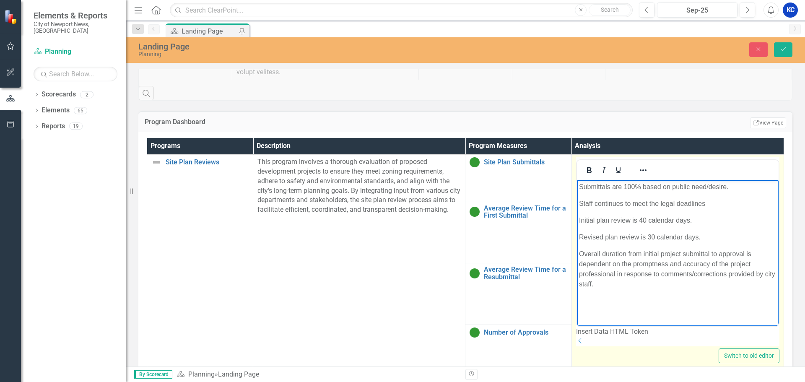
click at [643, 298] on body "Submittals are 100% based on public need/desire. Staff continues to meet the le…" at bounding box center [678, 243] width 202 height 126
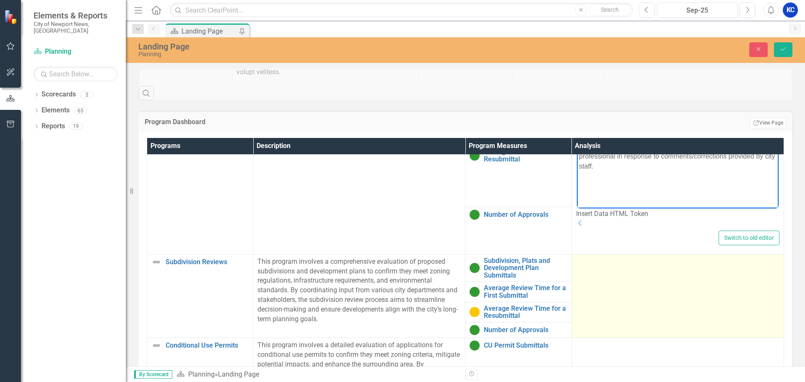
scroll to position [168, 0]
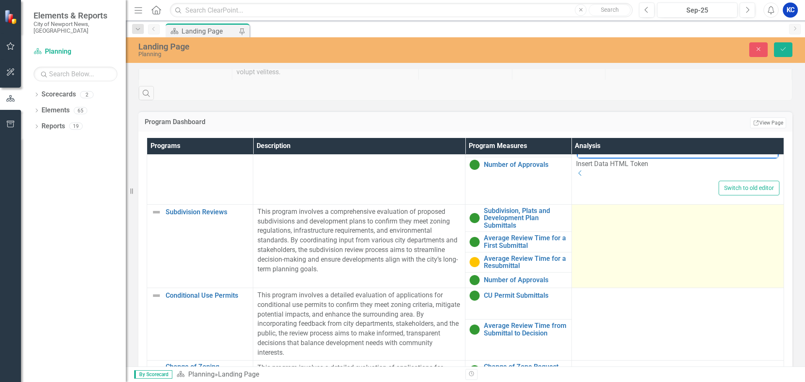
click at [645, 273] on td at bounding box center [678, 245] width 212 height 83
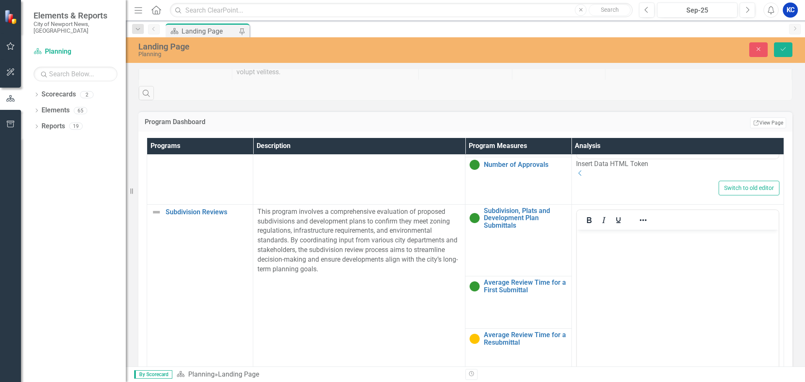
scroll to position [0, 0]
click at [640, 258] on body "Rich Text Area. Press ALT-0 for help." at bounding box center [678, 292] width 202 height 126
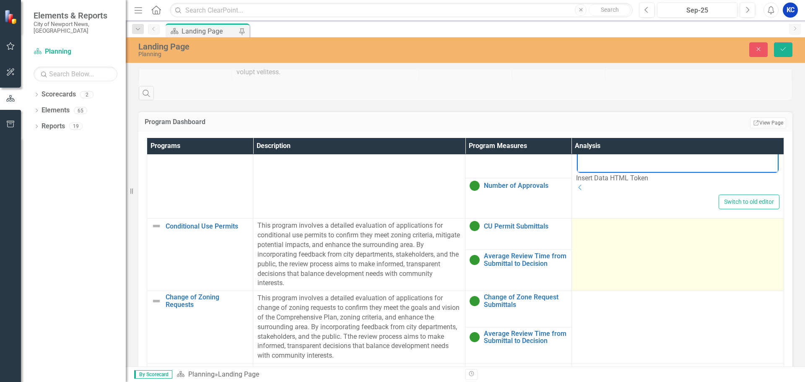
scroll to position [378, 0]
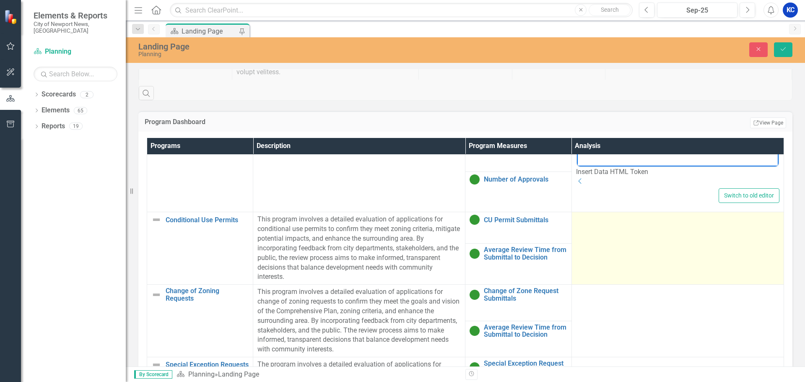
click at [633, 271] on td at bounding box center [678, 248] width 212 height 73
click at [633, 266] on td at bounding box center [678, 248] width 212 height 73
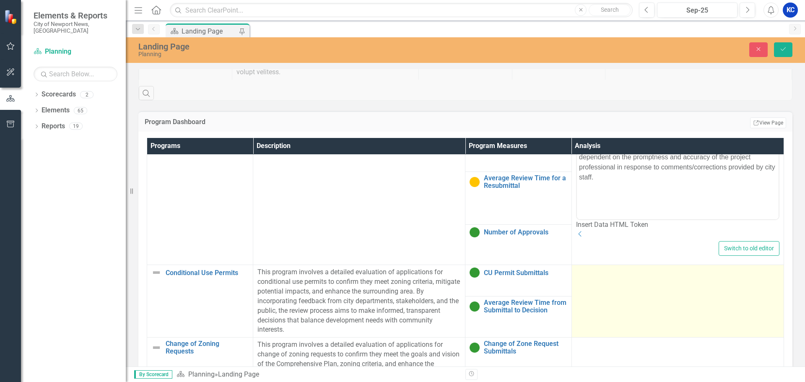
scroll to position [420, 0]
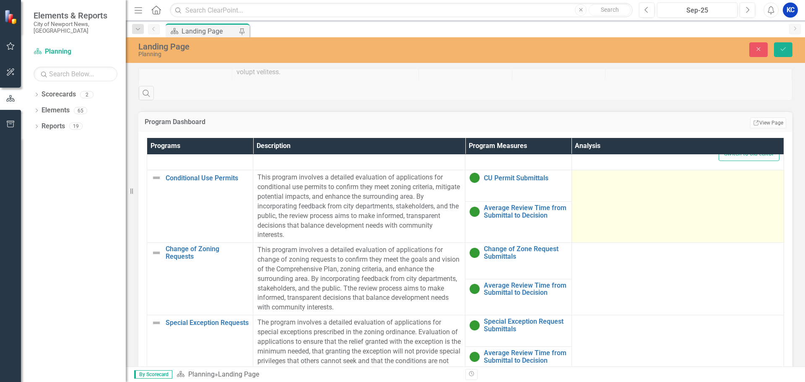
click at [630, 240] on td at bounding box center [678, 206] width 212 height 73
click at [626, 231] on td at bounding box center [678, 206] width 212 height 73
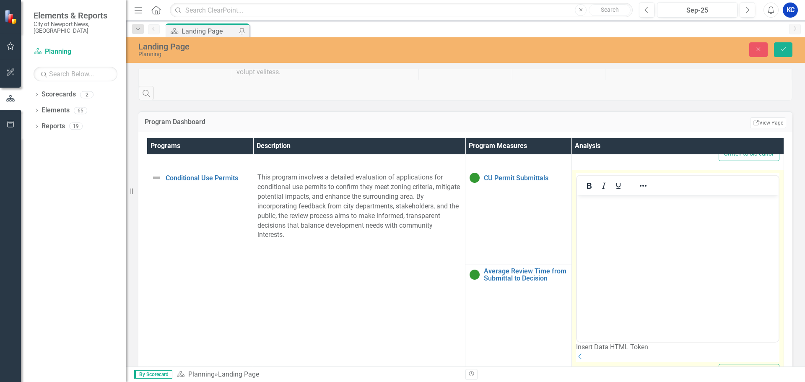
scroll to position [0, 0]
click at [633, 217] on body "Rich Text Area. Press ALT-0 for help." at bounding box center [678, 258] width 202 height 126
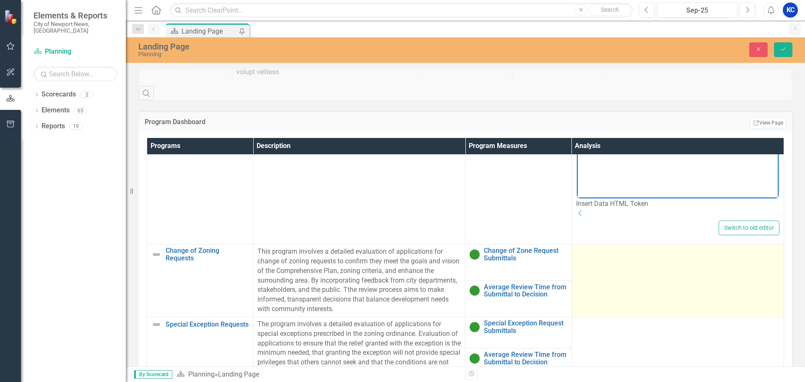
scroll to position [587, 0]
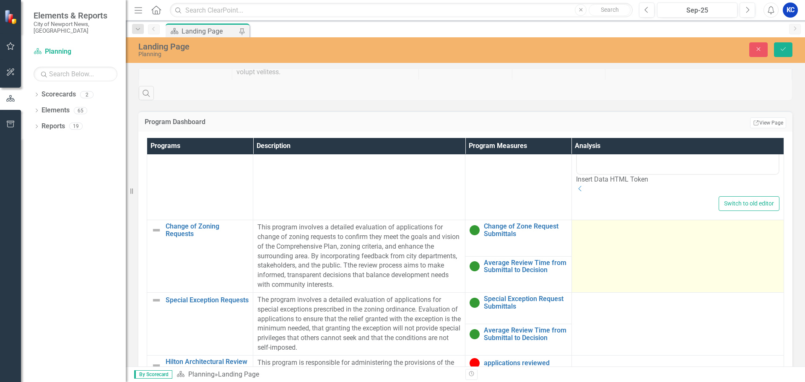
click at [628, 293] on td at bounding box center [678, 256] width 212 height 73
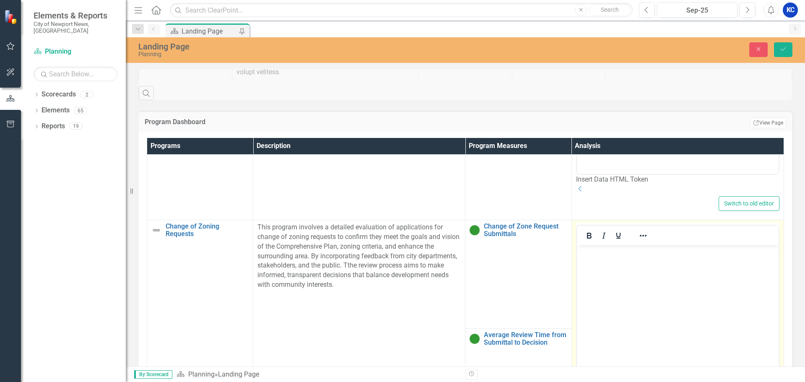
scroll to position [0, 0]
click at [636, 258] on body "Rich Text Area. Press ALT-0 for help." at bounding box center [678, 308] width 202 height 126
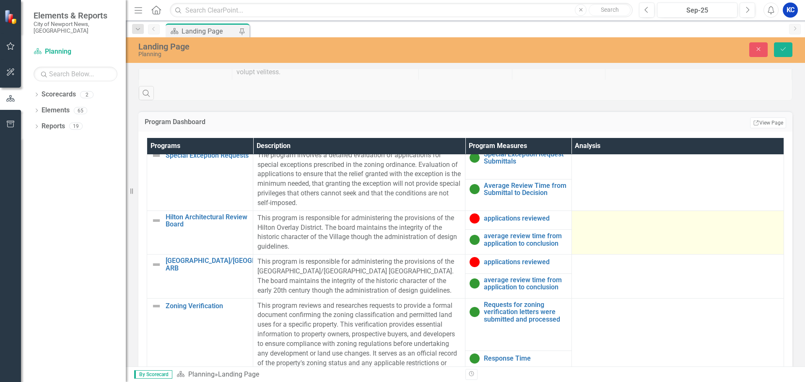
scroll to position [881, 0]
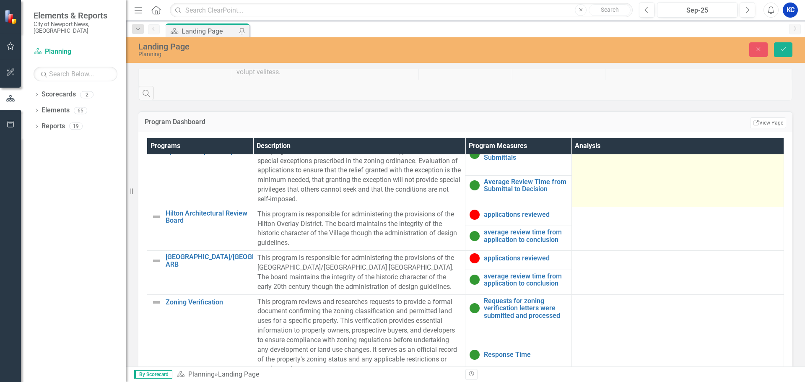
click at [599, 207] on td at bounding box center [678, 175] width 212 height 63
click at [626, 207] on td at bounding box center [678, 175] width 212 height 63
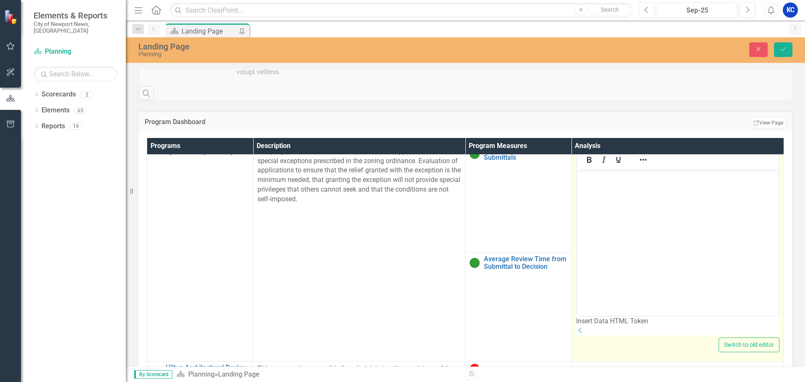
scroll to position [0, 0]
click at [633, 207] on body "Rich Text Area. Press ALT-0 for help." at bounding box center [678, 232] width 202 height 126
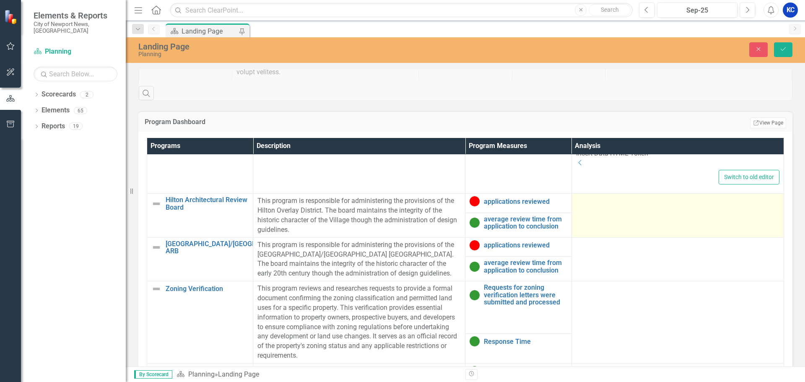
scroll to position [1091, 0]
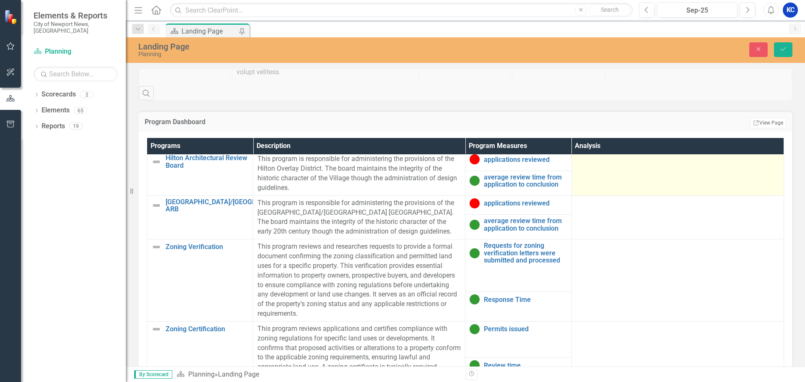
click at [631, 164] on div at bounding box center [677, 159] width 203 height 10
click at [605, 195] on td at bounding box center [678, 174] width 212 height 44
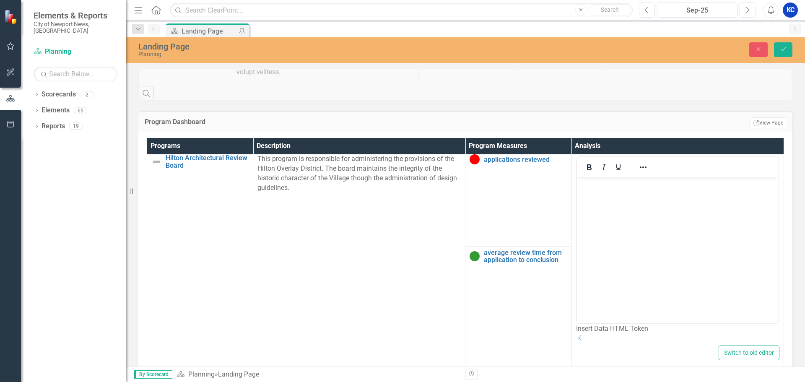
scroll to position [0, 0]
click at [610, 212] on body "Rich Text Area. Press ALT-0 for help." at bounding box center [678, 240] width 202 height 126
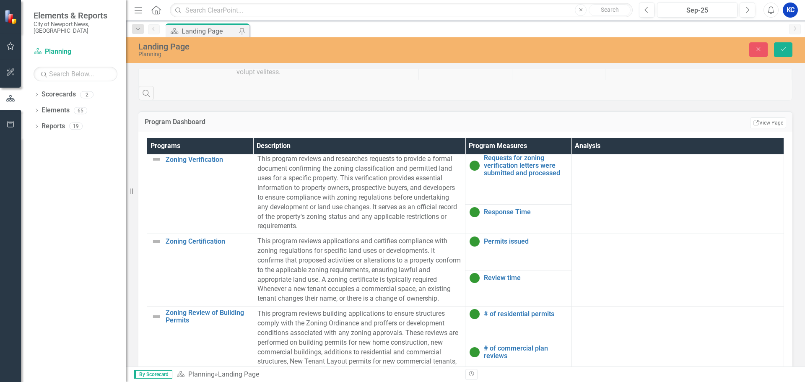
scroll to position [1342, 0]
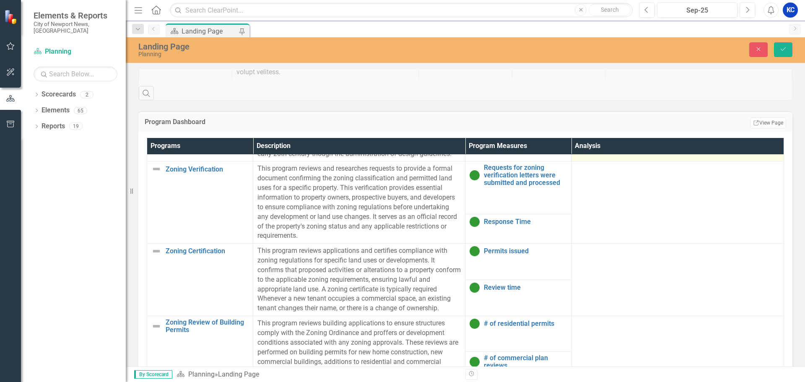
click at [611, 162] on td at bounding box center [678, 140] width 212 height 44
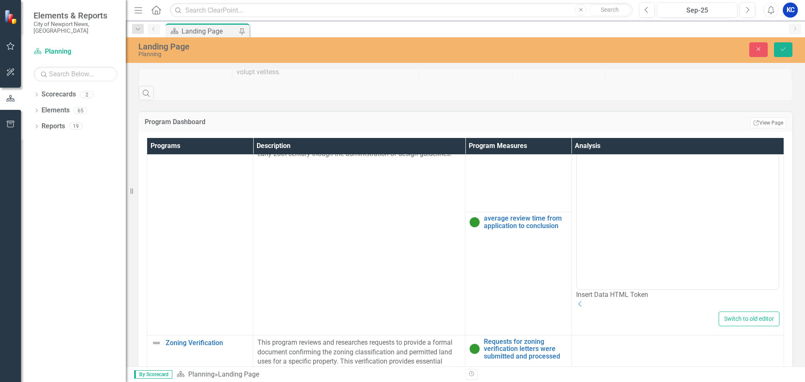
scroll to position [0, 0]
click at [610, 180] on body "Rich Text Area. Press ALT-0 for help." at bounding box center [678, 206] width 202 height 126
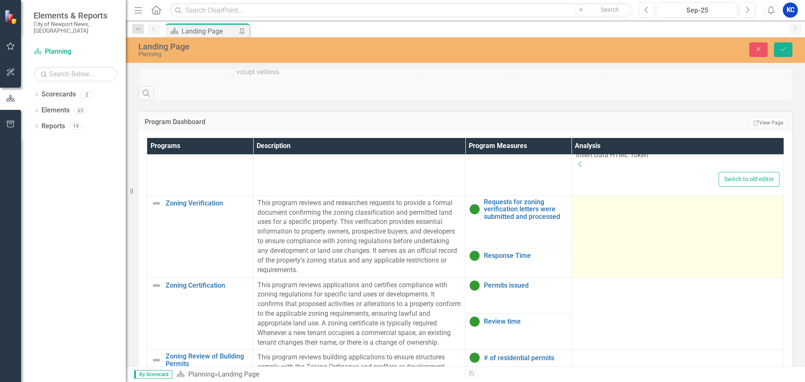
scroll to position [1552, 0]
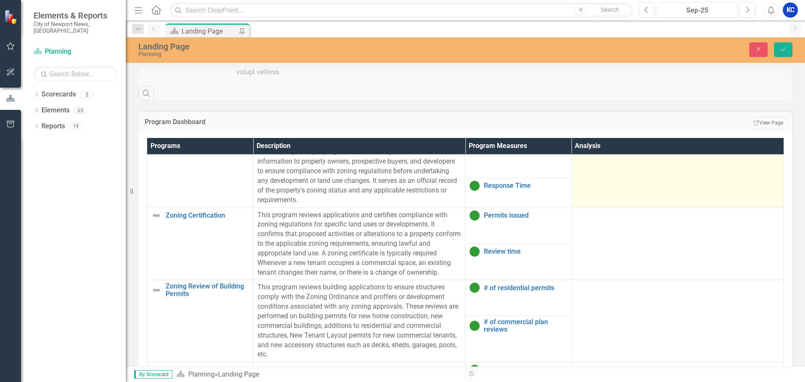
click at [647, 208] on td at bounding box center [678, 166] width 212 height 82
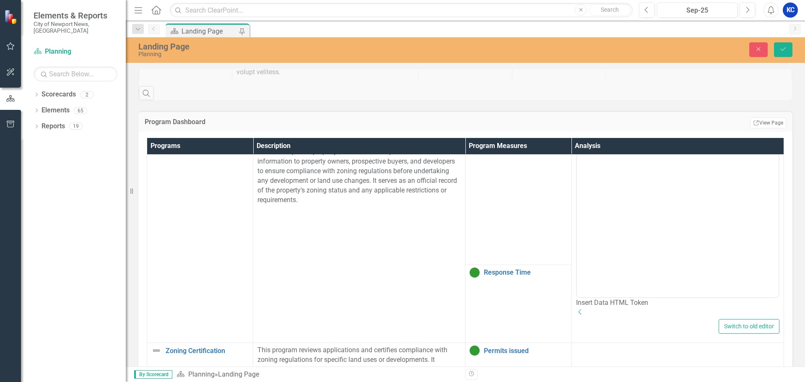
scroll to position [0, 0]
click at [652, 195] on body "Rich Text Area. Press ALT-0 for help." at bounding box center [678, 214] width 202 height 126
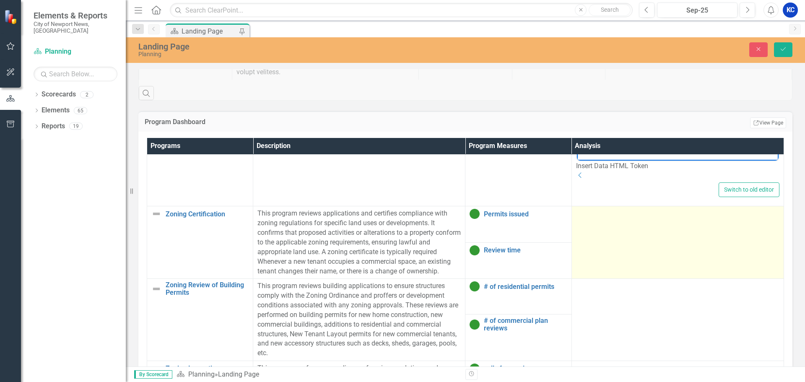
scroll to position [1720, 0]
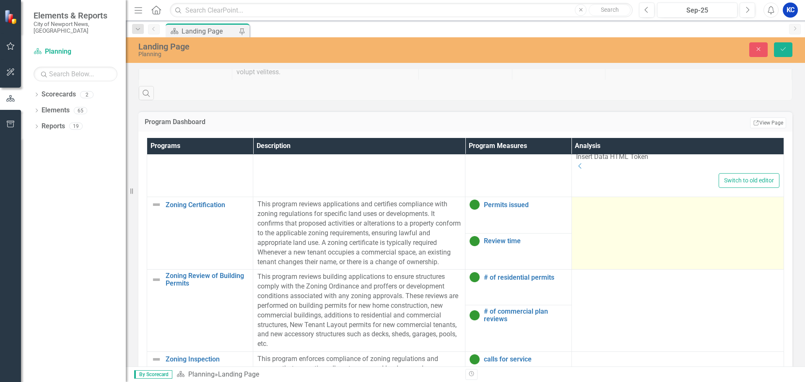
click at [613, 270] on td at bounding box center [678, 233] width 212 height 73
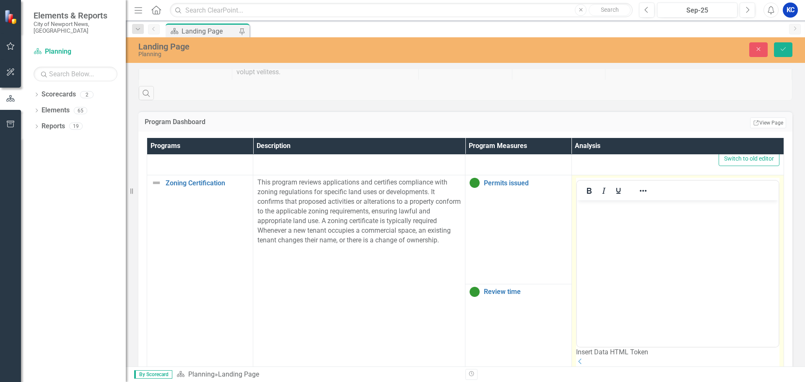
scroll to position [0, 0]
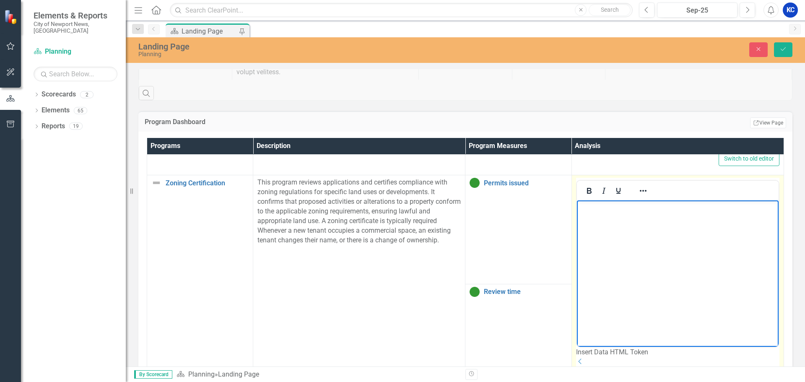
click at [622, 208] on p "Rich Text Area. Press ALT-0 for help." at bounding box center [678, 208] width 198 height 10
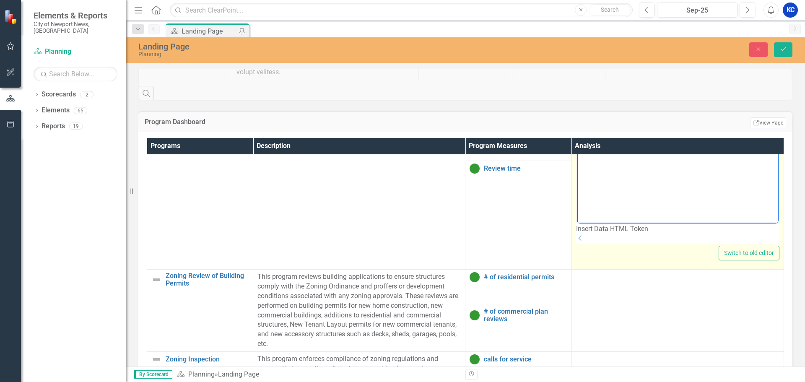
scroll to position [1972, 0]
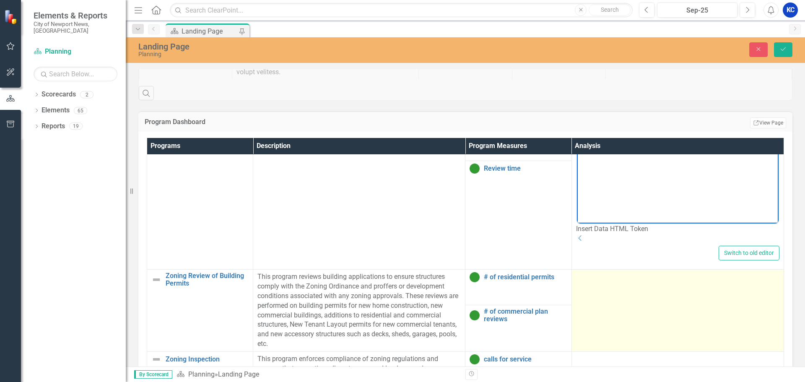
click at [616, 294] on td at bounding box center [678, 311] width 212 height 82
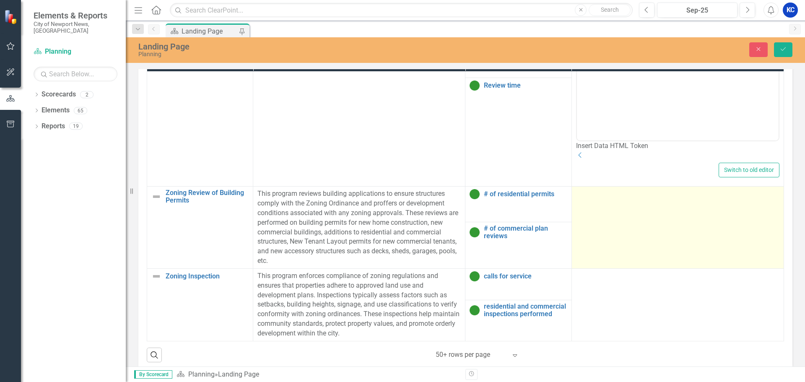
scroll to position [587, 0]
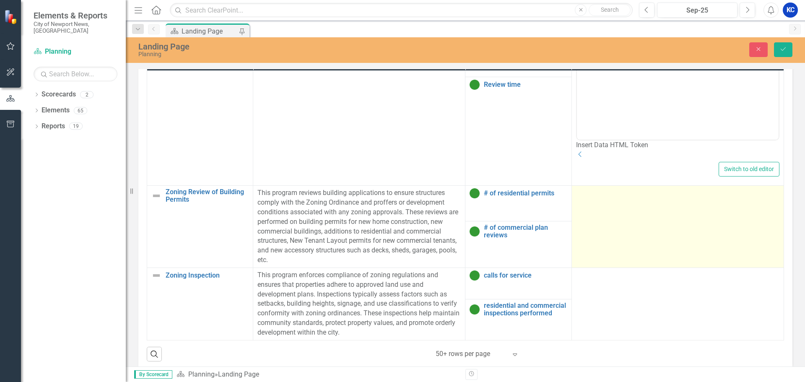
click at [619, 227] on td at bounding box center [678, 227] width 212 height 82
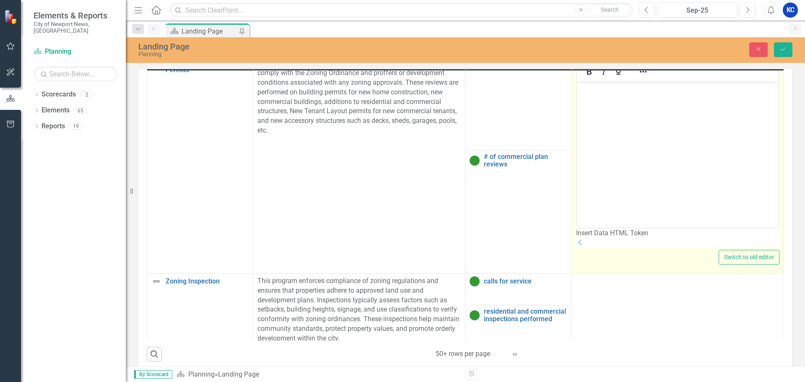
scroll to position [0, 0]
click at [628, 108] on body "Rich Text Area. Press ALT-0 for help." at bounding box center [678, 144] width 202 height 126
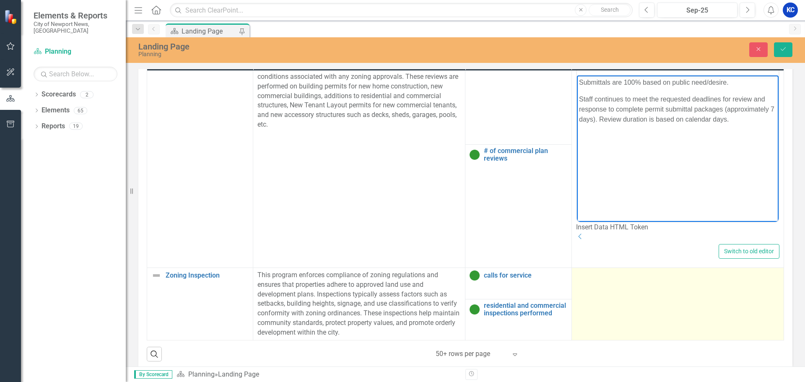
scroll to position [2123, 0]
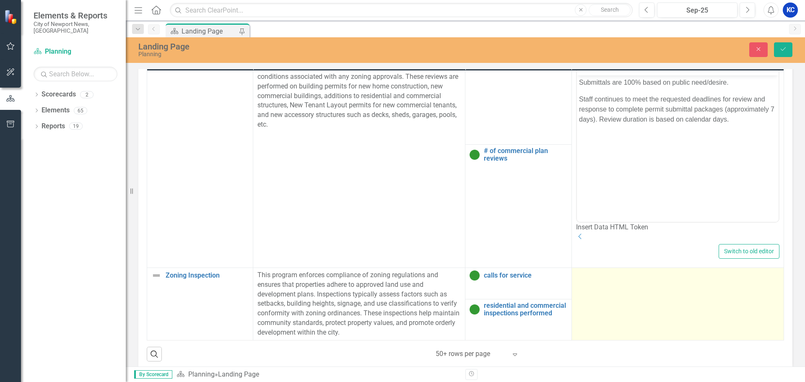
click at [639, 285] on td at bounding box center [678, 304] width 212 height 73
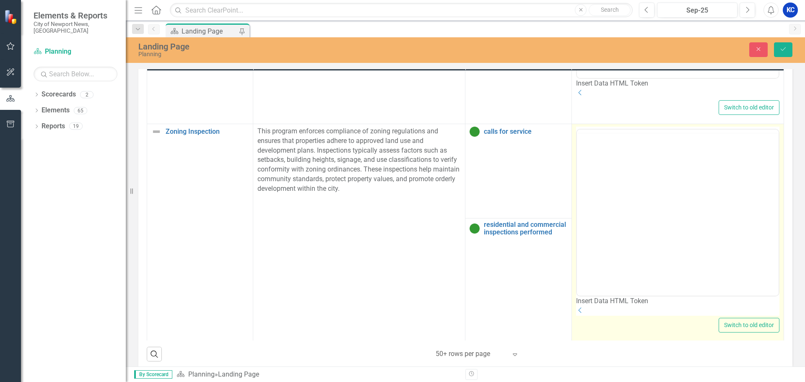
scroll to position [0, 0]
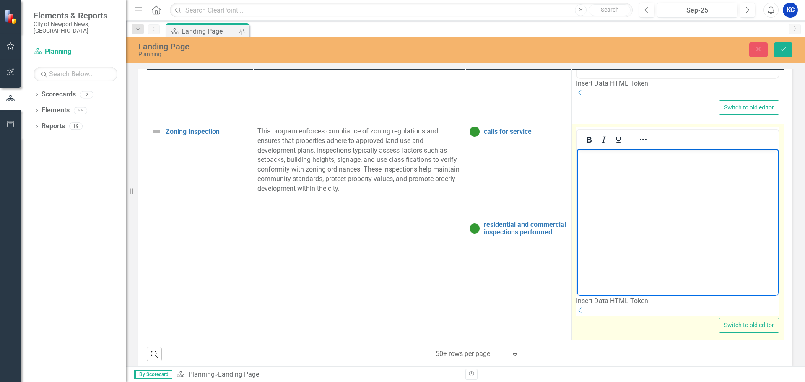
click at [630, 164] on body "Rich Text Area. Press ALT-0 for help." at bounding box center [678, 212] width 202 height 126
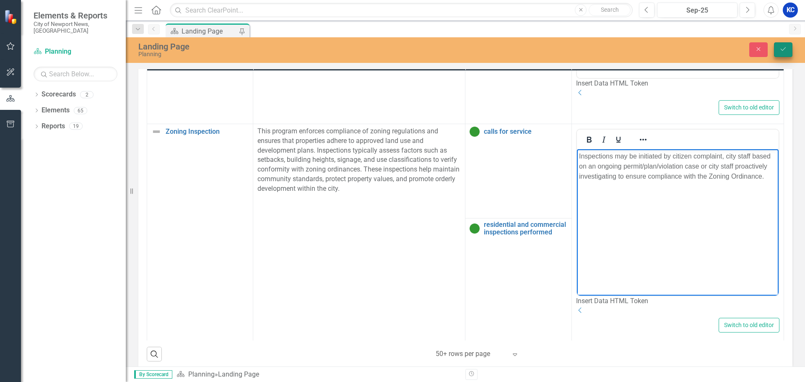
click at [782, 55] on button "Save" at bounding box center [783, 49] width 18 height 15
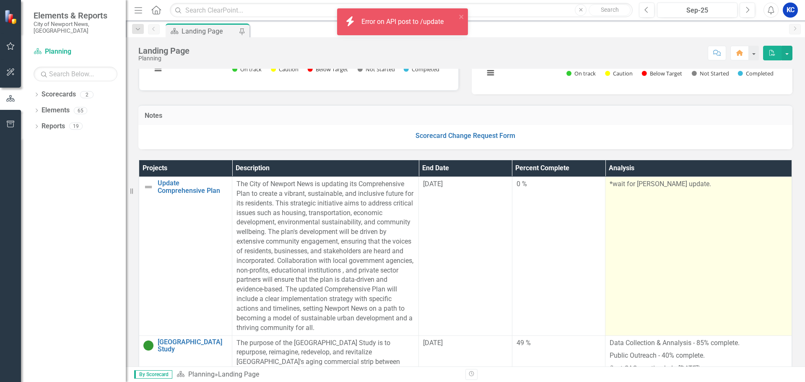
scroll to position [126, 0]
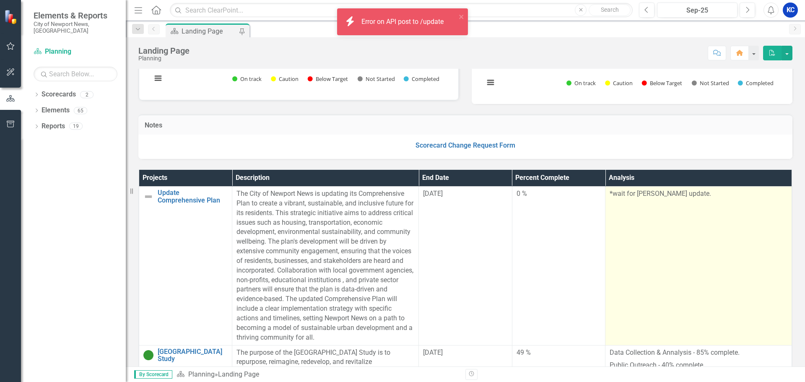
click at [662, 192] on p "*wait for [PERSON_NAME] update." at bounding box center [699, 194] width 178 height 10
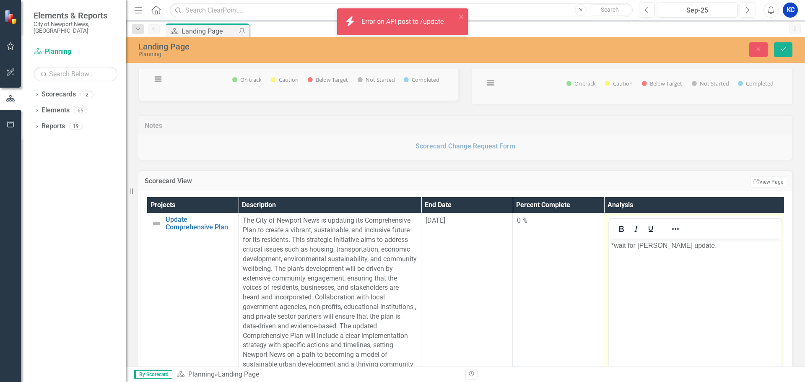
scroll to position [0, 0]
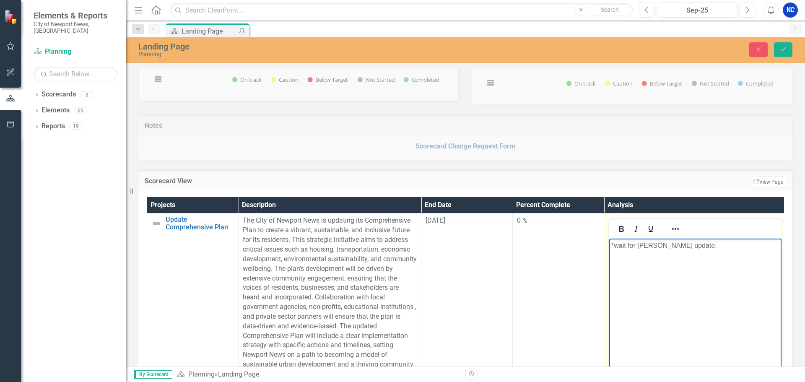
click at [632, 256] on body "*wait for [PERSON_NAME] update." at bounding box center [696, 302] width 172 height 126
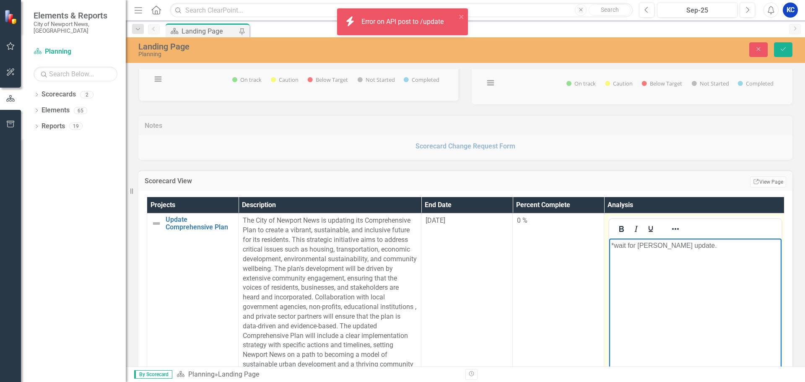
click at [670, 245] on p "*wait for [PERSON_NAME] update." at bounding box center [696, 246] width 168 height 10
click at [672, 248] on p "*wait for [PERSON_NAME] update." at bounding box center [696, 246] width 168 height 10
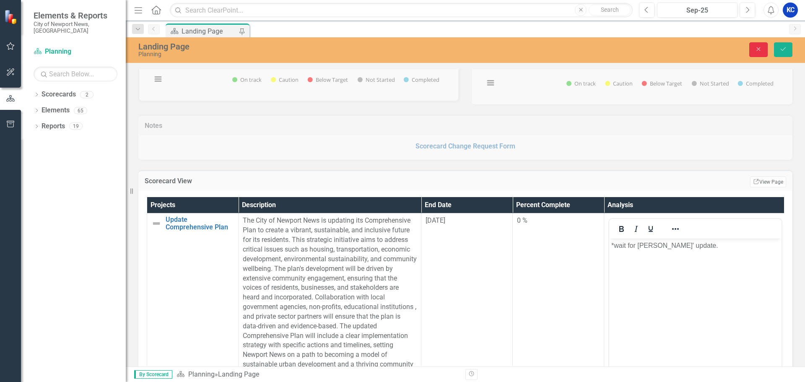
click at [757, 45] on button "Close" at bounding box center [759, 49] width 18 height 15
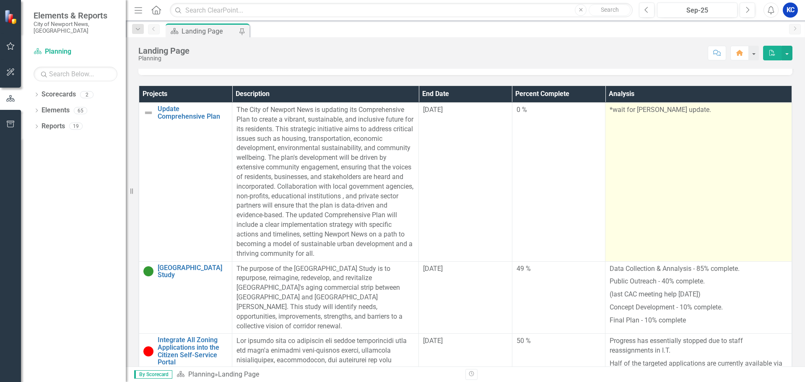
scroll to position [168, 0]
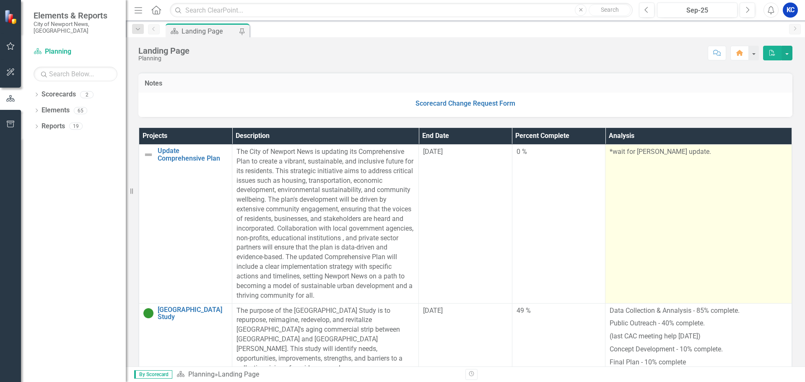
click at [677, 173] on td "*wait for [PERSON_NAME] update." at bounding box center [699, 224] width 187 height 159
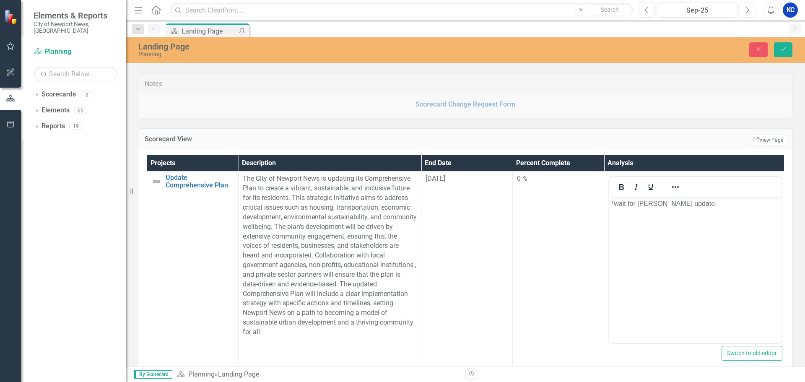
scroll to position [0, 0]
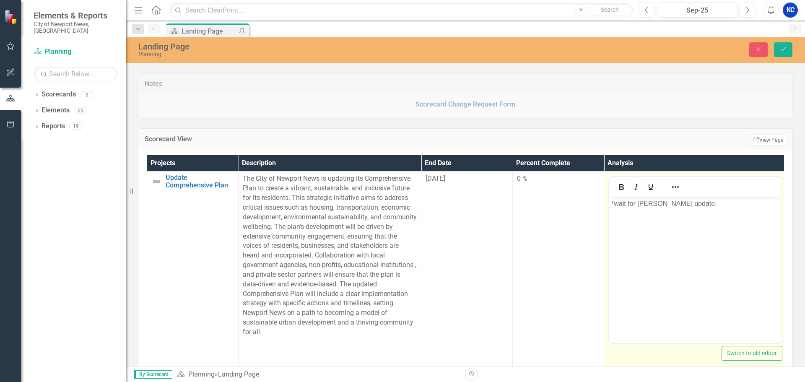
click at [672, 205] on p "*wait for [PERSON_NAME] update." at bounding box center [696, 204] width 168 height 10
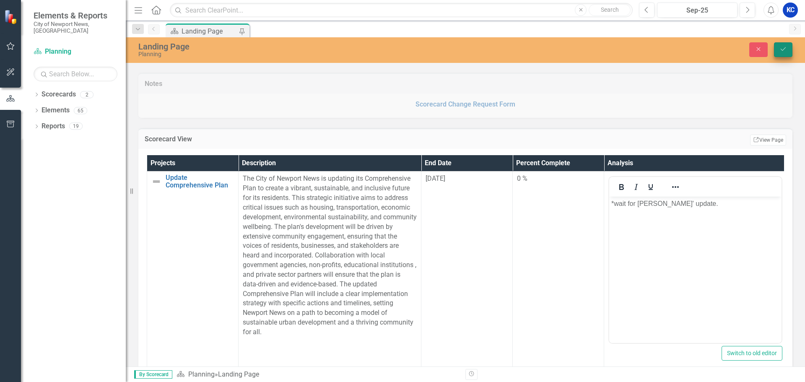
click at [780, 51] on button "Save" at bounding box center [783, 49] width 18 height 15
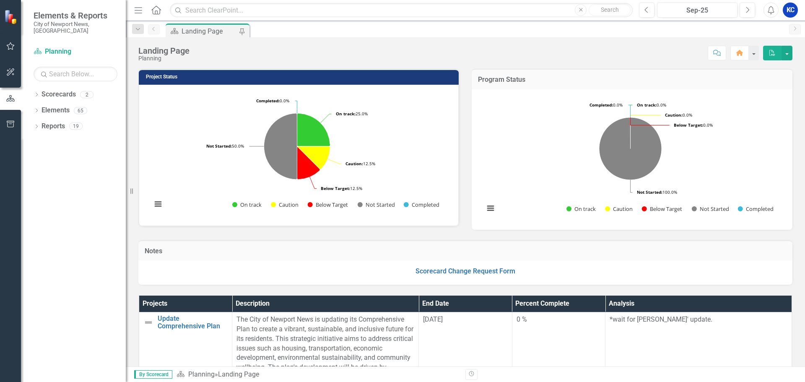
click at [623, 268] on p "Scorecard Change Request Form" at bounding box center [466, 272] width 638 height 10
click at [278, 49] on div "Score: N/A Sep-25 Completed Comment Home PDF" at bounding box center [493, 53] width 599 height 14
click at [788, 11] on div "KC" at bounding box center [790, 10] width 15 height 15
click at [762, 109] on link "Logout Log Out" at bounding box center [765, 106] width 66 height 16
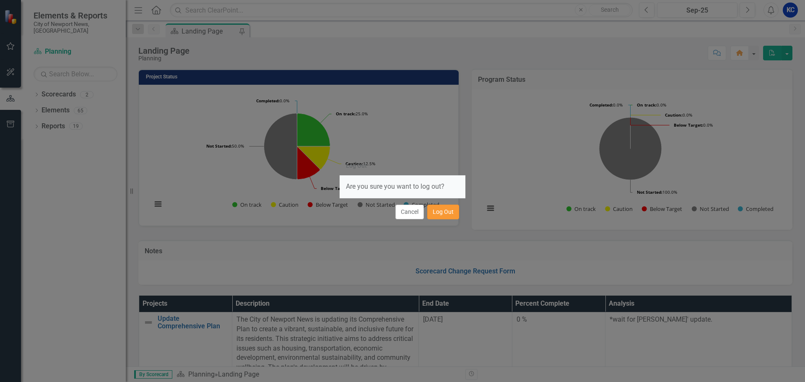
click at [446, 212] on button "Log Out" at bounding box center [443, 212] width 32 height 15
